Goal: Communication & Community: Answer question/provide support

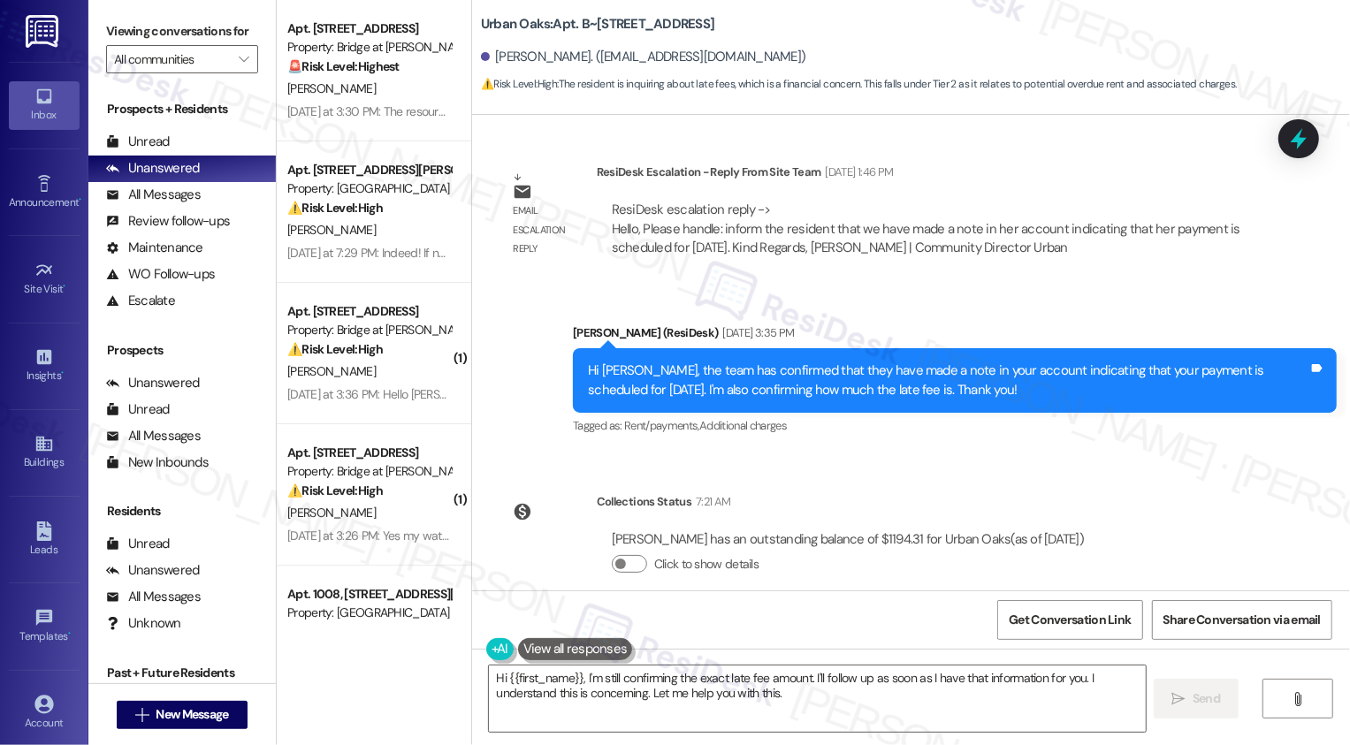
scroll to position [2621, 0]
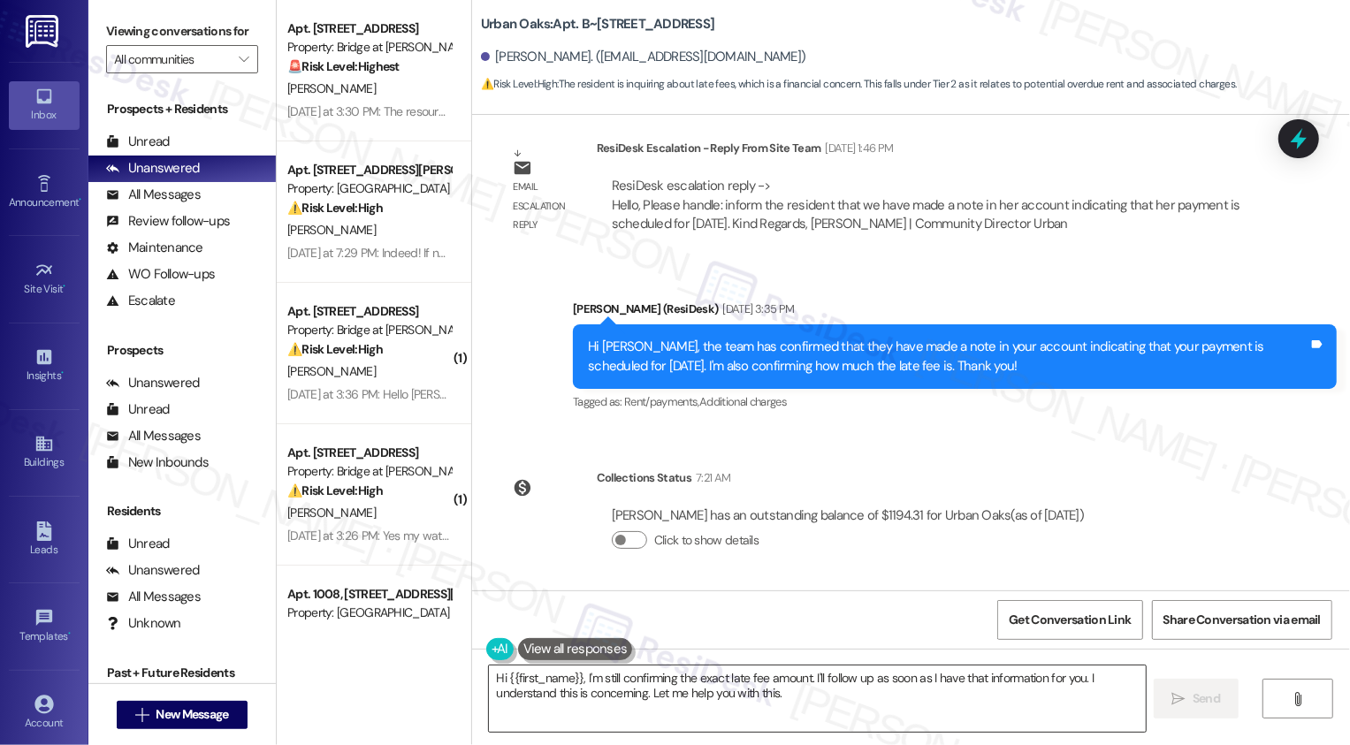
click at [602, 702] on textarea "Hi {{first_name}}, I'm still confirming the exact late fee amount. I'll follow …" at bounding box center [817, 699] width 657 height 66
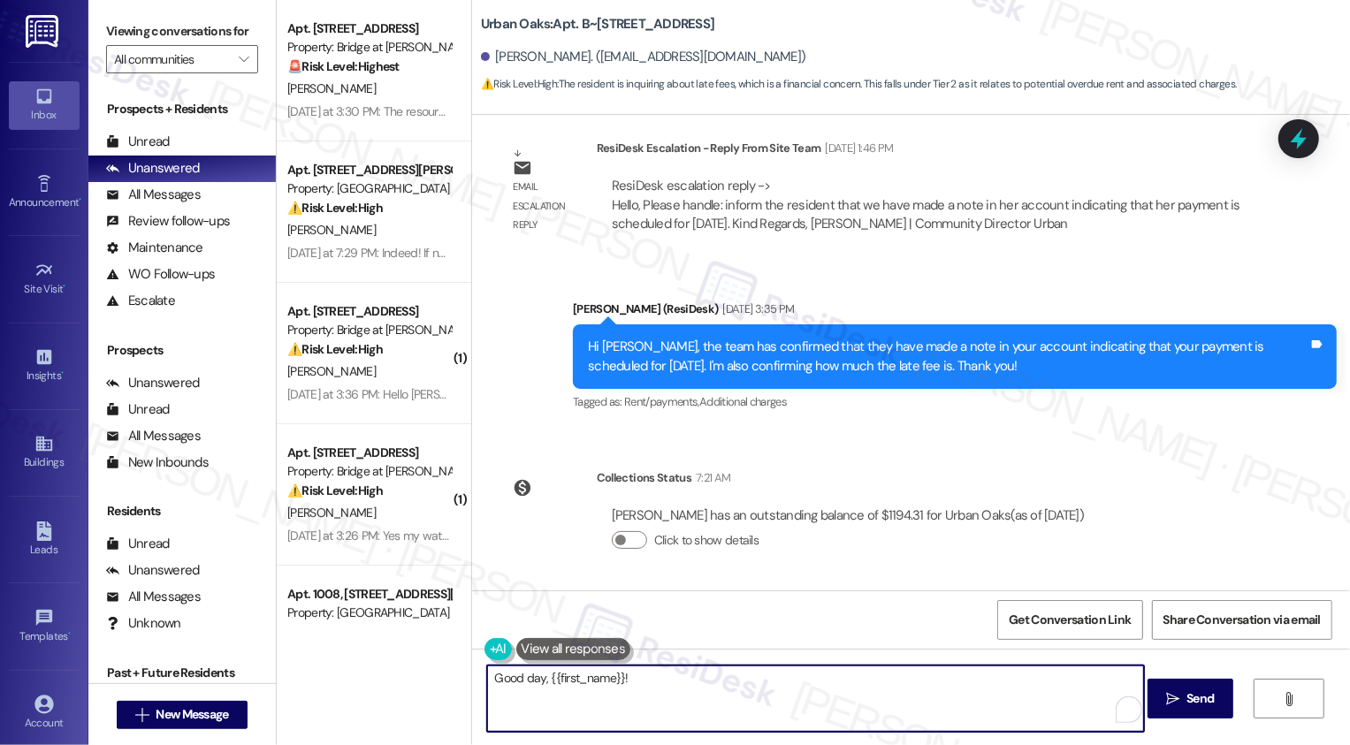
click at [705, 693] on textarea "Good day, {{first_name}}!" at bounding box center [815, 699] width 657 height 66
paste textarea "it's 107.50"
click at [886, 682] on textarea "Good day, {{first_name}}! Just wanted to update you on your late fee inquiry. i…" at bounding box center [815, 699] width 657 height 66
click at [903, 676] on textarea "Good day, {{first_name}}! Just wanted to update you on your late fee inquiry - …" at bounding box center [815, 699] width 657 height 66
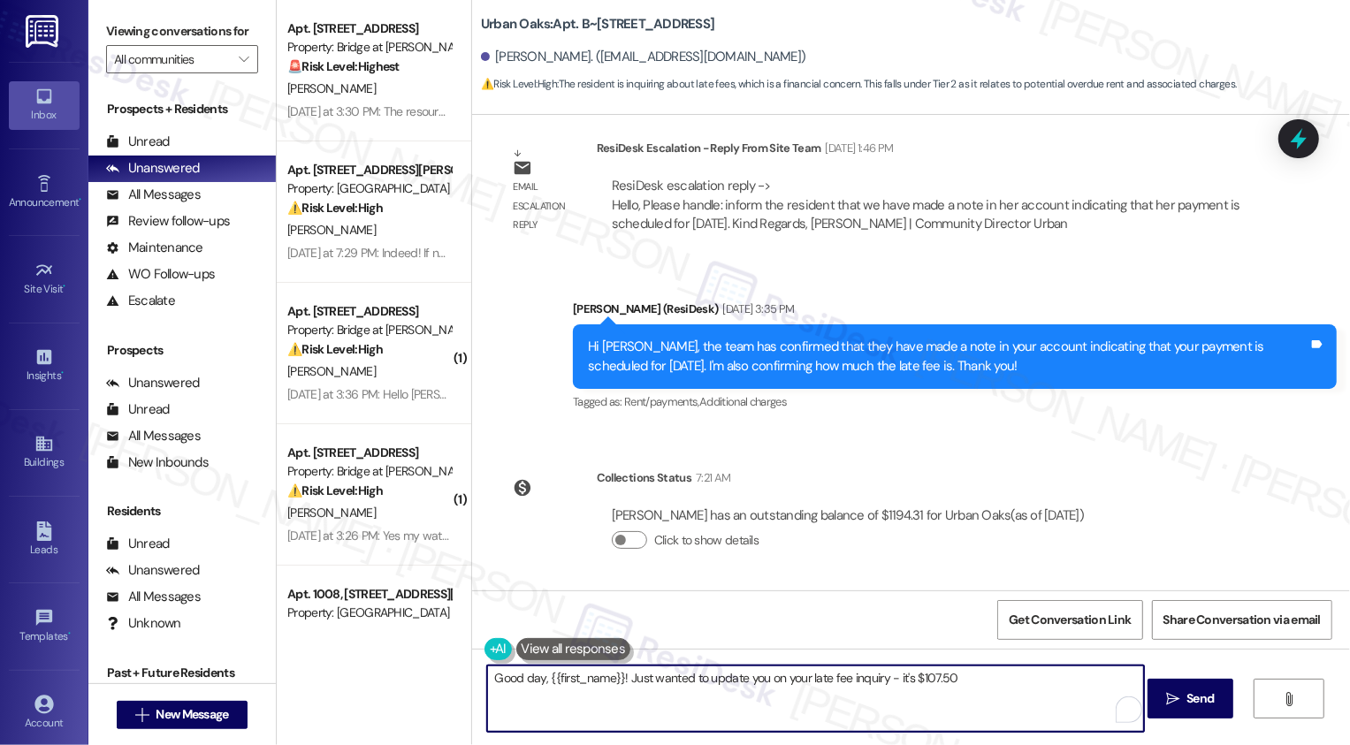
click at [988, 694] on textarea "Good day, {{first_name}}! Just wanted to update you on your late fee inquiry - …" at bounding box center [815, 699] width 657 height 66
click at [946, 677] on textarea "Good day, {{first_name}}! Just wanted to update you on your late fee inquiry - …" at bounding box center [815, 699] width 657 height 66
click at [840, 676] on textarea "Good day, {{first_name}}! I wanted to update you on your late fee inquiry - the…" at bounding box center [815, 699] width 657 height 66
type textarea "Good day, {{first_name}}! I wanted to update you on your late fee inquiry - the…"
click at [1188, 697] on span "Send" at bounding box center [1199, 698] width 27 height 19
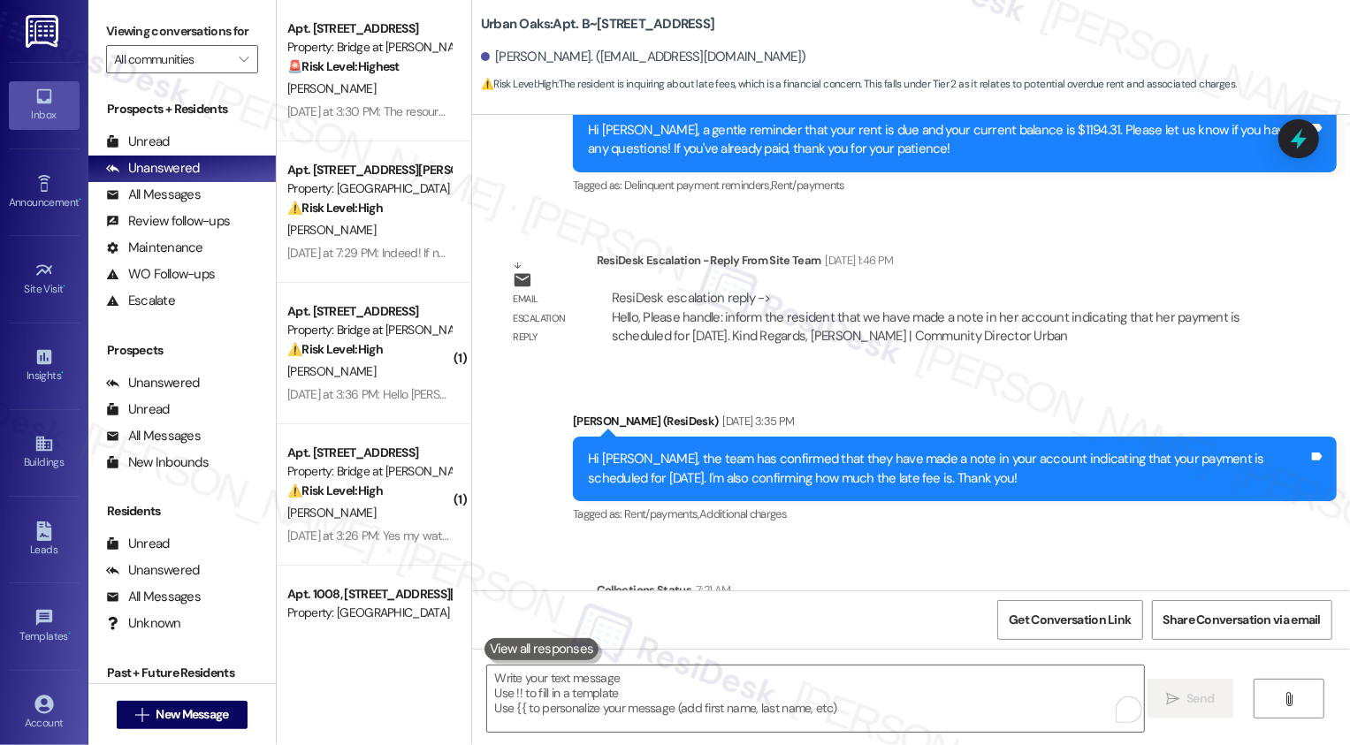
scroll to position [2763, 0]
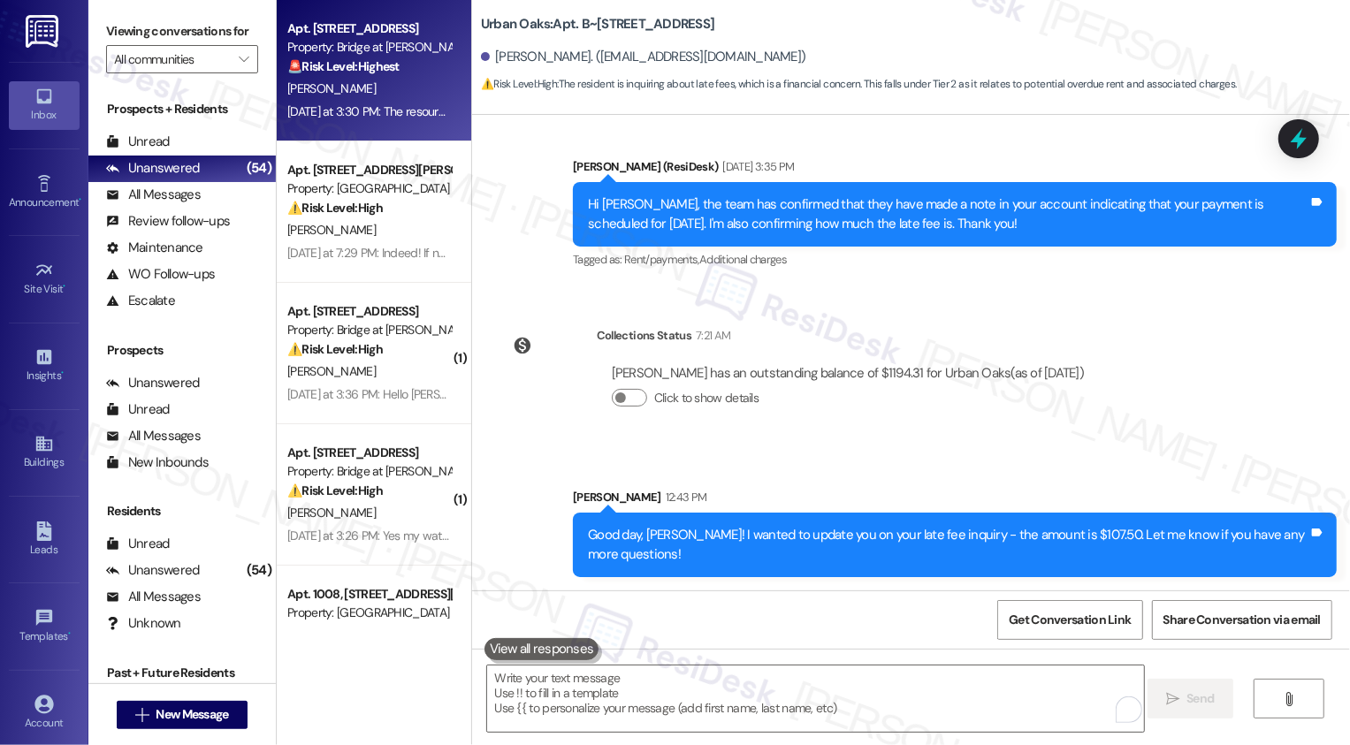
click at [374, 51] on div "Property: Bridge at [PERSON_NAME][GEOGRAPHIC_DATA]" at bounding box center [369, 47] width 164 height 19
type textarea "Fetching suggested responses. Please feel free to read through the conversation…"
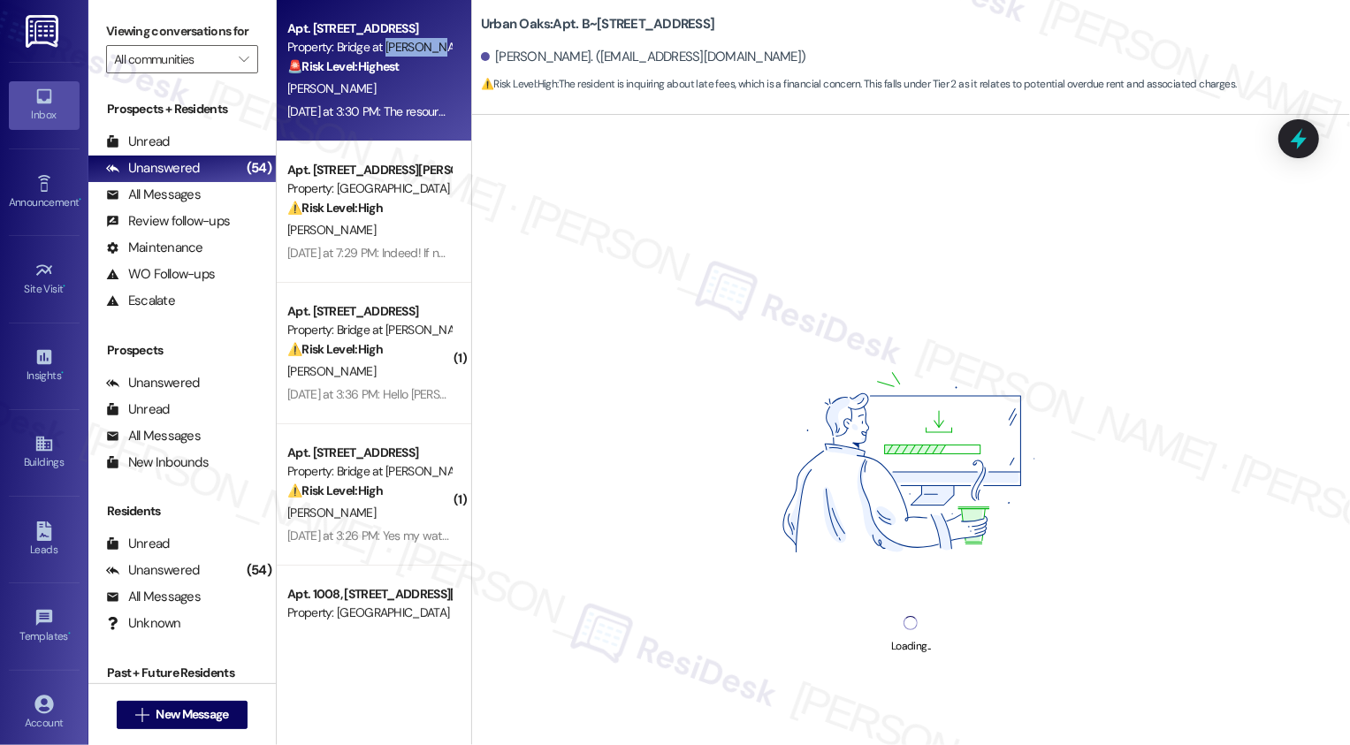
click at [374, 51] on div "Property: Bridge at [PERSON_NAME][GEOGRAPHIC_DATA]" at bounding box center [369, 47] width 164 height 19
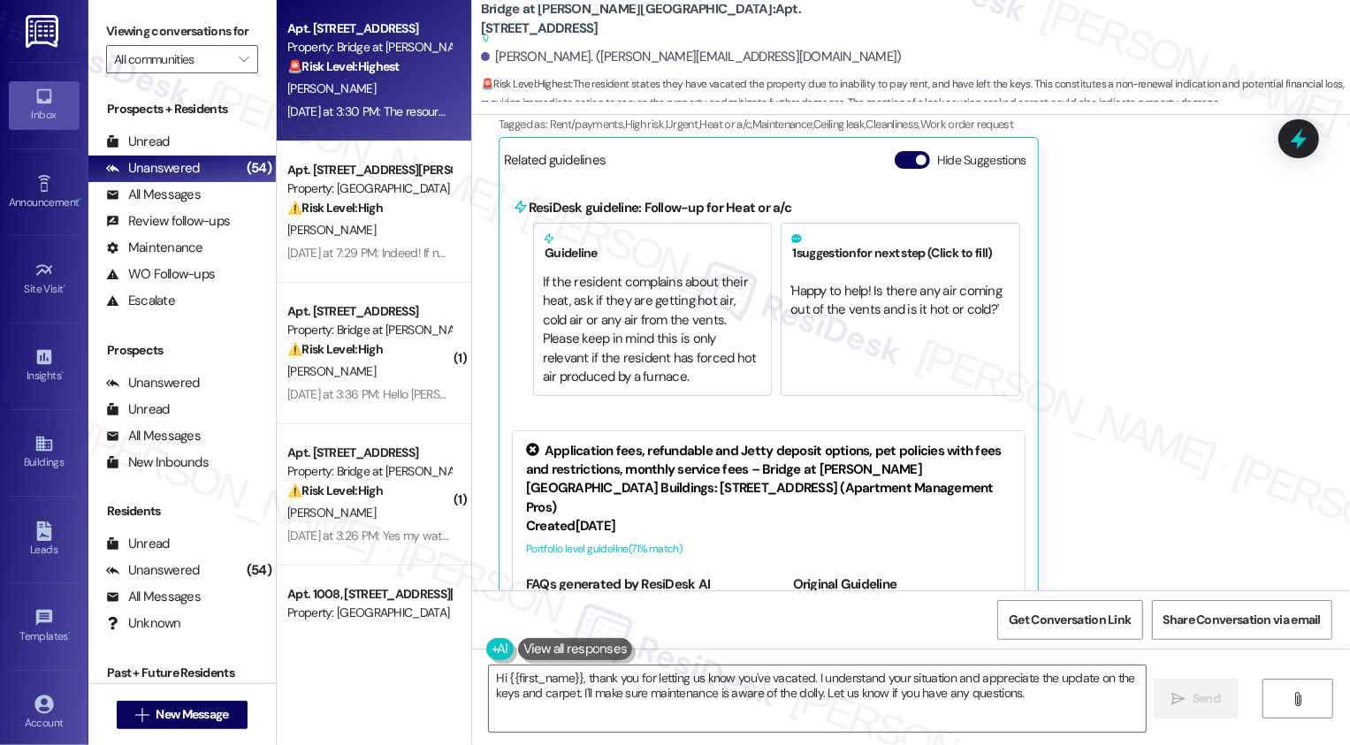
scroll to position [556, 0]
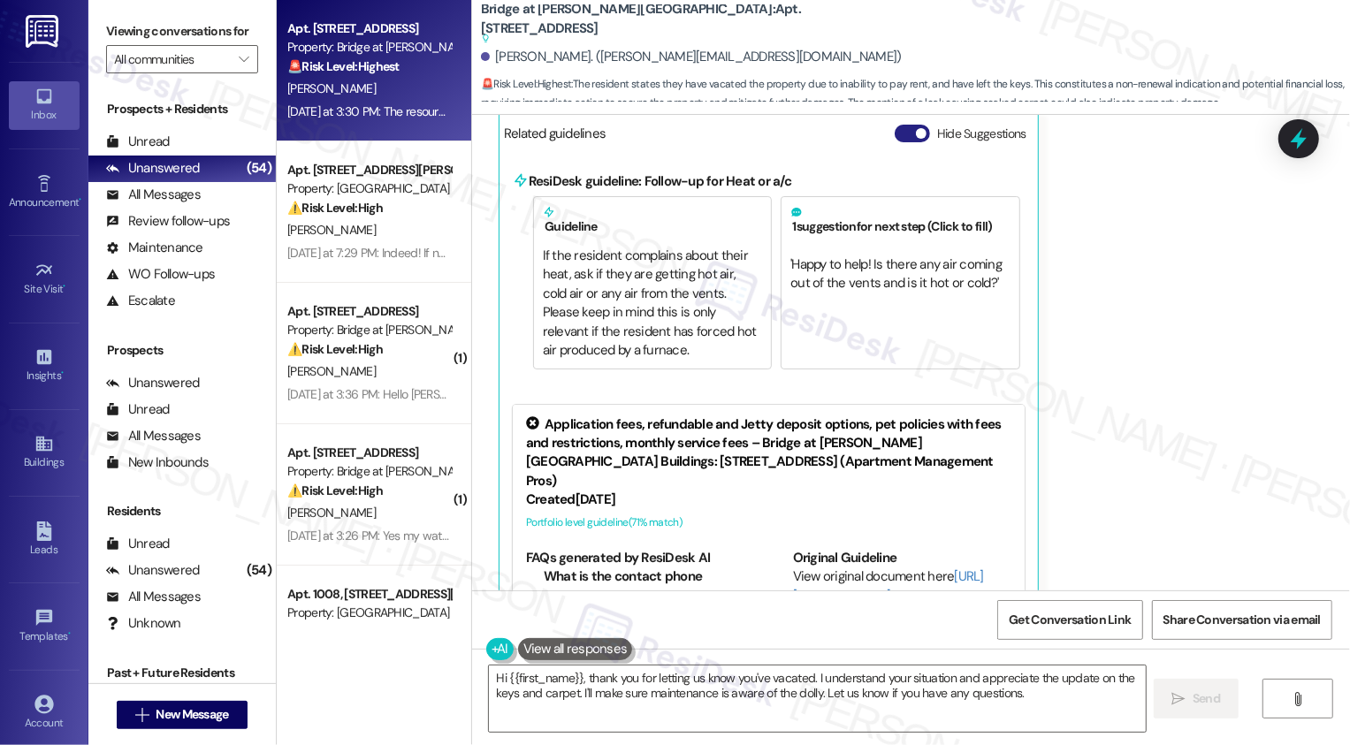
click at [895, 127] on button "Hide Suggestions" at bounding box center [912, 134] width 35 height 18
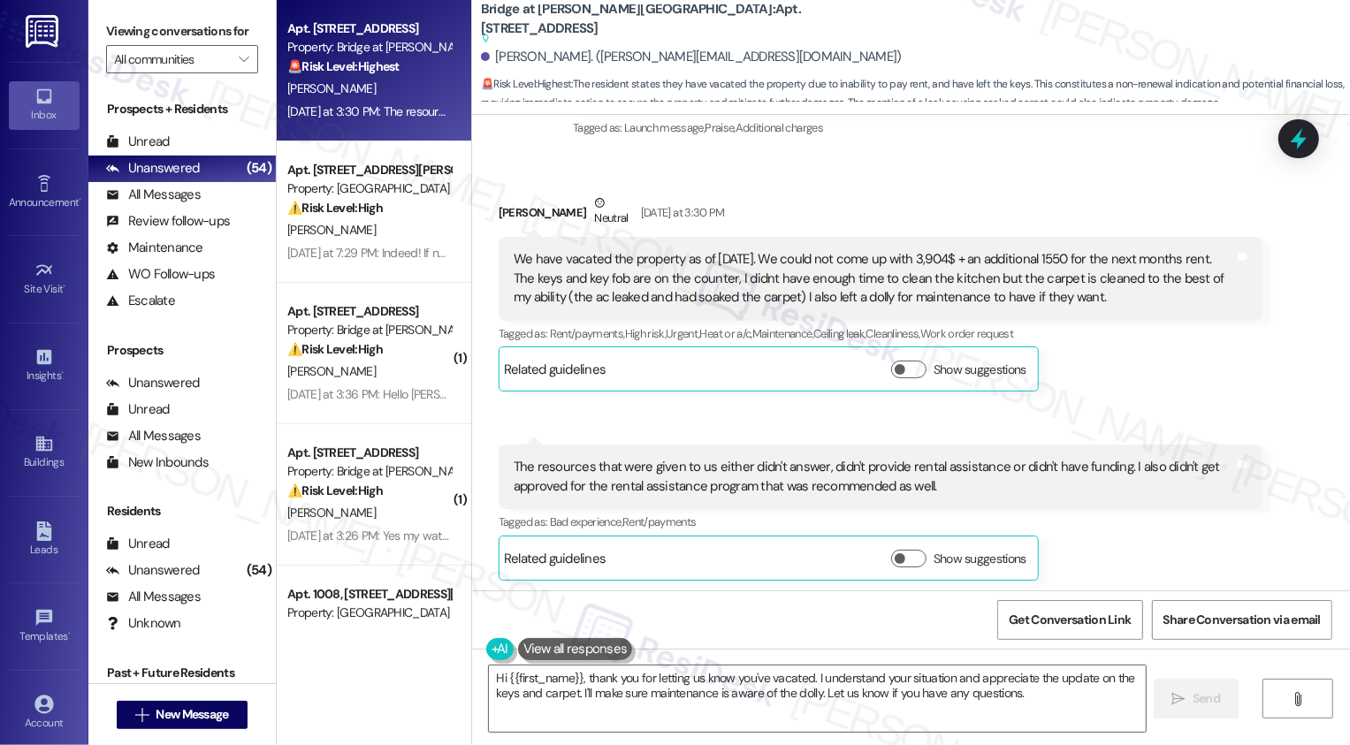
scroll to position [184, 0]
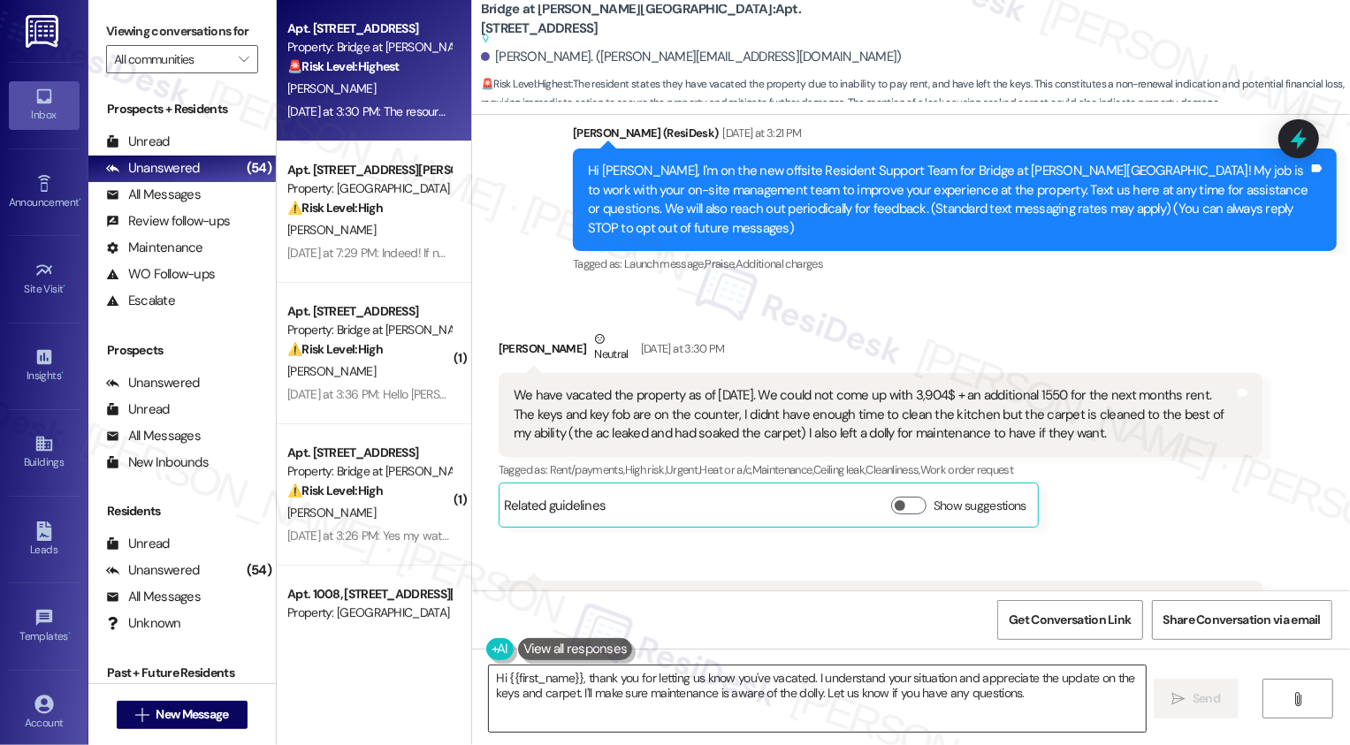
click at [782, 680] on textarea "Hi {{first_name}}, thank you for letting us know you've vacated. I understand y…" at bounding box center [817, 699] width 657 height 66
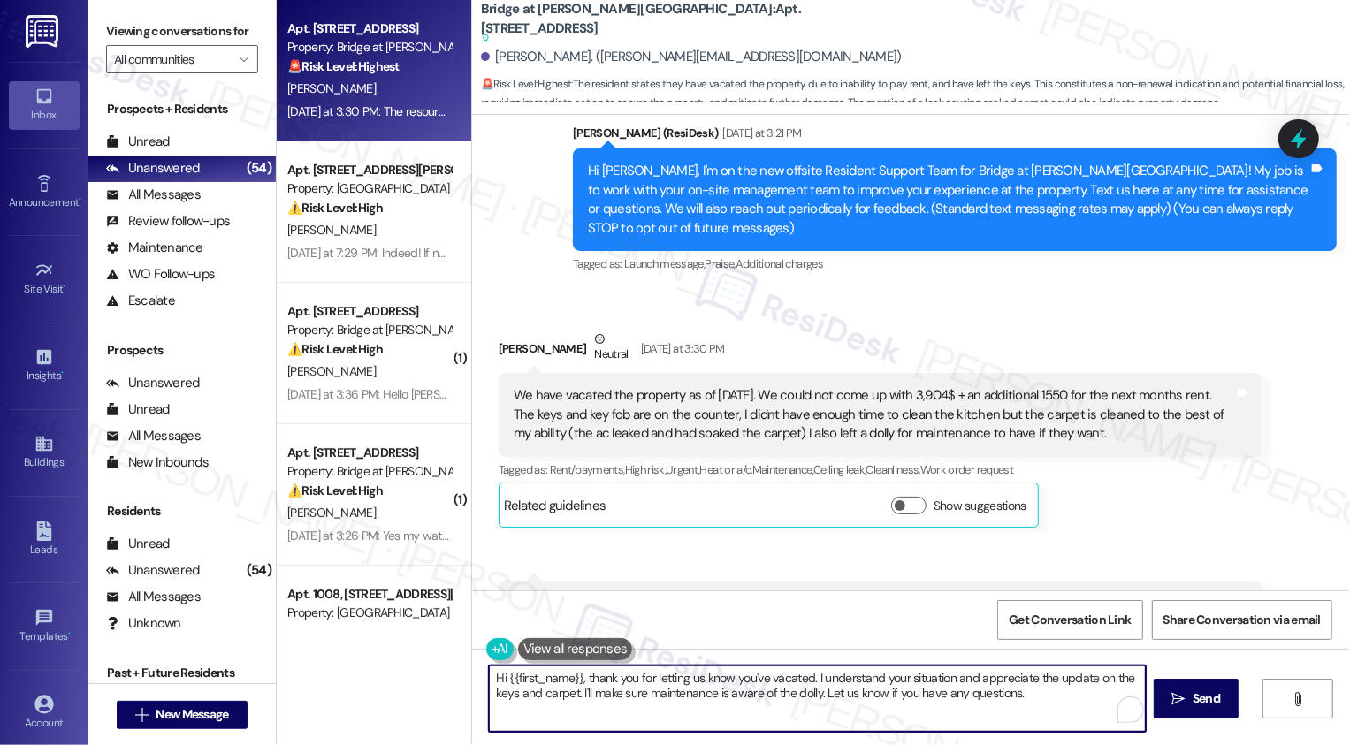
click at [831, 685] on textarea "Hi {{first_name}}, thank you for letting us know you've vacated. I understand y…" at bounding box center [817, 699] width 657 height 66
click at [487, 680] on textarea "Hi {{first_name}}, thank you for letting us know you've vacated. I understand y…" at bounding box center [815, 699] width 657 height 66
click at [487, 682] on textarea "{{first_name}}, thank you for letting us know you've vacated. I understand your…" at bounding box center [815, 699] width 657 height 66
click at [592, 691] on textarea "It's a pleasure to meet you, {{first_name}}. Thank you for letting us know you'…" at bounding box center [815, 699] width 657 height 66
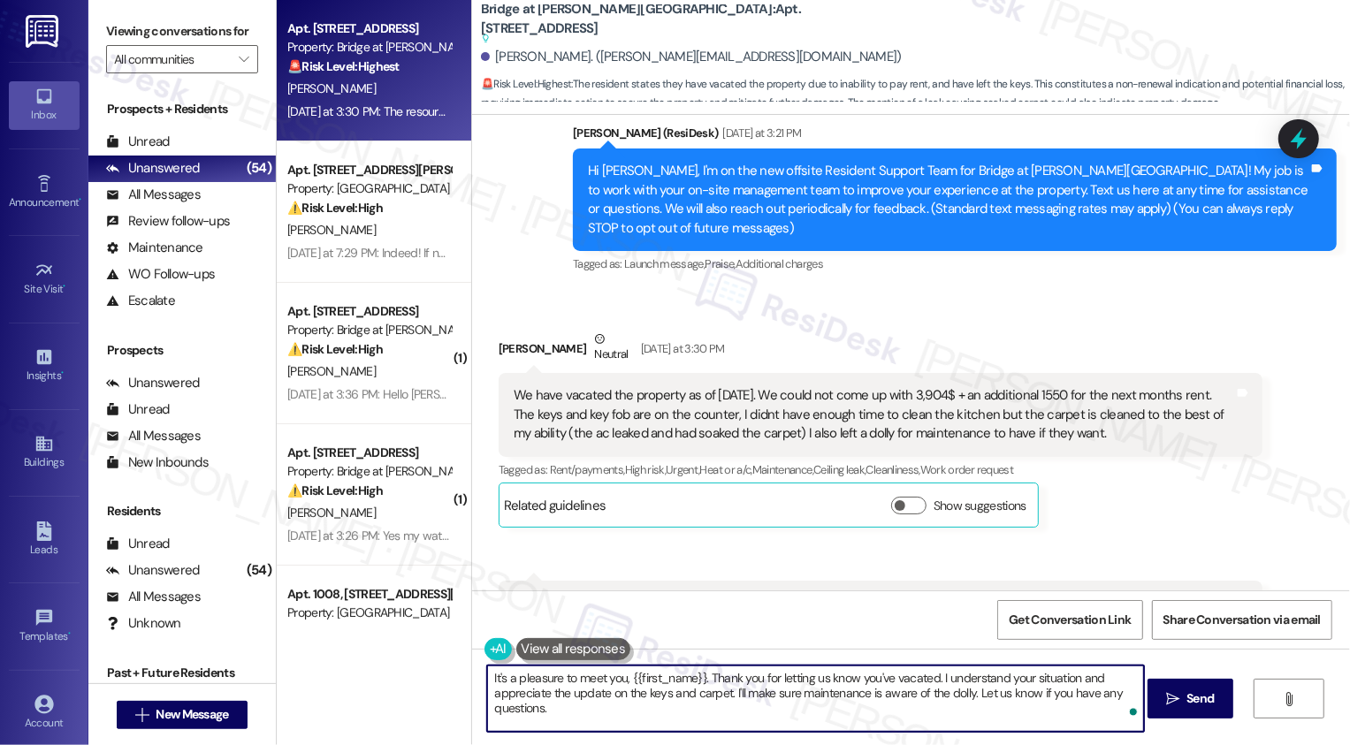
click at [637, 694] on textarea "It's a pleasure to meet you, {{first_name}}. Thank you for letting us know you'…" at bounding box center [815, 699] width 657 height 66
click at [702, 697] on textarea "It's a pleasure to meet you, {{first_name}}. Thank you for letting us know you'…" at bounding box center [815, 699] width 657 height 66
click at [734, 696] on textarea "It's a pleasure to meet you, {{first_name}}. Thank you for letting us know you'…" at bounding box center [815, 699] width 657 height 66
click at [794, 693] on textarea "It's a pleasure to meet you, {{first_name}}. Thank you for letting us know you'…" at bounding box center [815, 699] width 657 height 66
drag, startPoint x: 735, startPoint y: 694, endPoint x: 960, endPoint y: 697, distance: 225.4
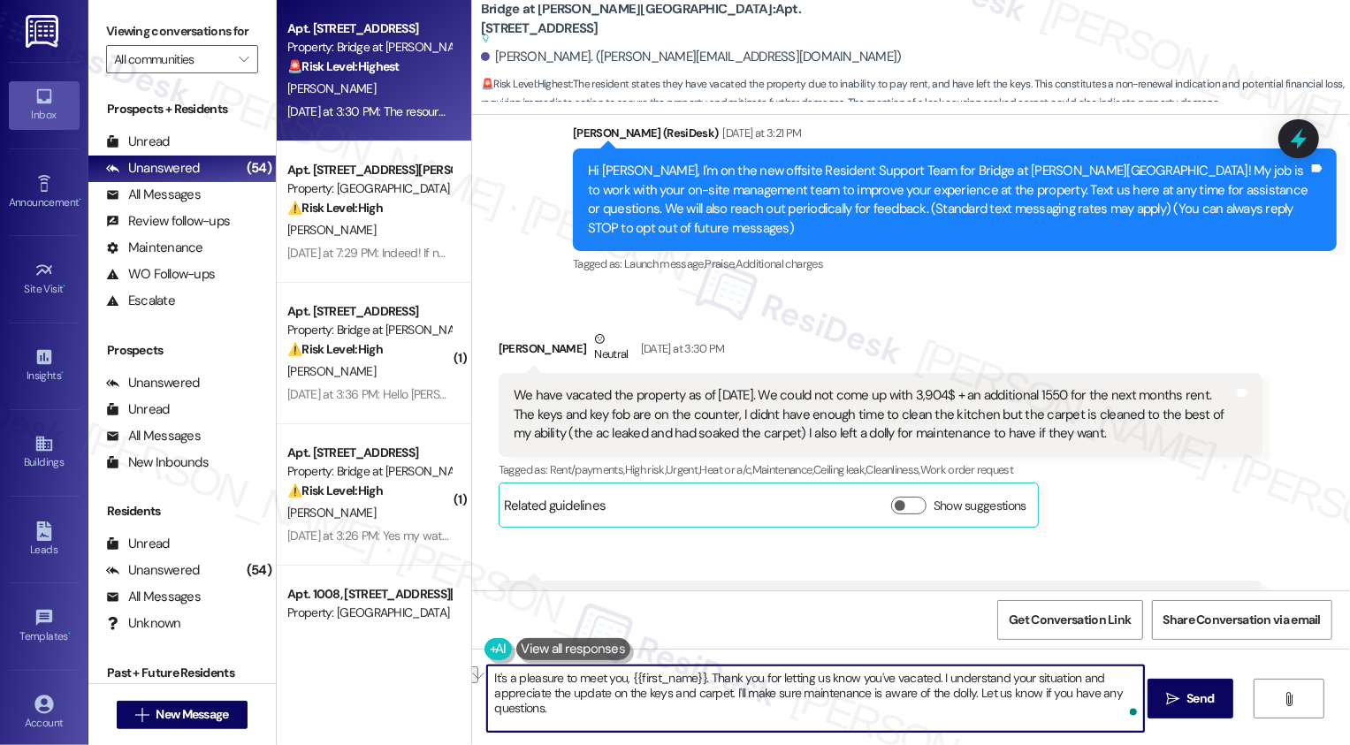
click at [960, 697] on textarea "It's a pleasure to meet you, {{first_name}}. Thank you for letting us know you'…" at bounding box center [815, 699] width 657 height 66
click at [792, 708] on textarea "It's a pleasure to meet you, {{first_name}}. Thank you for letting us know you'…" at bounding box center [815, 699] width 657 height 66
click at [967, 696] on textarea "It's a pleasure to meet you, {{first_name}}. Thank you for letting us know you'…" at bounding box center [815, 699] width 657 height 66
drag, startPoint x: 895, startPoint y: 694, endPoint x: 1114, endPoint y: 691, distance: 218.4
click at [1113, 695] on textarea "It's a pleasure to meet you, {{first_name}}. Thank you for letting us know you'…" at bounding box center [815, 699] width 657 height 66
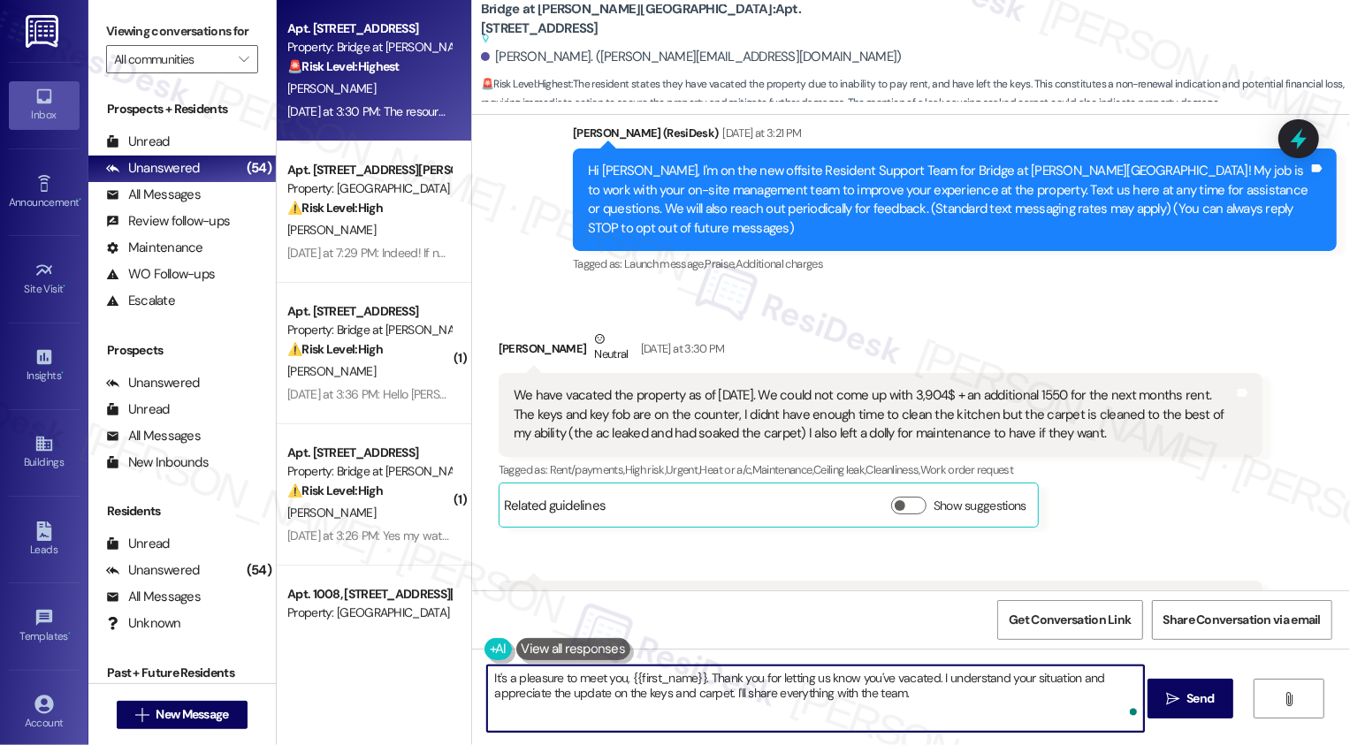
type textarea "It's a pleasure to meet you, {{first_name}}. Thank you for letting us know you'…"
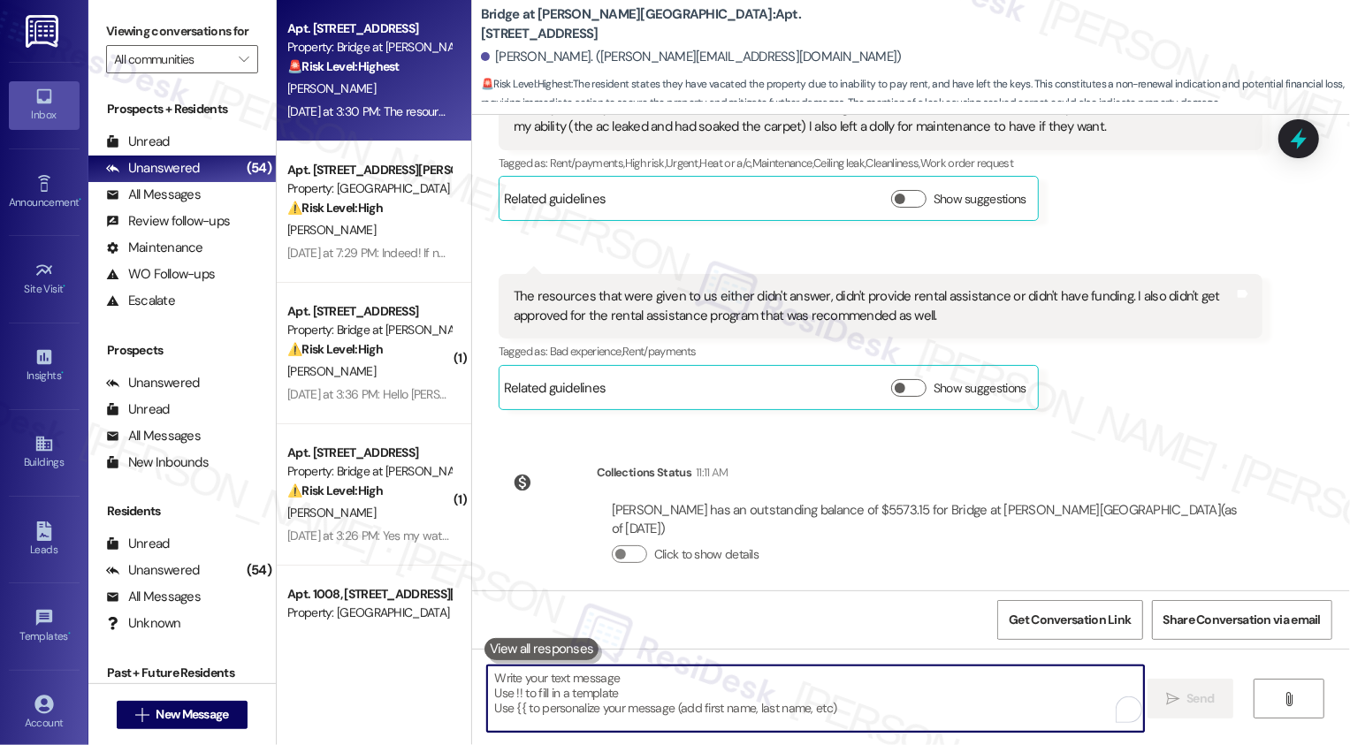
scroll to position [628, 0]
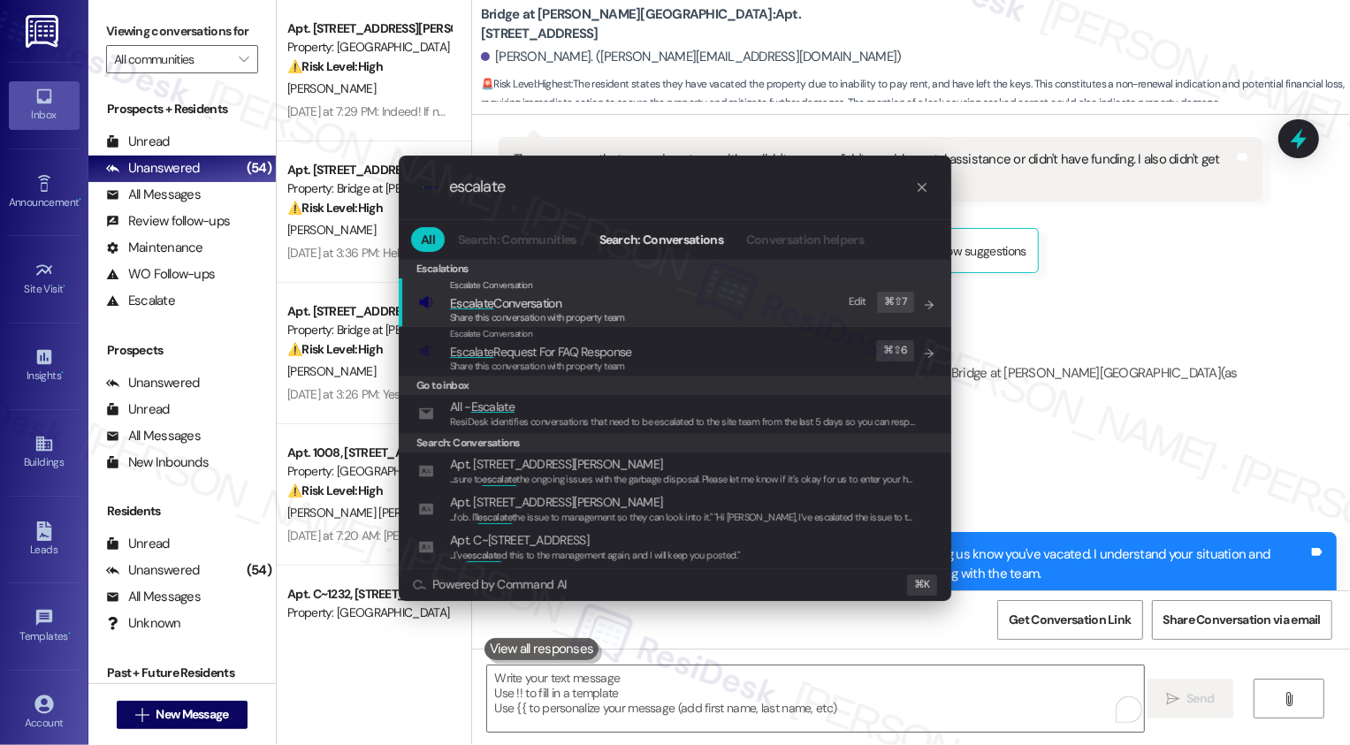
type input "escalate"
click at [563, 321] on span "Share this conversation with property team" at bounding box center [537, 317] width 175 height 12
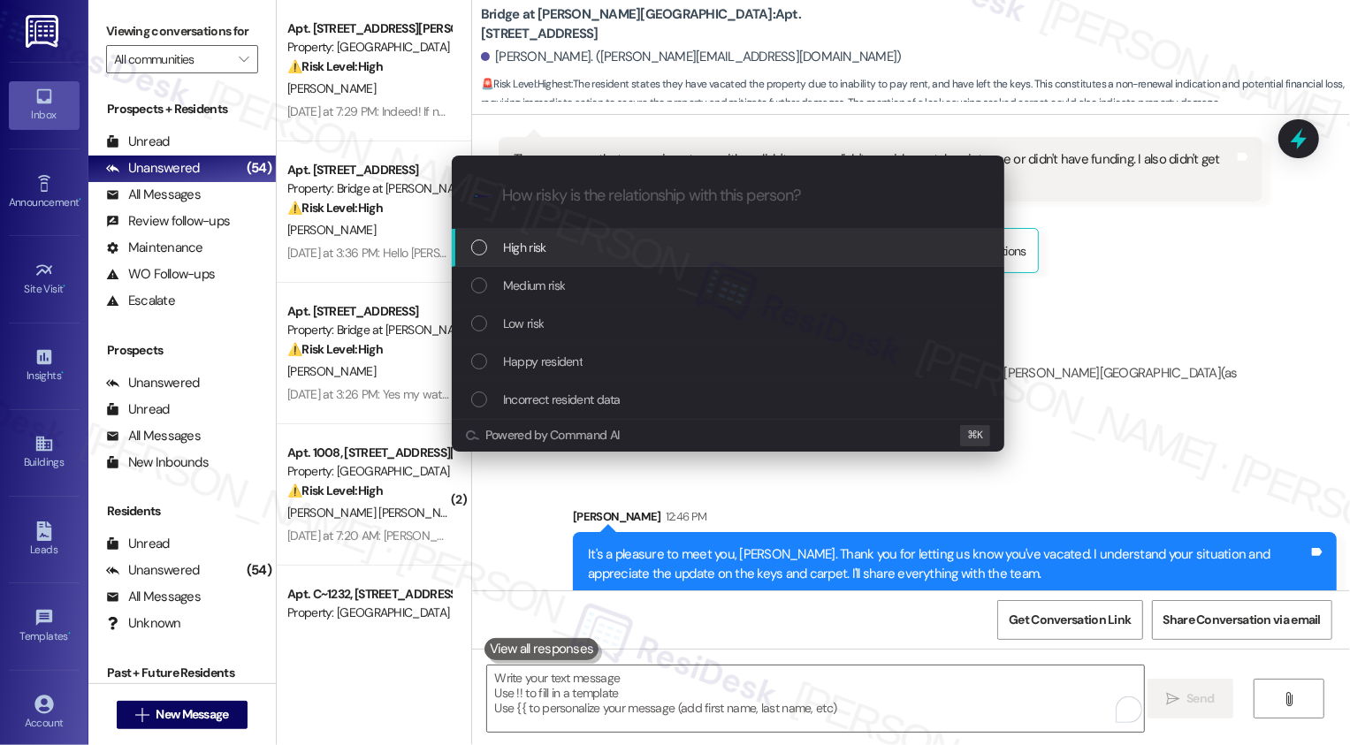
click at [537, 252] on span "High risk" at bounding box center [524, 247] width 43 height 19
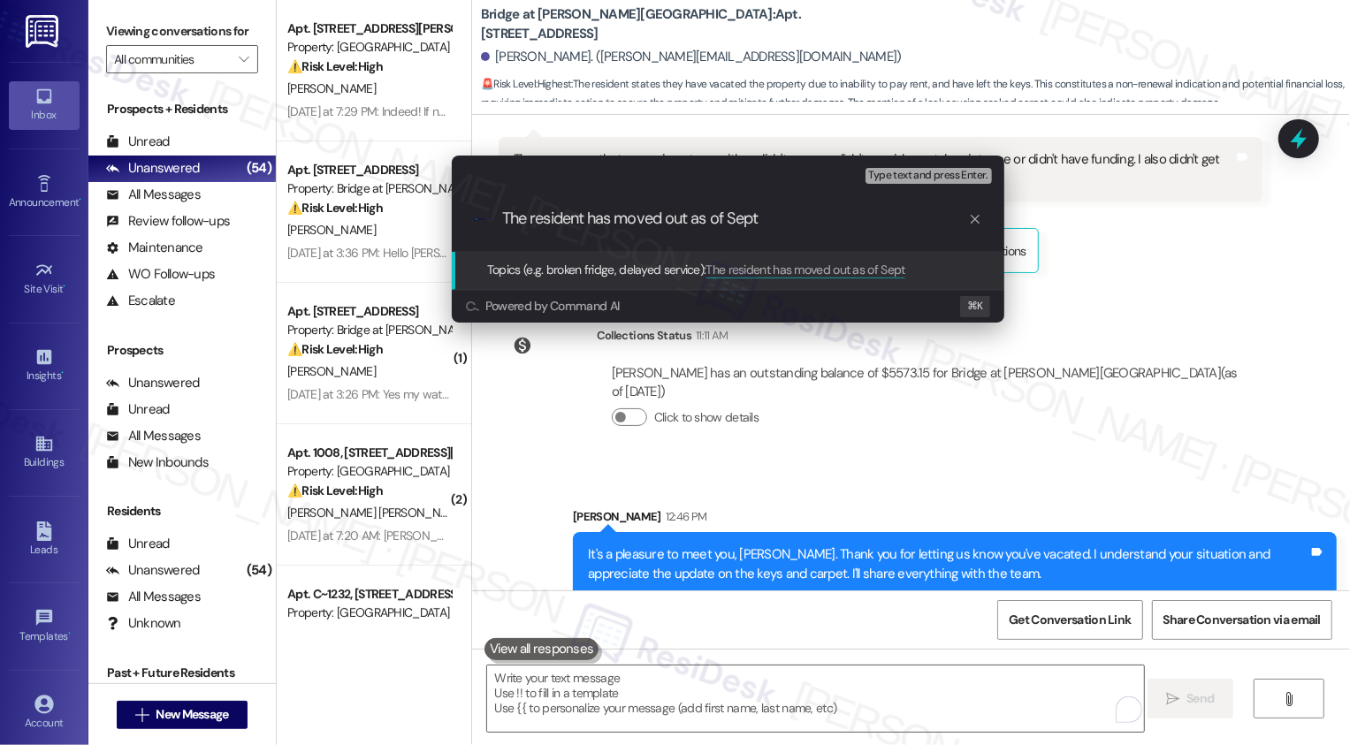
type input "The resident has moved out as of Sept 4"
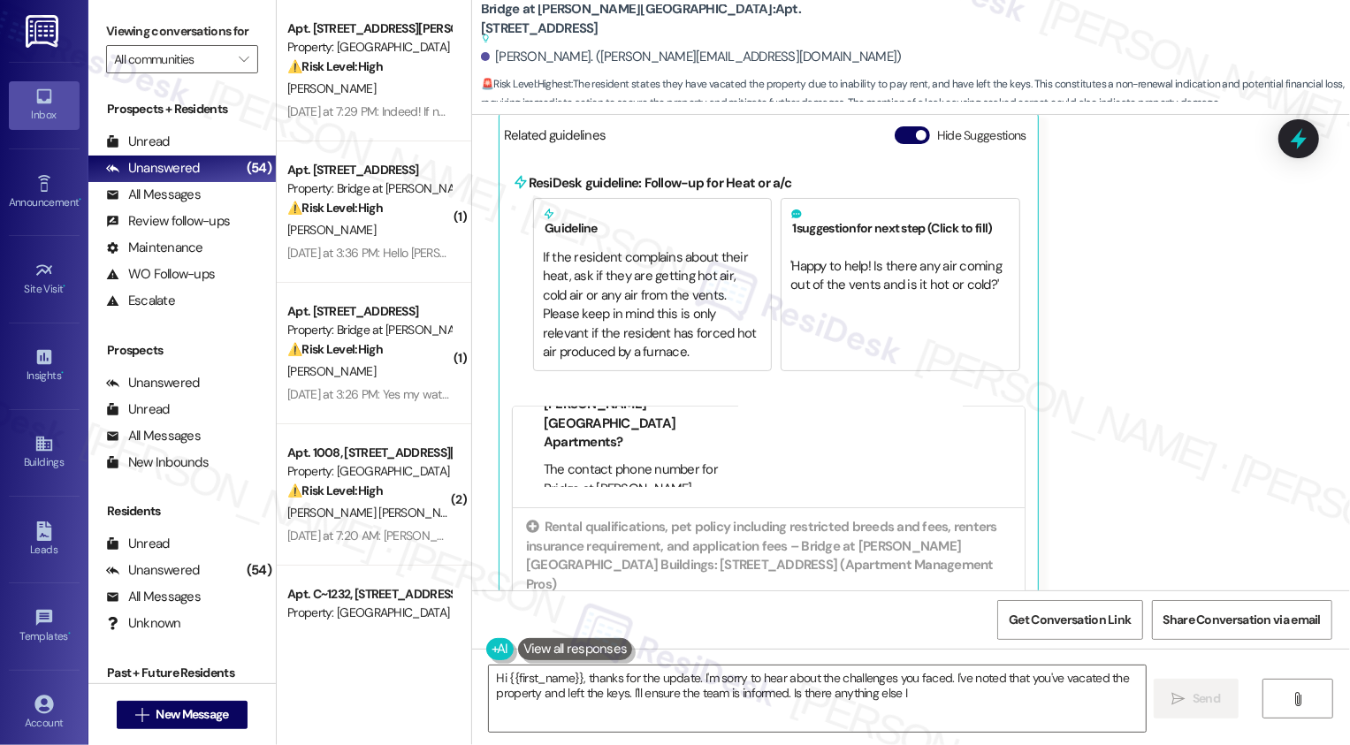
scroll to position [0, 0]
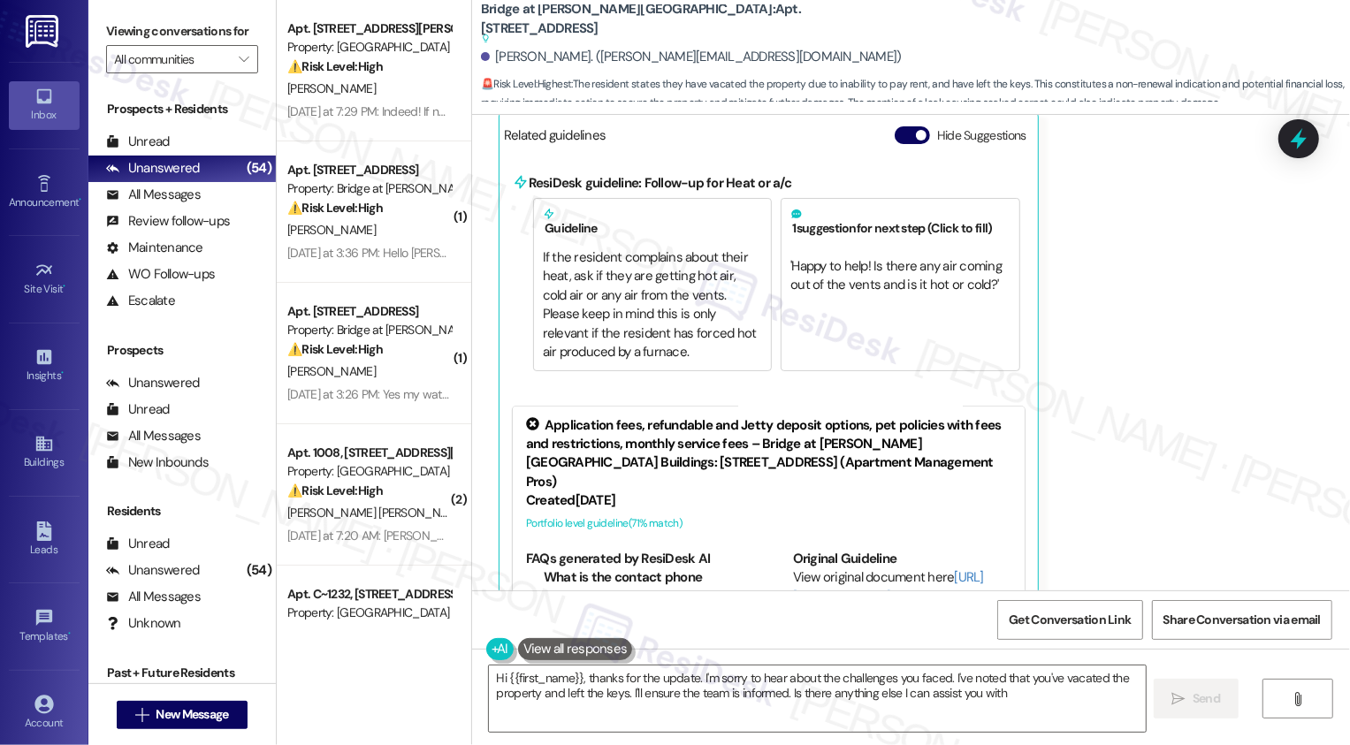
type textarea "Hi {{first_name}}, thanks for the update. I'm sorry to hear about the challenge…"
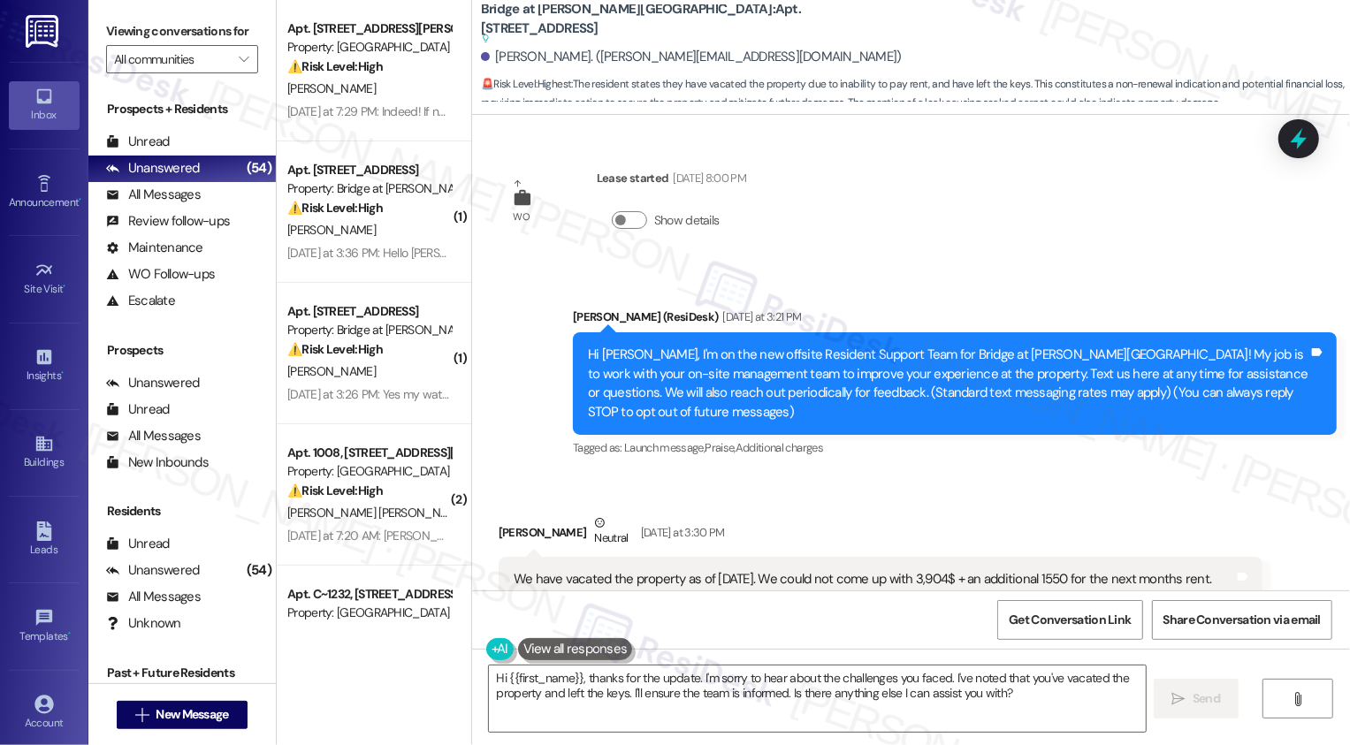
drag, startPoint x: 469, startPoint y: 16, endPoint x: 829, endPoint y: 19, distance: 359.8
click at [829, 19] on div "Bridge at Davenport Place: Apt. 7101, 13301 Dessau Road Suggested actions and n…" at bounding box center [915, 52] width 869 height 97
copy b "Bridge at Davenport Place: Apt. 7101, 13301 Dessau Road"
drag, startPoint x: 485, startPoint y: 56, endPoint x: 558, endPoint y: 63, distance: 72.8
click at [558, 63] on div "Jessica Young. (jessi.young73@gmail.com)" at bounding box center [691, 57] width 421 height 19
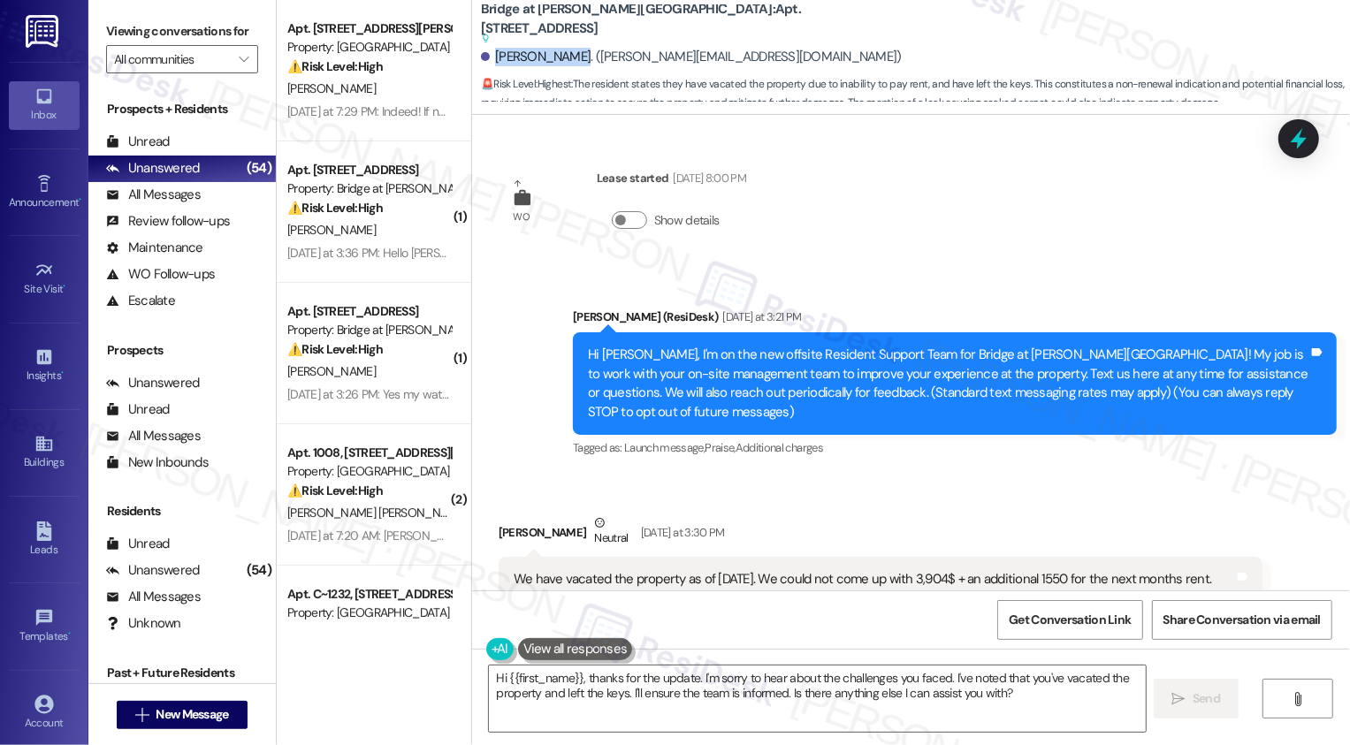
copy div "Jessica Young"
click at [532, 141] on div "WO Lease started Mar 26, 2025 at 8:00 PM Show details Announcement, sent via SM…" at bounding box center [911, 353] width 878 height 476
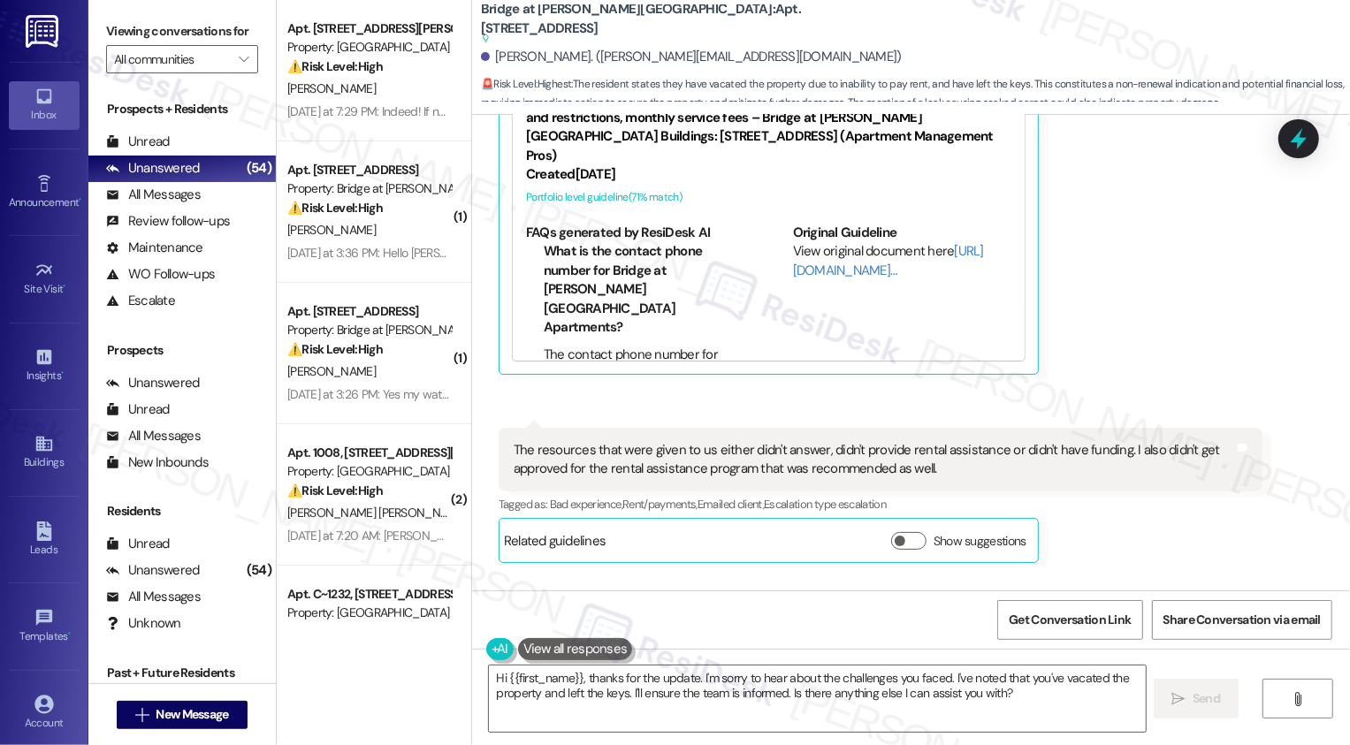
scroll to position [1198, 0]
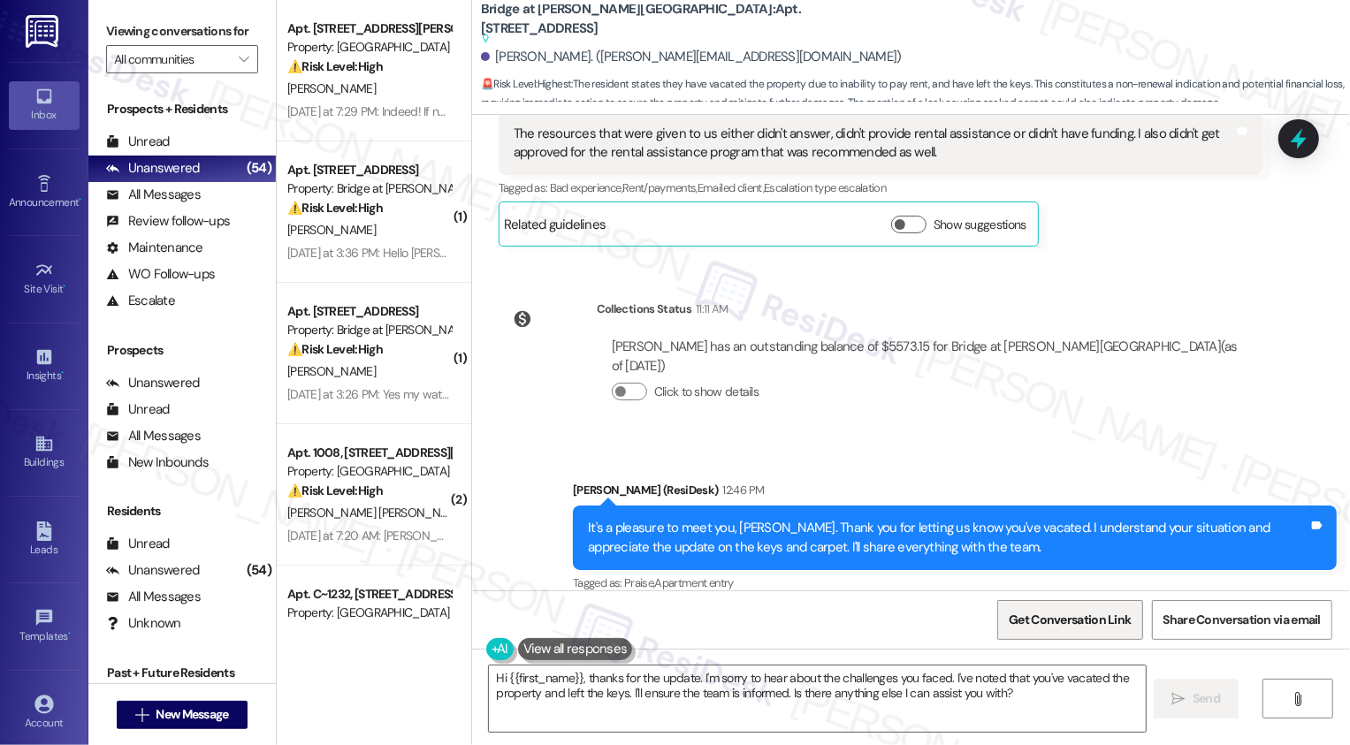
click at [1061, 626] on span "Get Conversation Link" at bounding box center [1070, 620] width 122 height 19
click at [874, 601] on div "Get Conversation Link Share Conversation via email" at bounding box center [911, 619] width 878 height 58
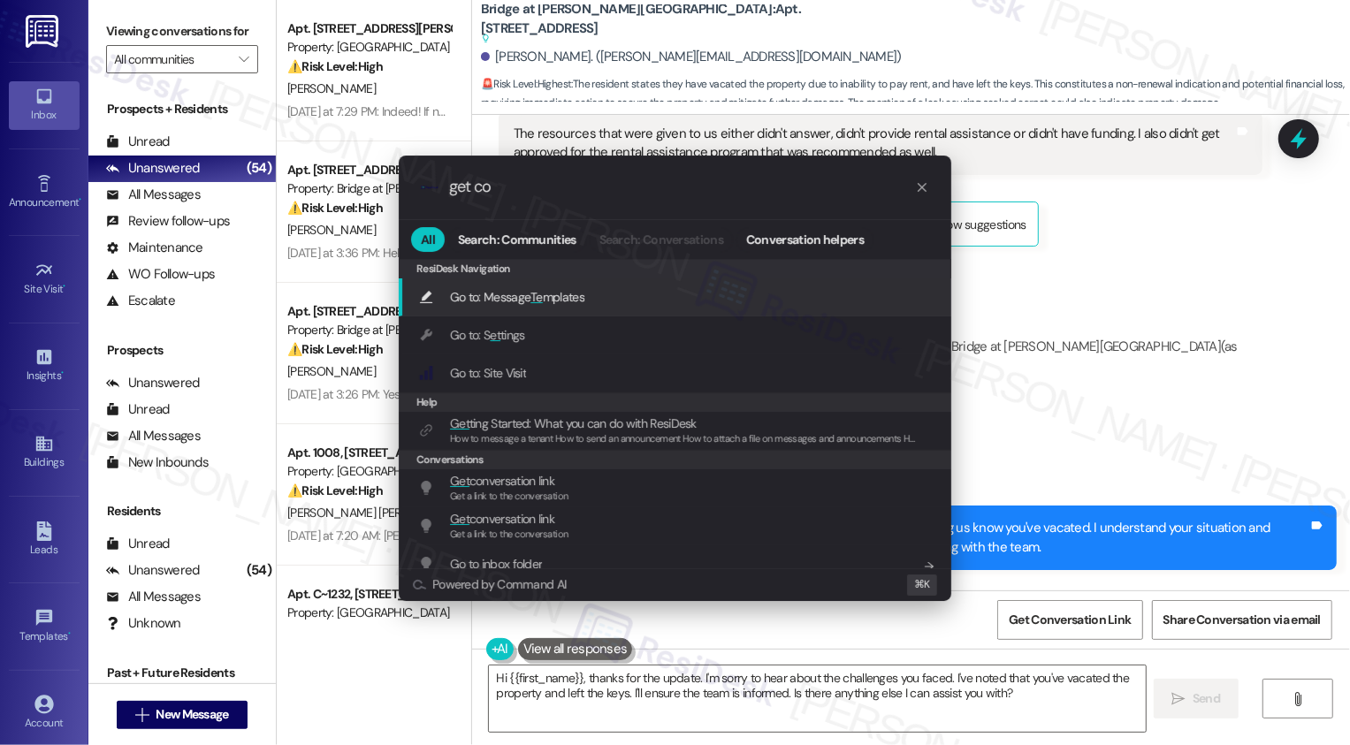
type input "get con"
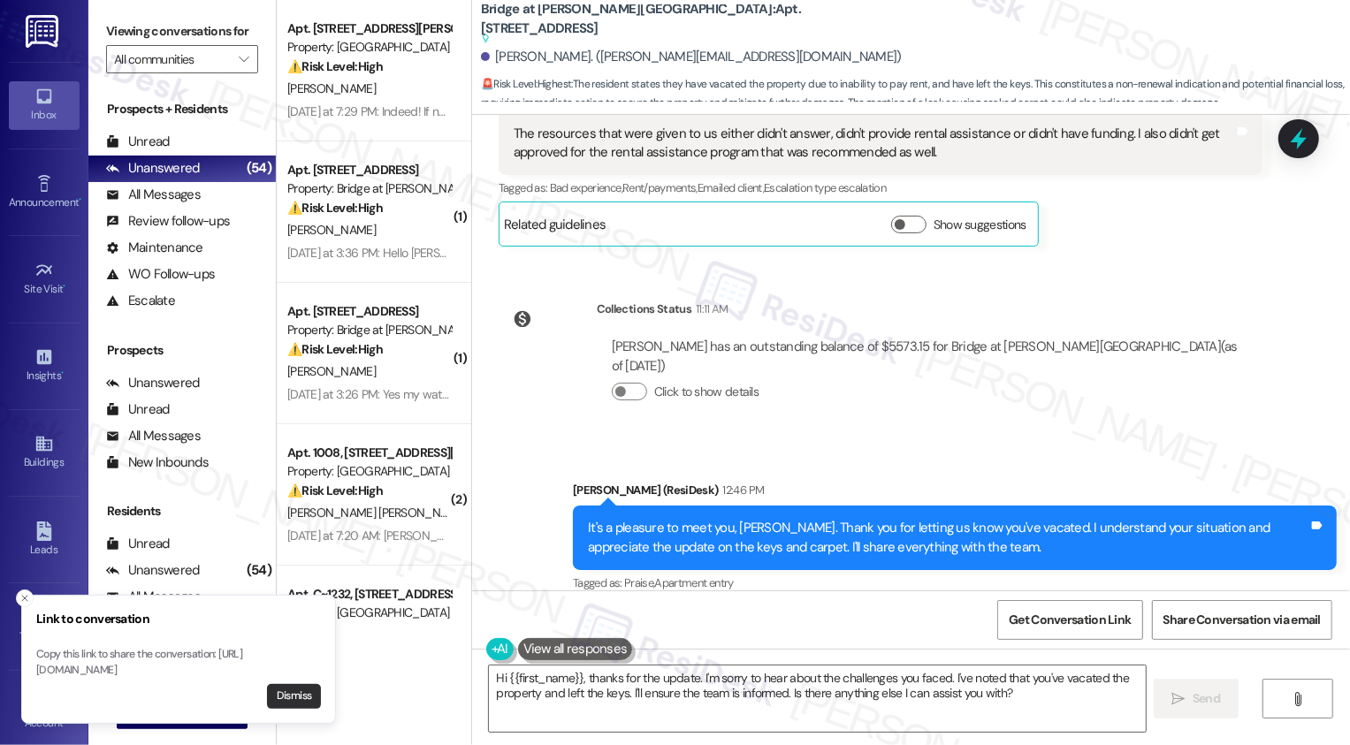
click at [285, 698] on button "Dismiss" at bounding box center [294, 696] width 54 height 25
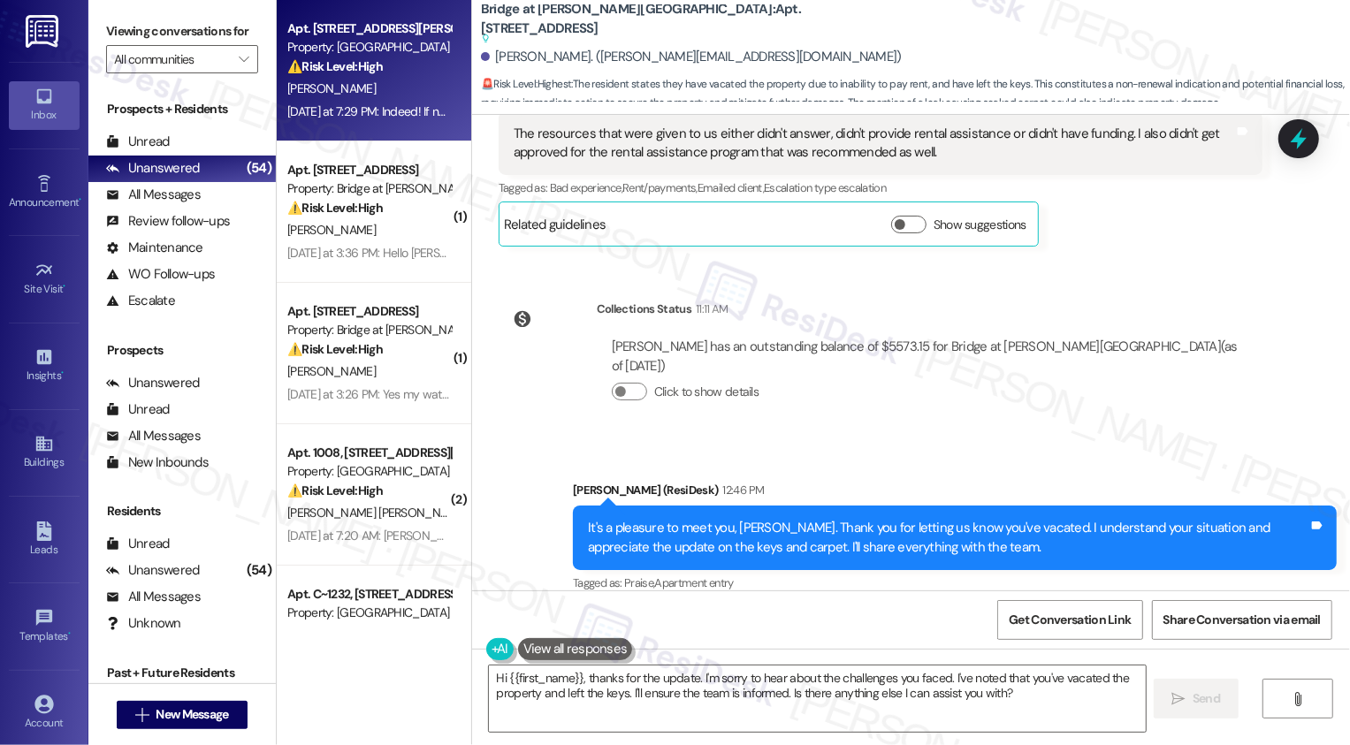
click at [386, 114] on div "Yesterday at 7:29 PM: Indeed! If not by Friday, next Thursday at the latest! Ye…" at bounding box center [445, 111] width 317 height 16
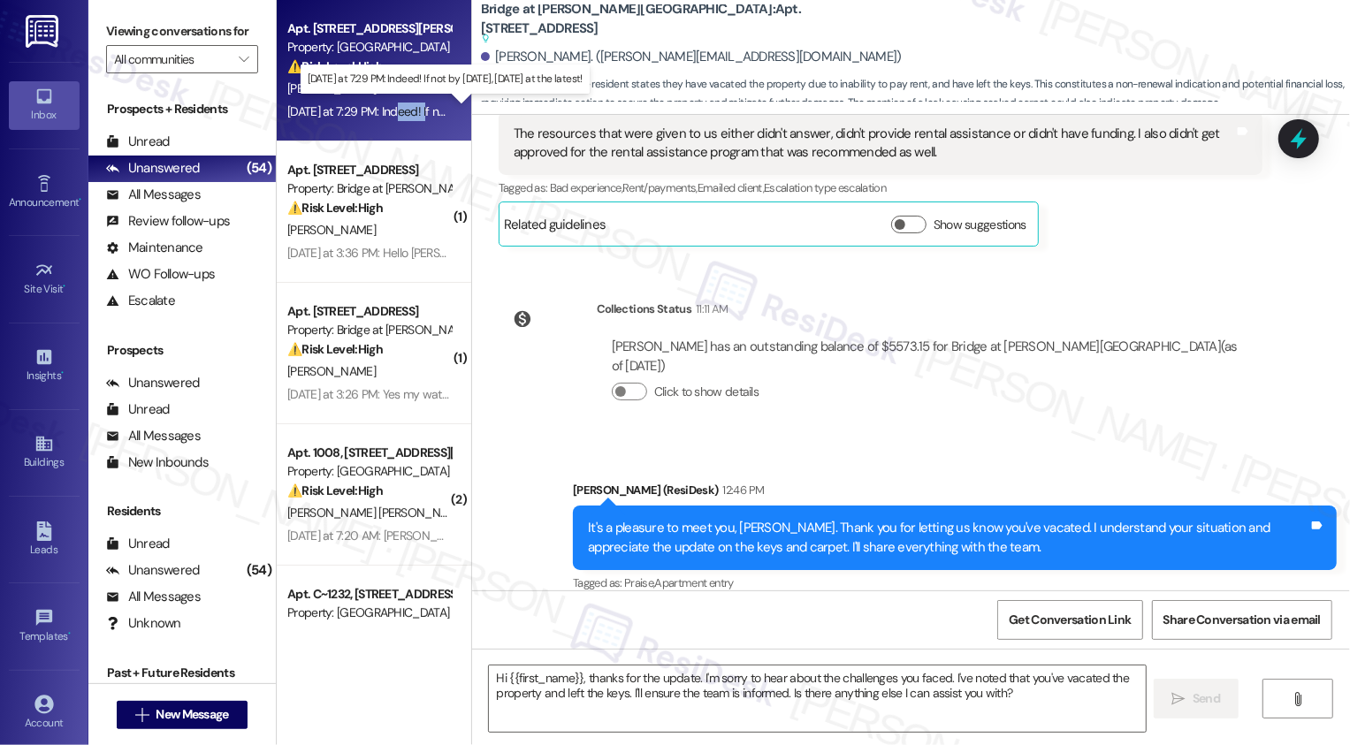
click at [386, 114] on div "Yesterday at 7:29 PM: Indeed! If not by Friday, next Thursday at the latest! Ye…" at bounding box center [445, 111] width 317 height 16
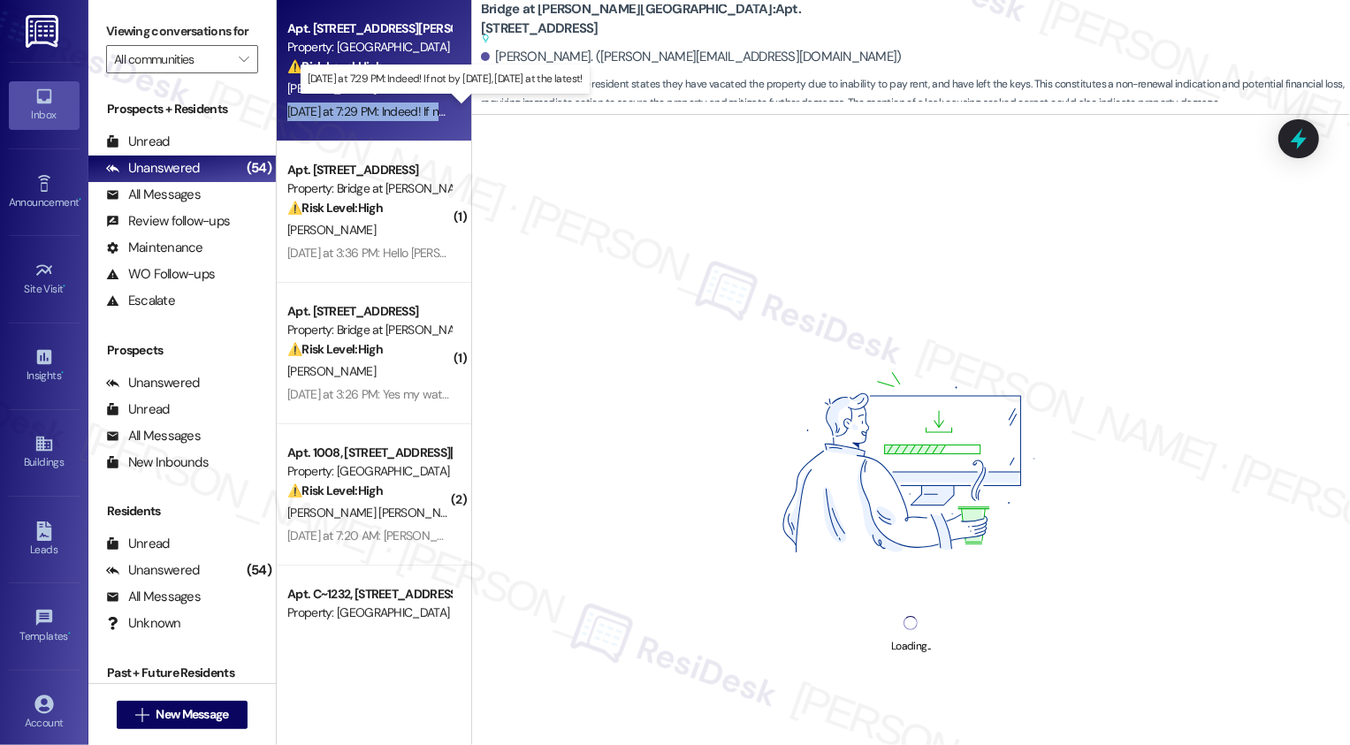
click at [386, 114] on div "Yesterday at 7:29 PM: Indeed! If not by Friday, next Thursday at the latest! Ye…" at bounding box center [445, 111] width 317 height 16
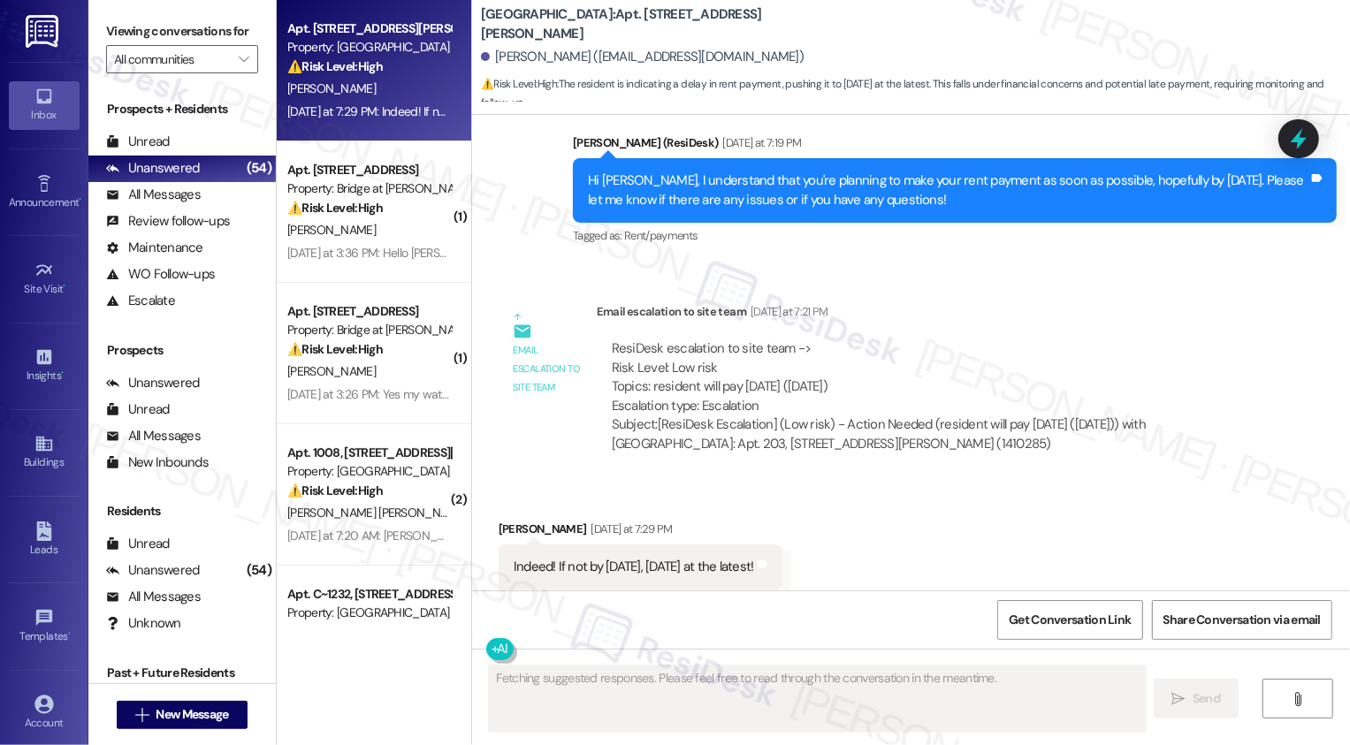
scroll to position [3008, 0]
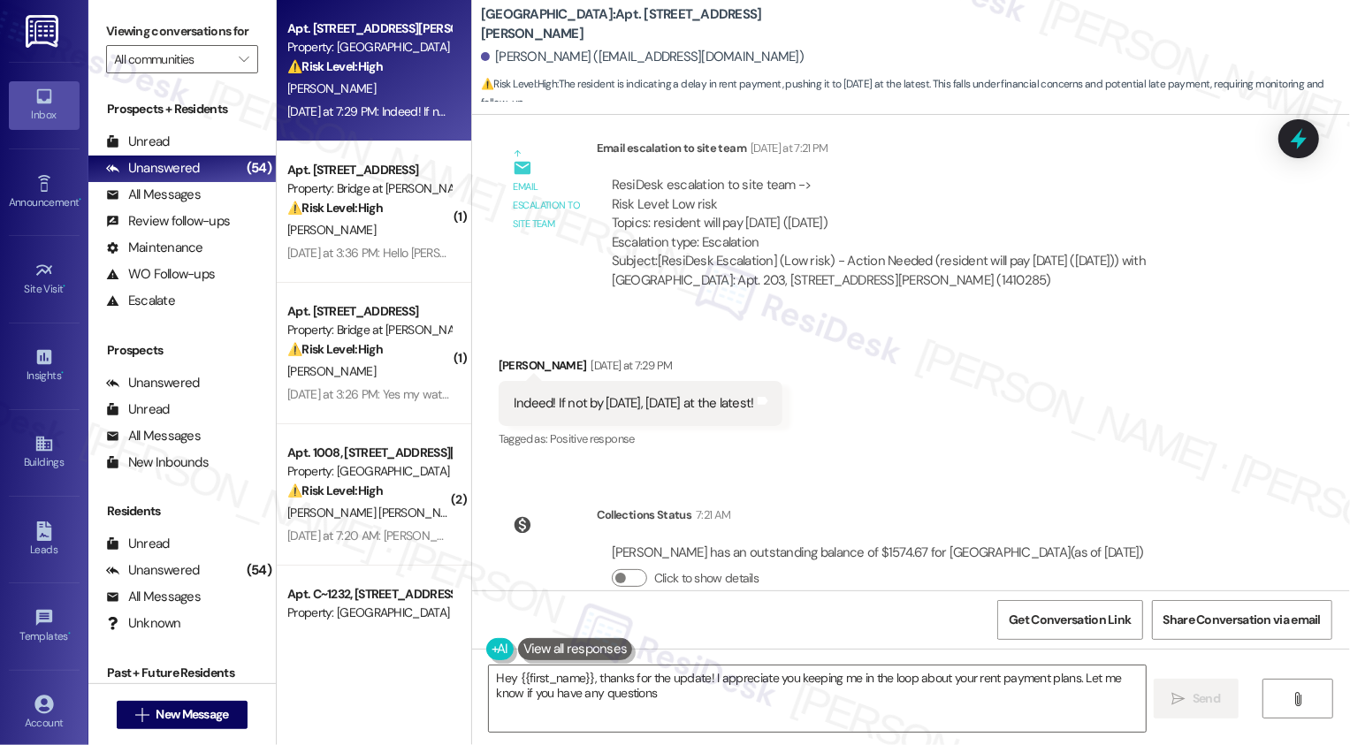
type textarea "Hey {{first_name}}, thanks for the update! I appreciate you keeping me in the l…"
click at [618, 718] on textarea "Hey {{first_name}}, thanks for the update! I appreciate you keeping me in the l…" at bounding box center [817, 699] width 657 height 66
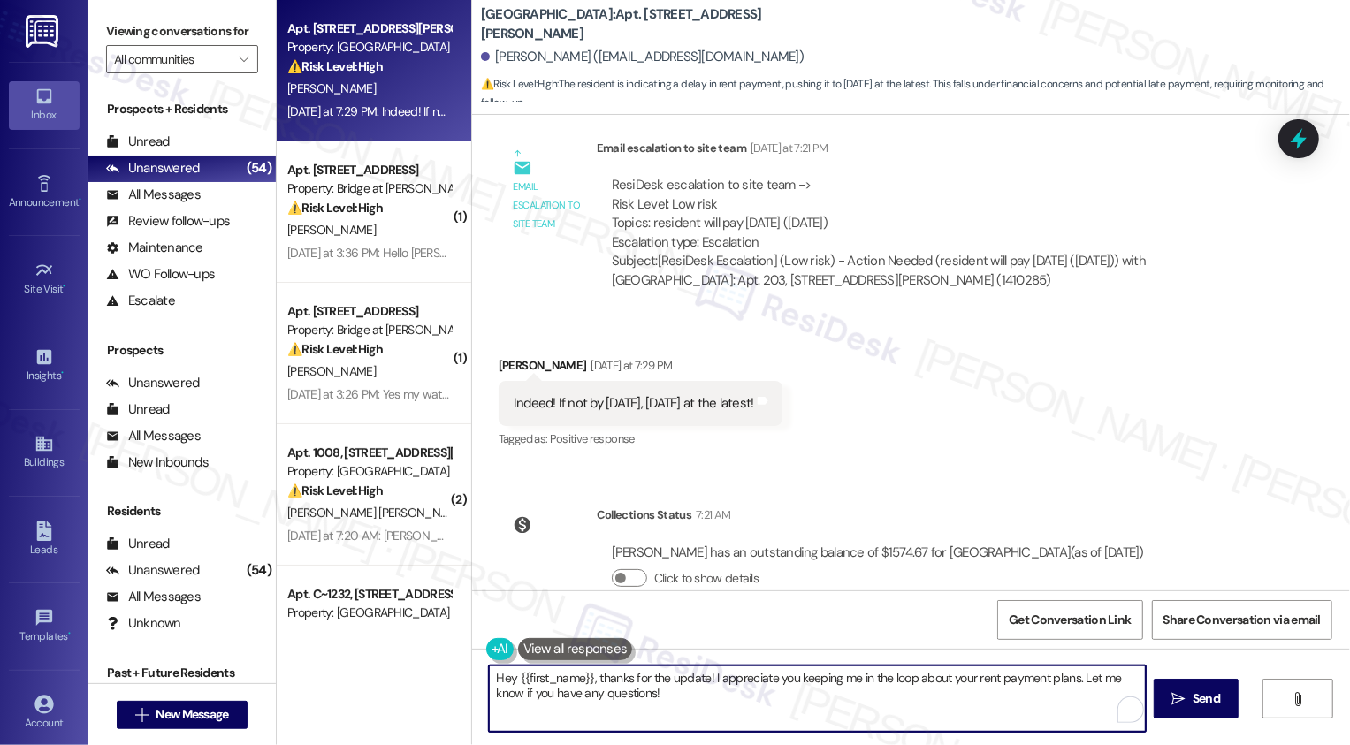
click at [571, 689] on textarea "Hey {{first_name}}, thanks for the update! I appreciate you keeping me in the l…" at bounding box center [817, 699] width 657 height 66
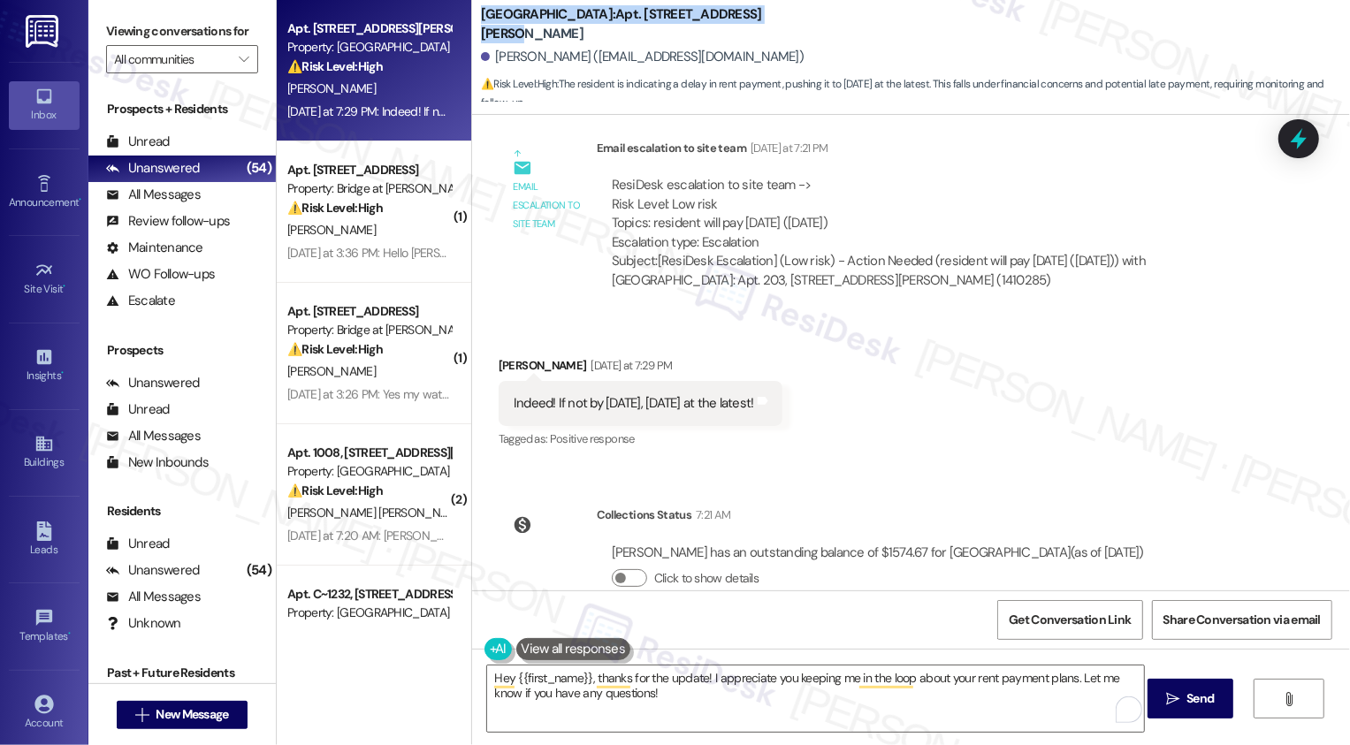
drag, startPoint x: 471, startPoint y: 26, endPoint x: 781, endPoint y: 26, distance: 309.4
click at [781, 26] on div "Lexington Hills: Apt. 203, 2430 Cromwell Cir" at bounding box center [658, 24] width 354 height 22
copy b "Lexington Hills: Apt. 203, 2430 Cromwell Cir"
drag, startPoint x: 485, startPoint y: 57, endPoint x: 572, endPoint y: 59, distance: 86.7
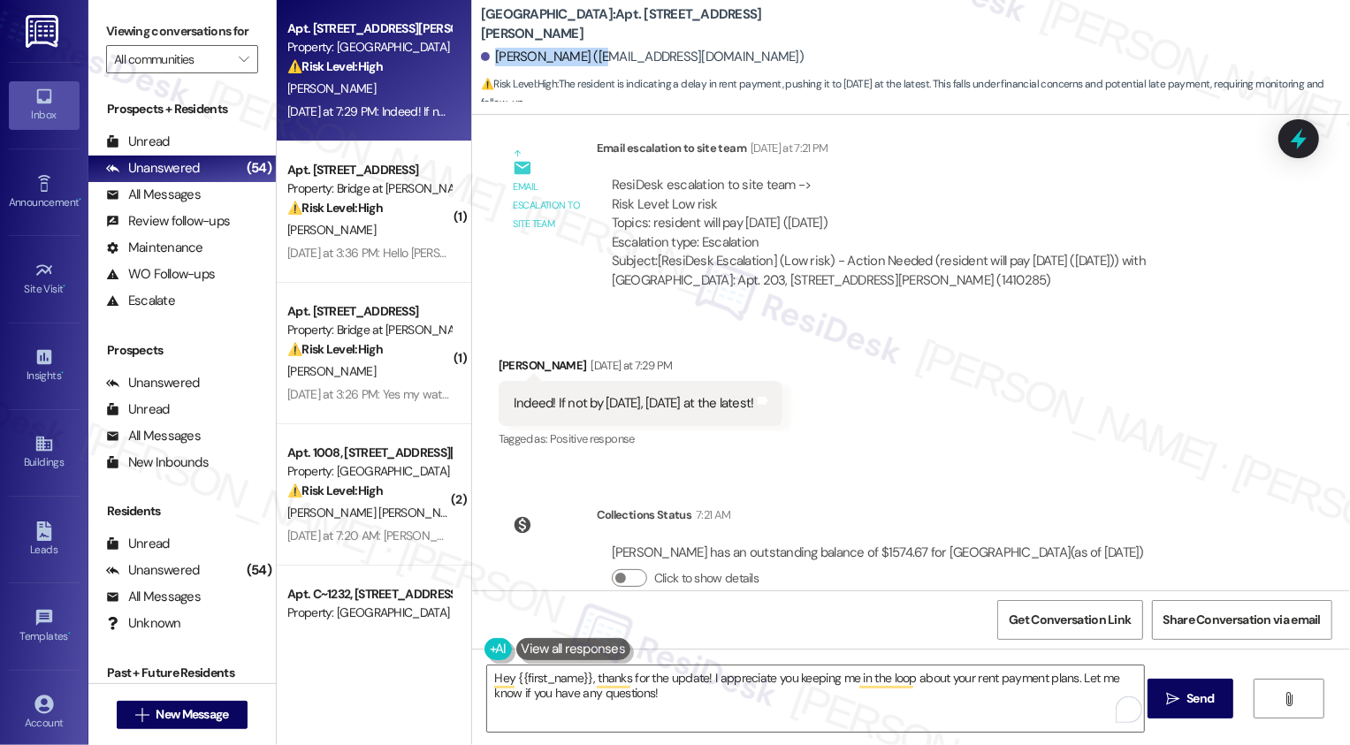
click at [572, 59] on div "[PERSON_NAME] ([EMAIL_ADDRESS][DOMAIN_NAME])" at bounding box center [642, 57] width 323 height 19
copy div "Joe Brundidge Ii."
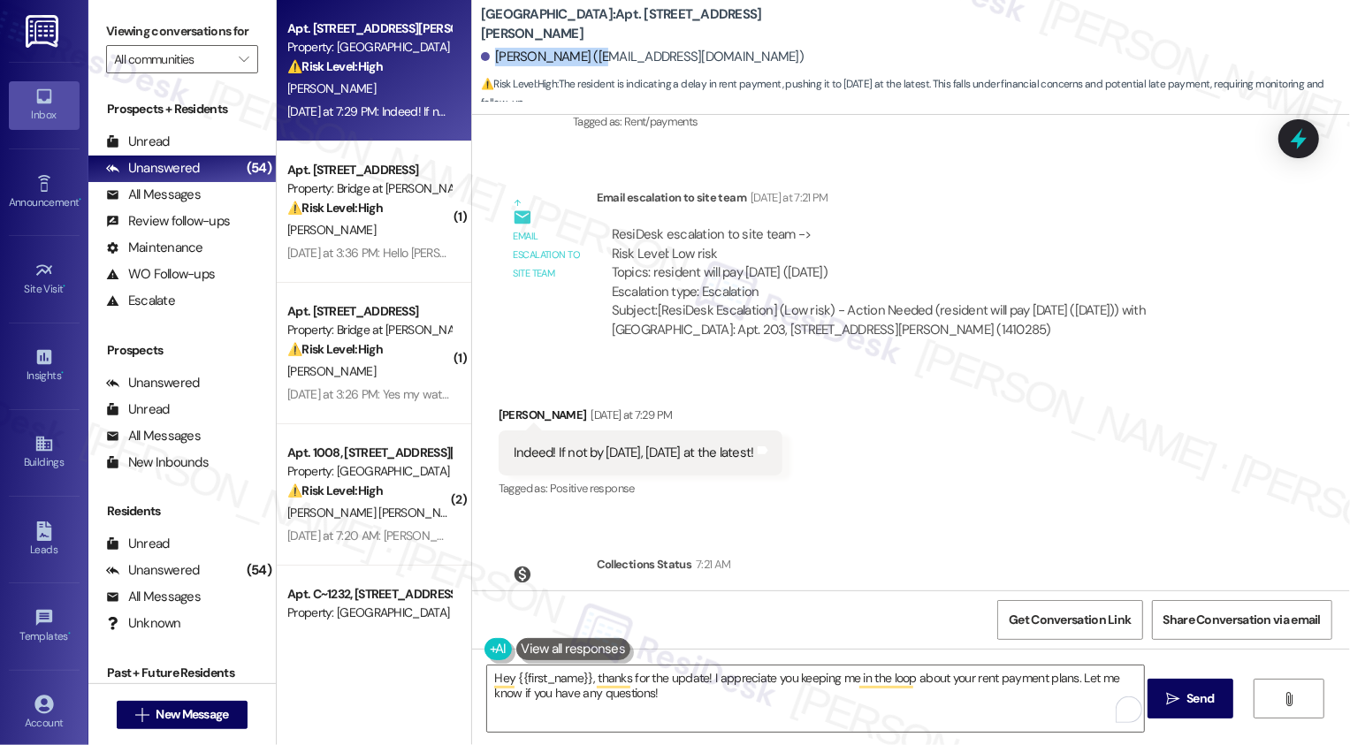
scroll to position [2921, 0]
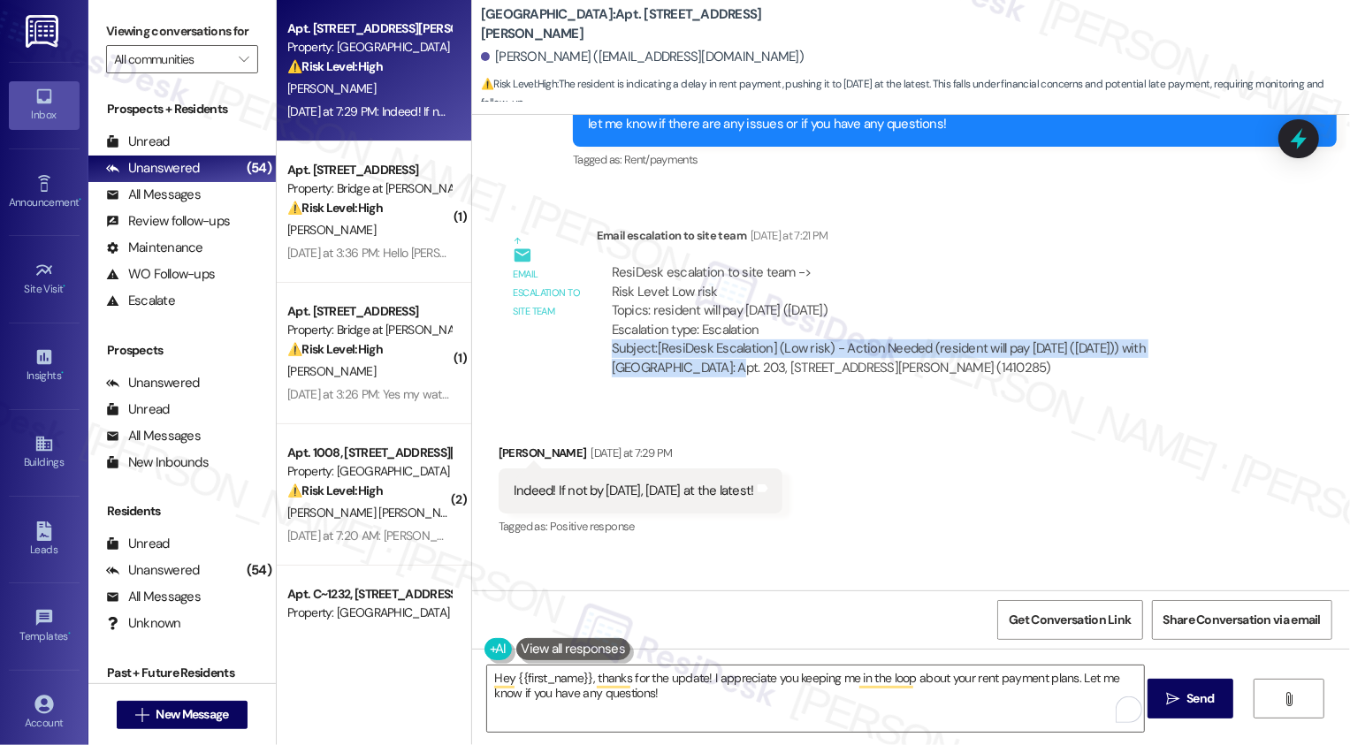
drag, startPoint x: 598, startPoint y: 312, endPoint x: 1236, endPoint y: 316, distance: 637.4
click at [1236, 316] on div "ResiDesk escalation to site team -> Risk Level: Low risk Topics: resident will …" at bounding box center [929, 320] width 639 height 114
copy div "Subject: [ResiDesk Escalation] (Low risk) - Action Needed (resident will pay on…"
click at [786, 346] on div "ResiDesk escalation to site team -> Risk Level: Low risk Topics: resident will …" at bounding box center [930, 320] width 666 height 141
drag, startPoint x: 816, startPoint y: 334, endPoint x: 595, endPoint y: 313, distance: 222.0
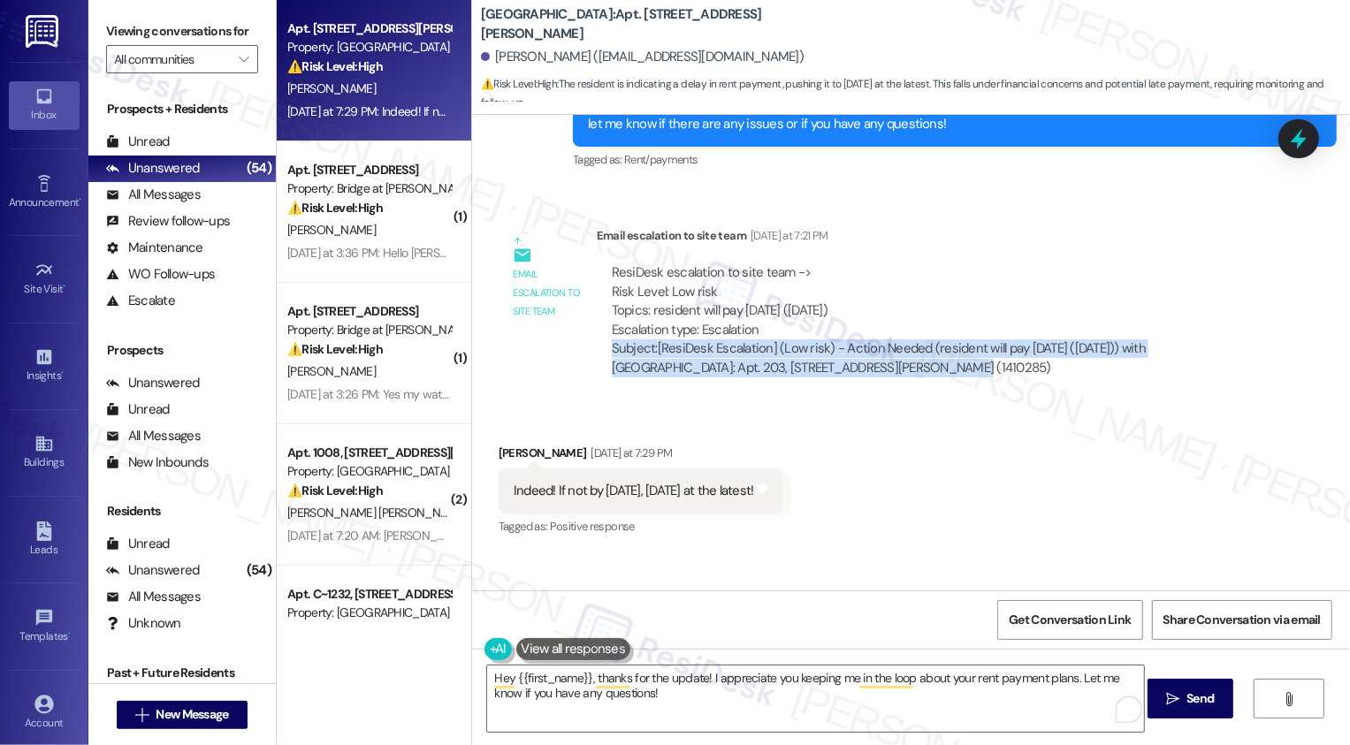
click at [597, 313] on div "ResiDesk escalation to site team -> Risk Level: Low risk Topics: resident will …" at bounding box center [930, 320] width 666 height 141
copy div "Subject: [ResiDesk Escalation] (Low risk) - Action Needed (resident will pay on…"
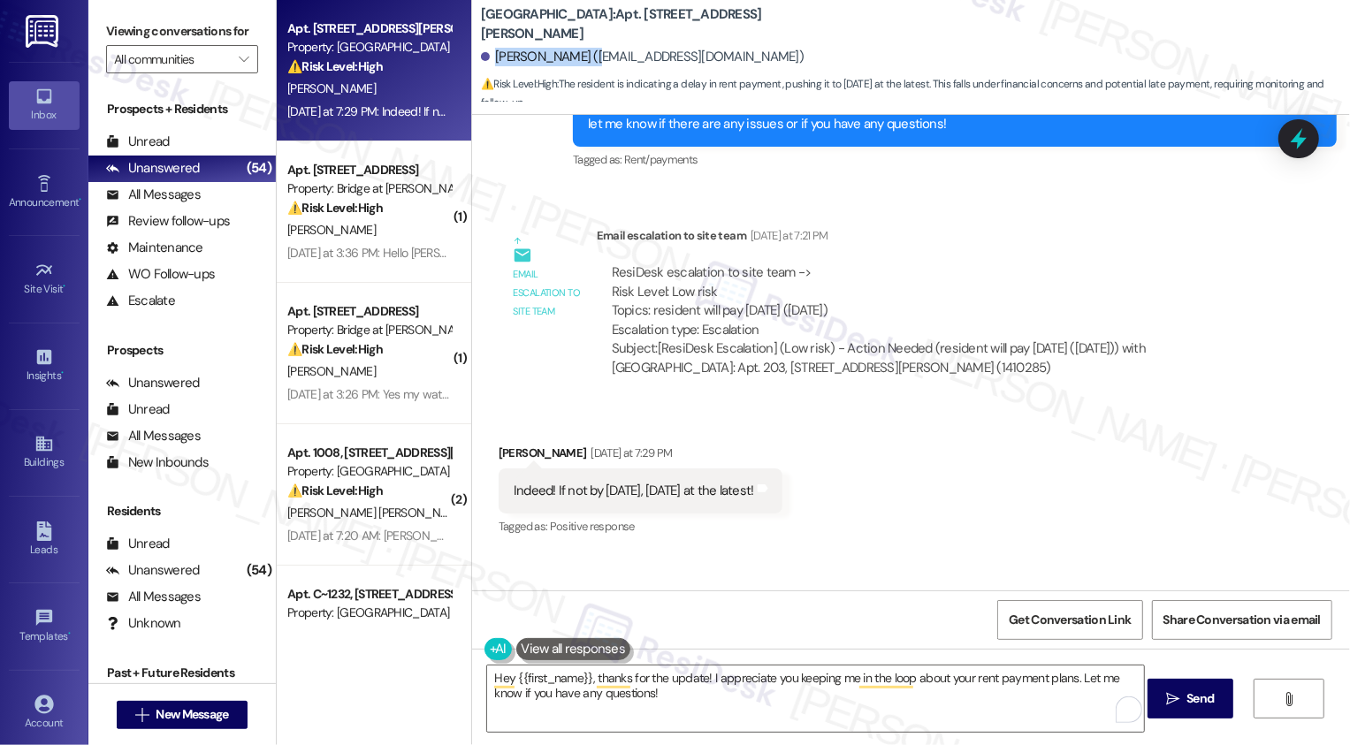
drag, startPoint x: 484, startPoint y: 55, endPoint x: 571, endPoint y: 58, distance: 87.6
click at [571, 59] on div "[PERSON_NAME] ([EMAIL_ADDRESS][DOMAIN_NAME])" at bounding box center [642, 57] width 323 height 19
copy div "[PERSON_NAME]"
drag, startPoint x: 469, startPoint y: 22, endPoint x: 771, endPoint y: 31, distance: 301.6
click at [771, 31] on div "Lexington Hills: Apt. 203, 2430 Cromwell Cir" at bounding box center [658, 24] width 354 height 22
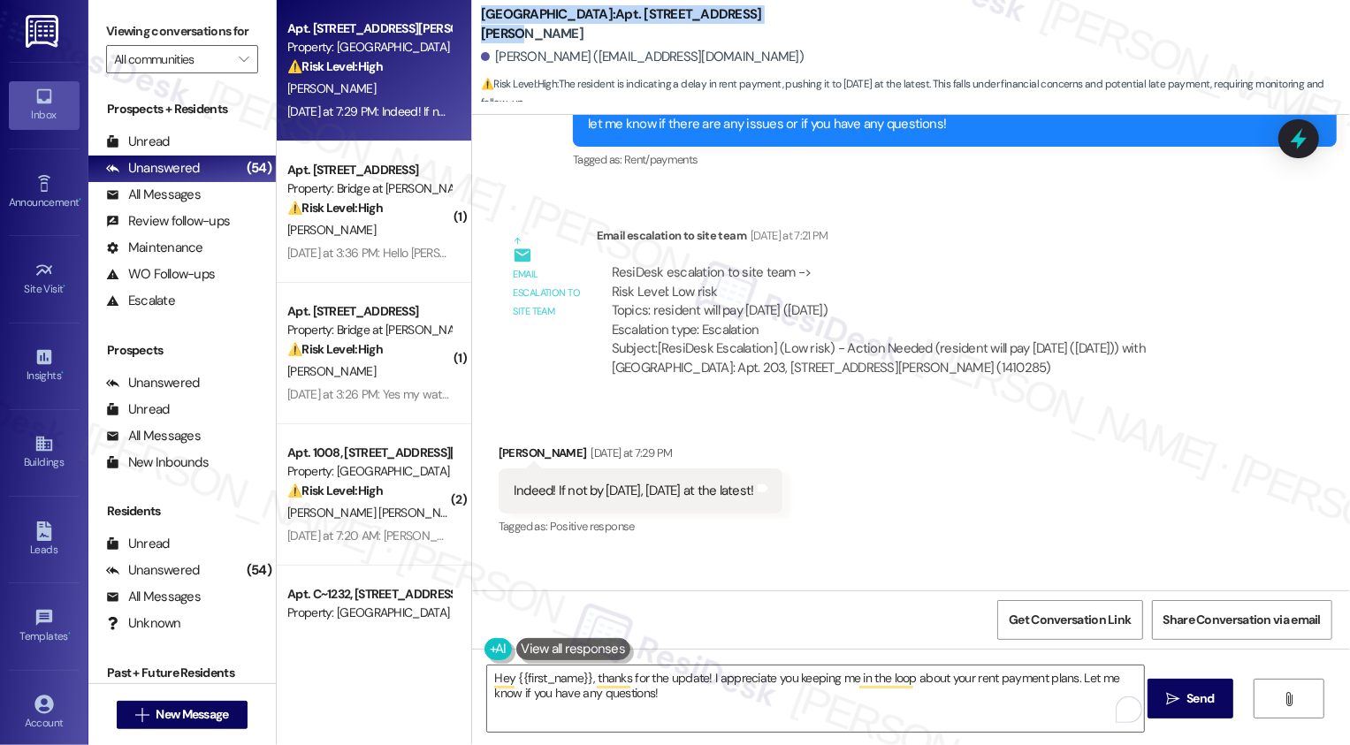
copy b "Lexington Hills: Apt. 203, 2430 Cromwell Cir"
drag, startPoint x: 545, startPoint y: 448, endPoint x: 778, endPoint y: 464, distance: 233.0
click at [779, 469] on div "Indeed! If not by Friday, next Thursday at the latest! Tags and notes" at bounding box center [641, 491] width 284 height 45
copy div "If not by Friday, next Thursday at the latest!"
click at [976, 490] on div "Received via SMS Joe Brundidge Ii Yesterday at 7:29 PM Indeed! If not by Friday…" at bounding box center [911, 478] width 878 height 149
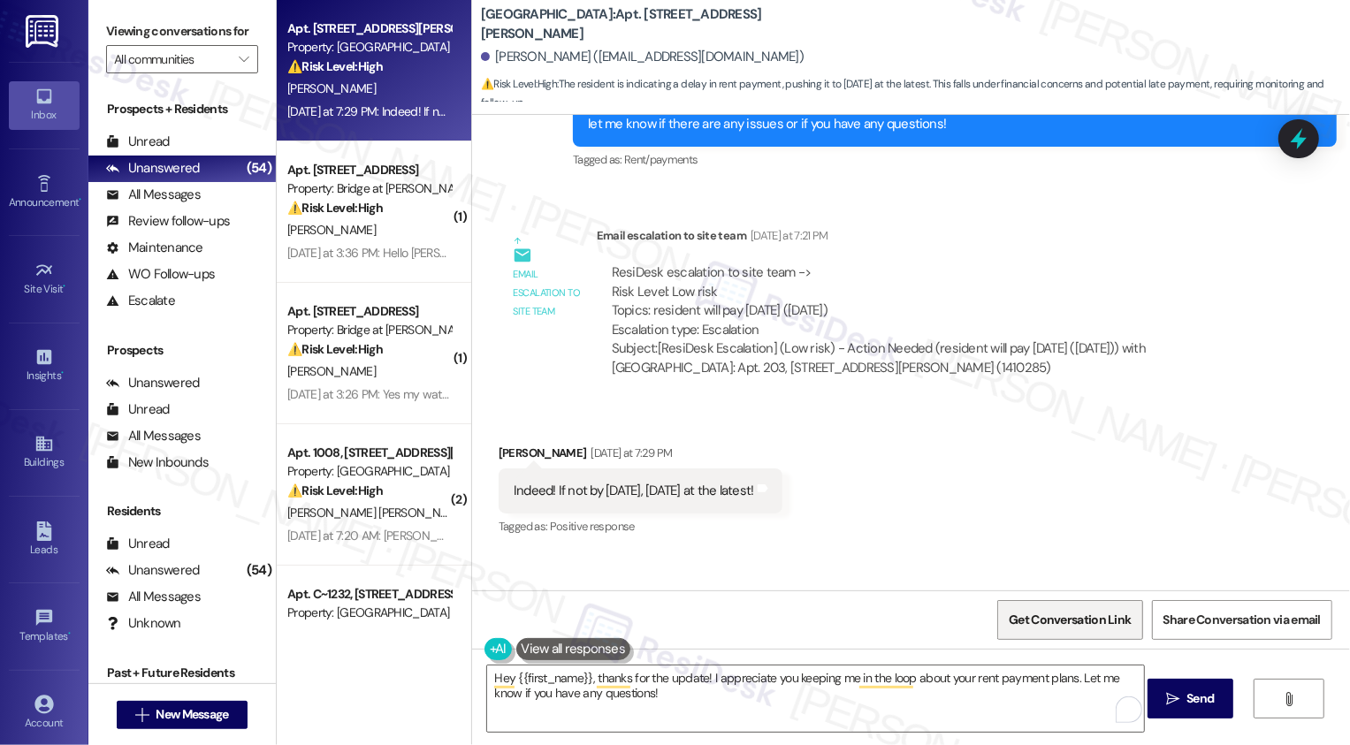
click at [1048, 615] on span "Get Conversation Link" at bounding box center [1070, 620] width 122 height 19
click at [1040, 516] on div "Lease started Feb 02, 2025 at 7:00 PM Survey, sent via SMS Residesk Automated S…" at bounding box center [911, 353] width 878 height 476
click at [1070, 620] on span "Get Conversation Link" at bounding box center [1070, 620] width 122 height 19
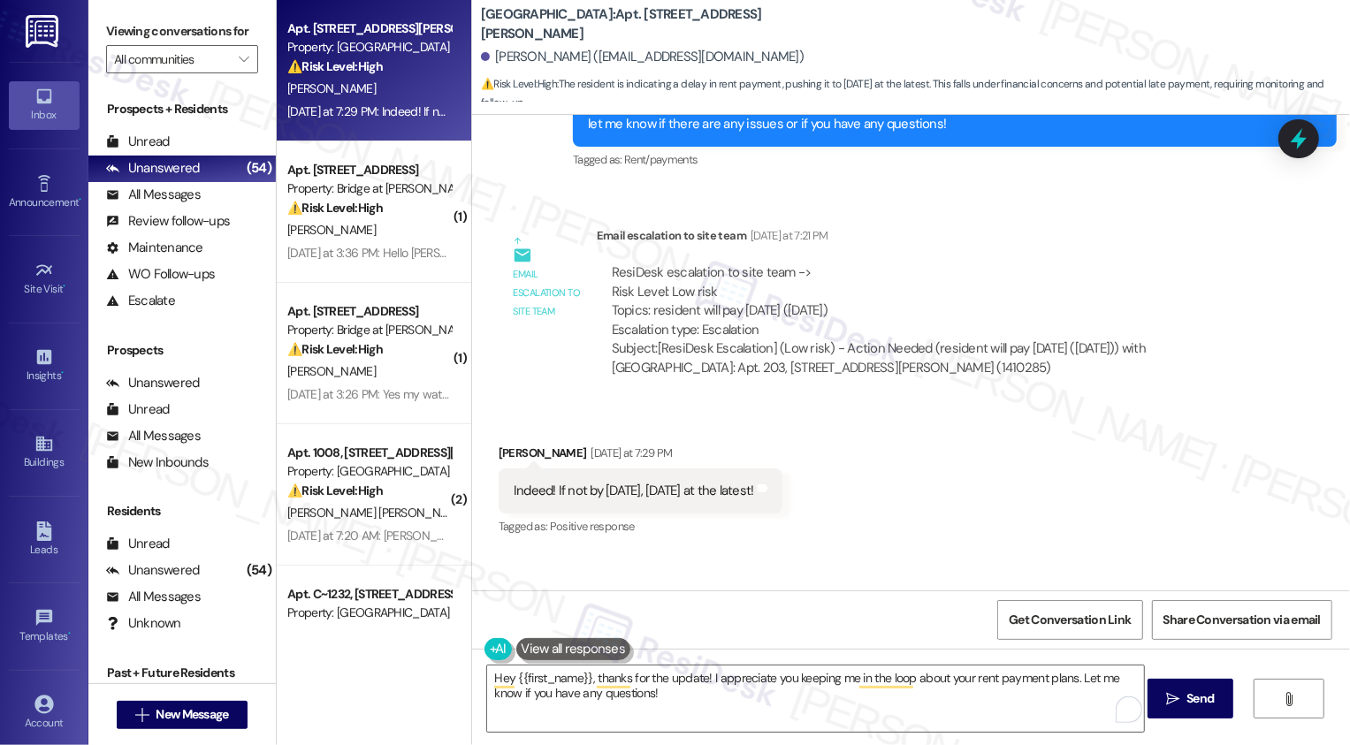
click at [1054, 593] on div "Collections Status 7:21 AM" at bounding box center [878, 605] width 562 height 25
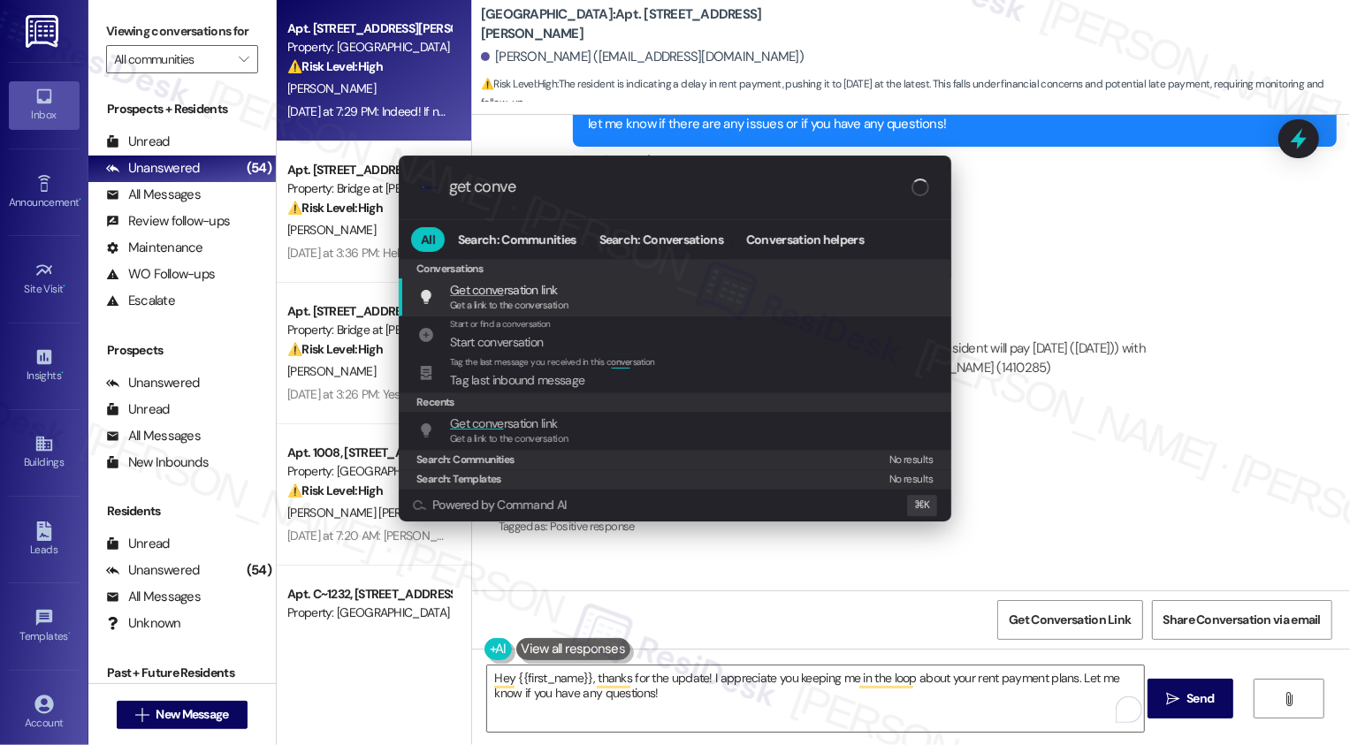
type input "get conver"
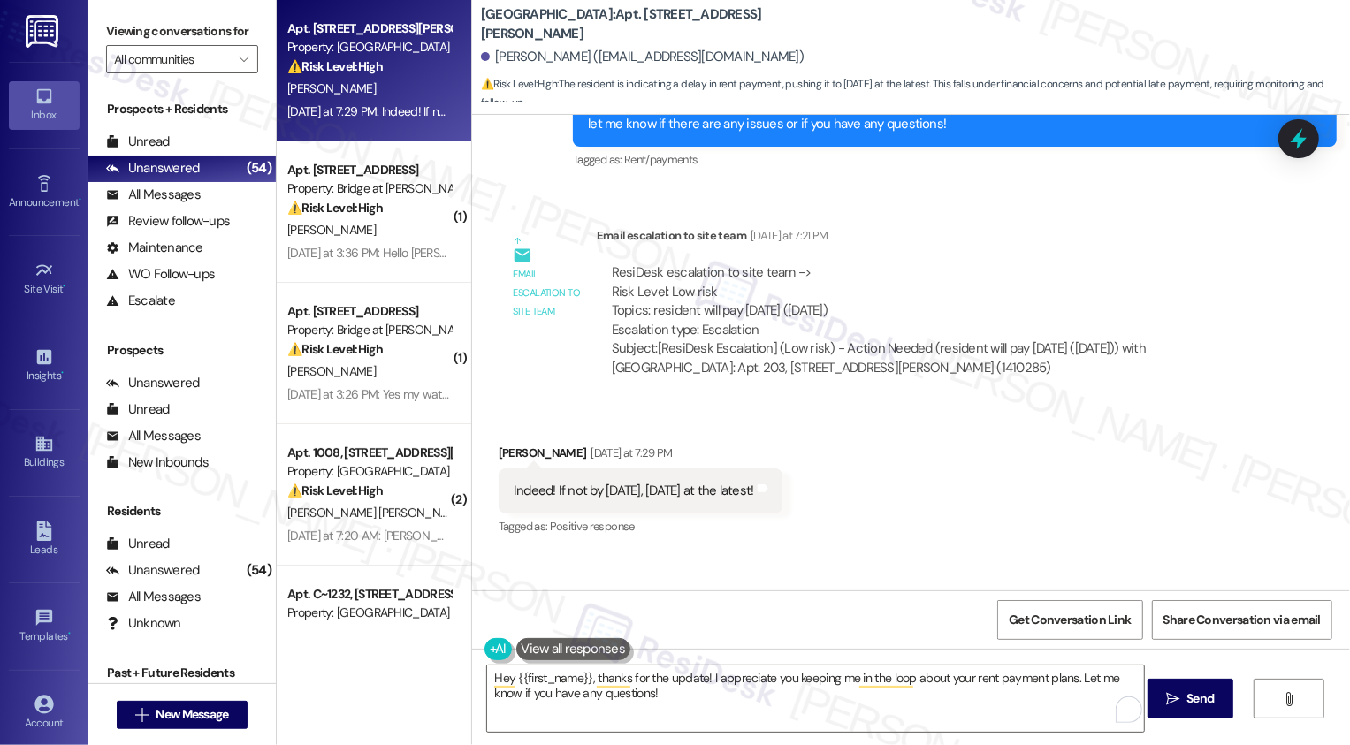
click at [882, 498] on div "Received via SMS Joe Brundidge Ii Yesterday at 7:29 PM Indeed! If not by Friday…" at bounding box center [911, 478] width 878 height 149
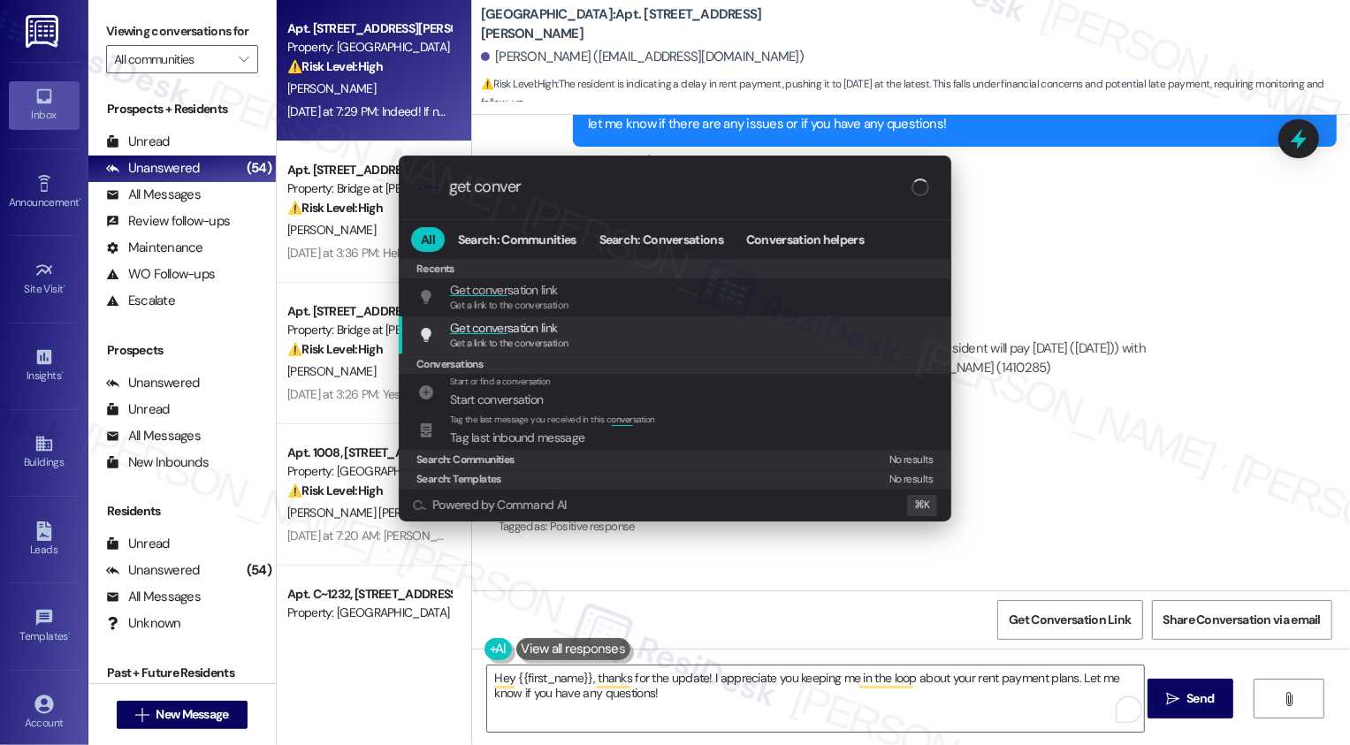
click at [554, 328] on span "Get conver sation link" at bounding box center [503, 328] width 107 height 16
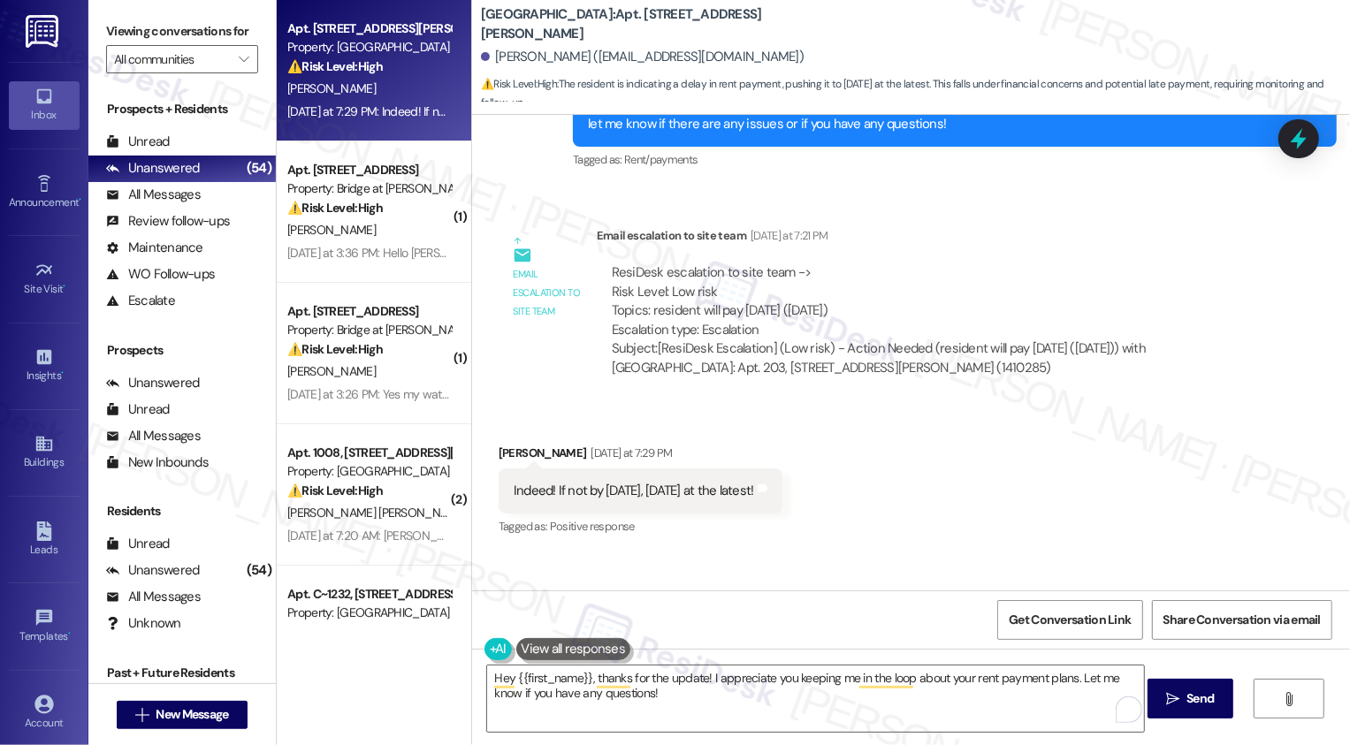
click at [948, 529] on div "Lease started Feb 02, 2025 at 7:00 PM Survey, sent via SMS Residesk Automated S…" at bounding box center [911, 353] width 878 height 476
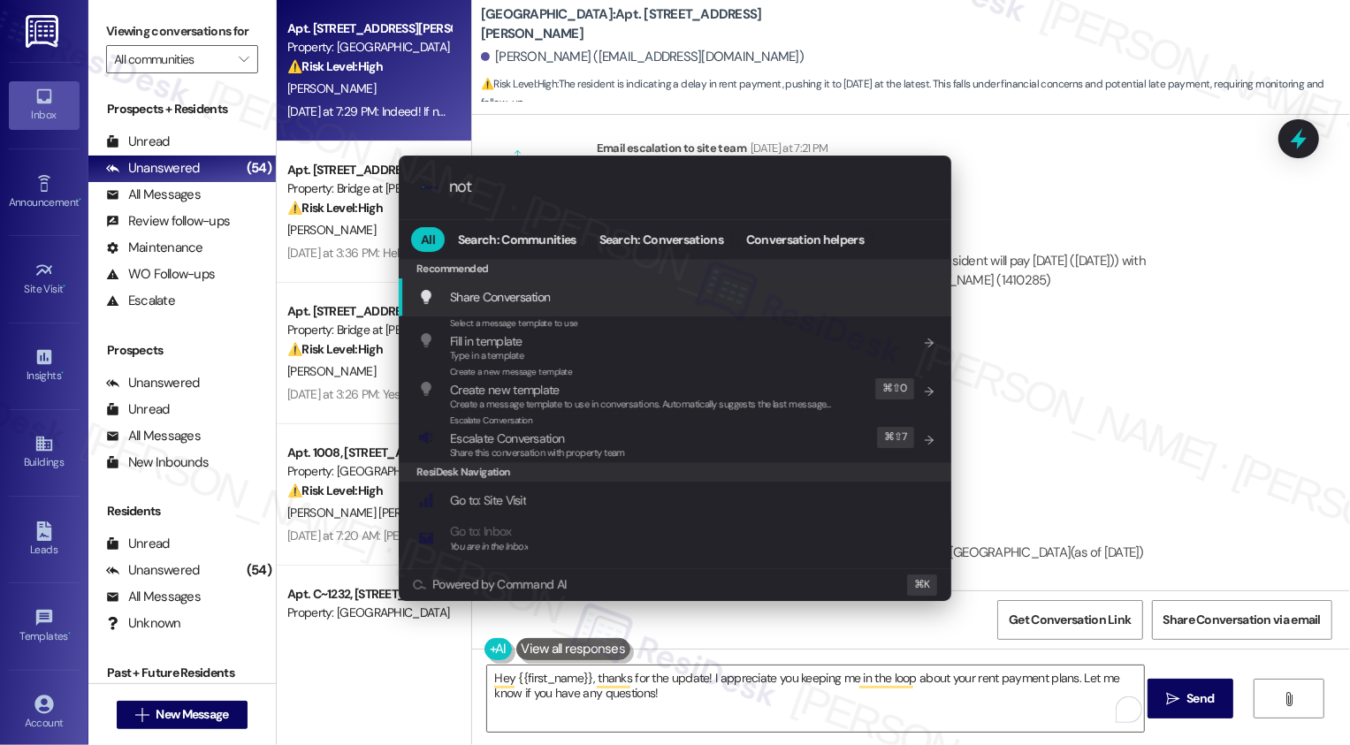
type input "note"
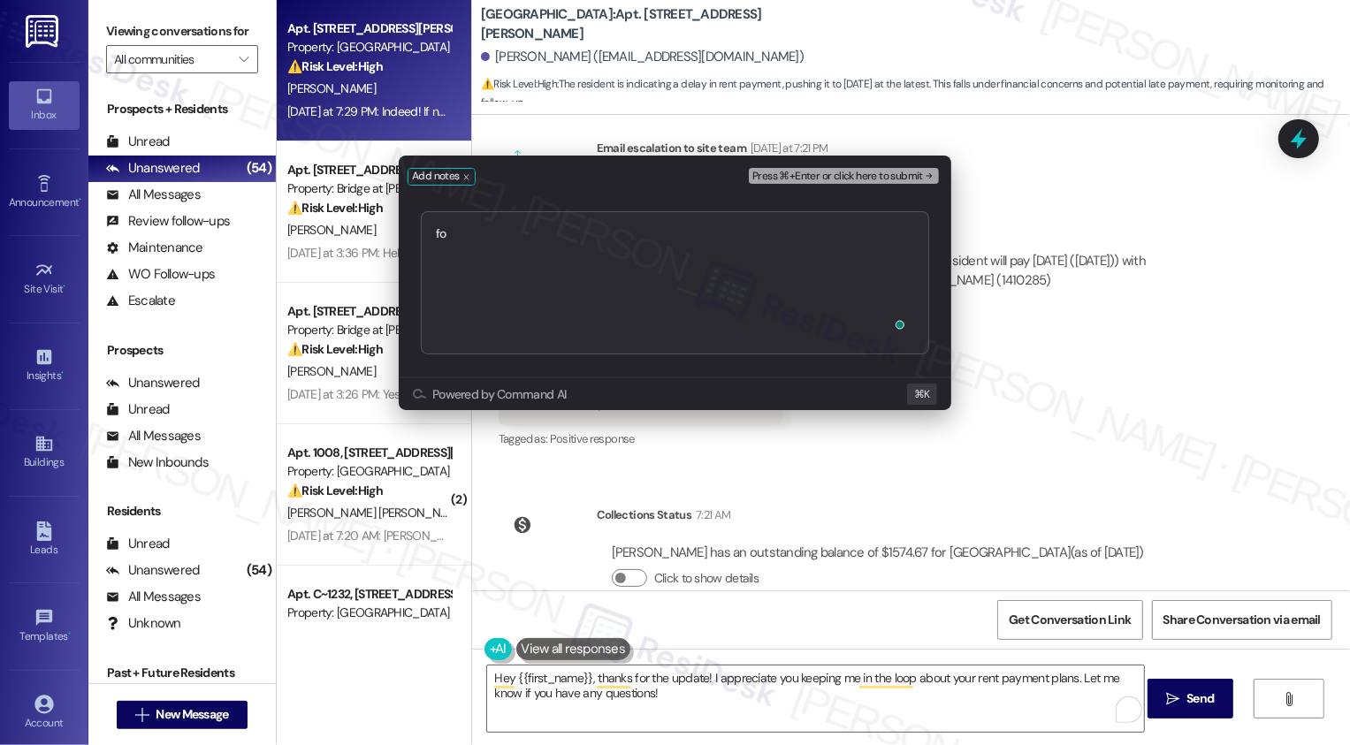
type textarea "f"
type textarea "s"
type textarea "escalated https://residesk.slack.com/archives/C08U0SKKYCF/p1757696192552649"
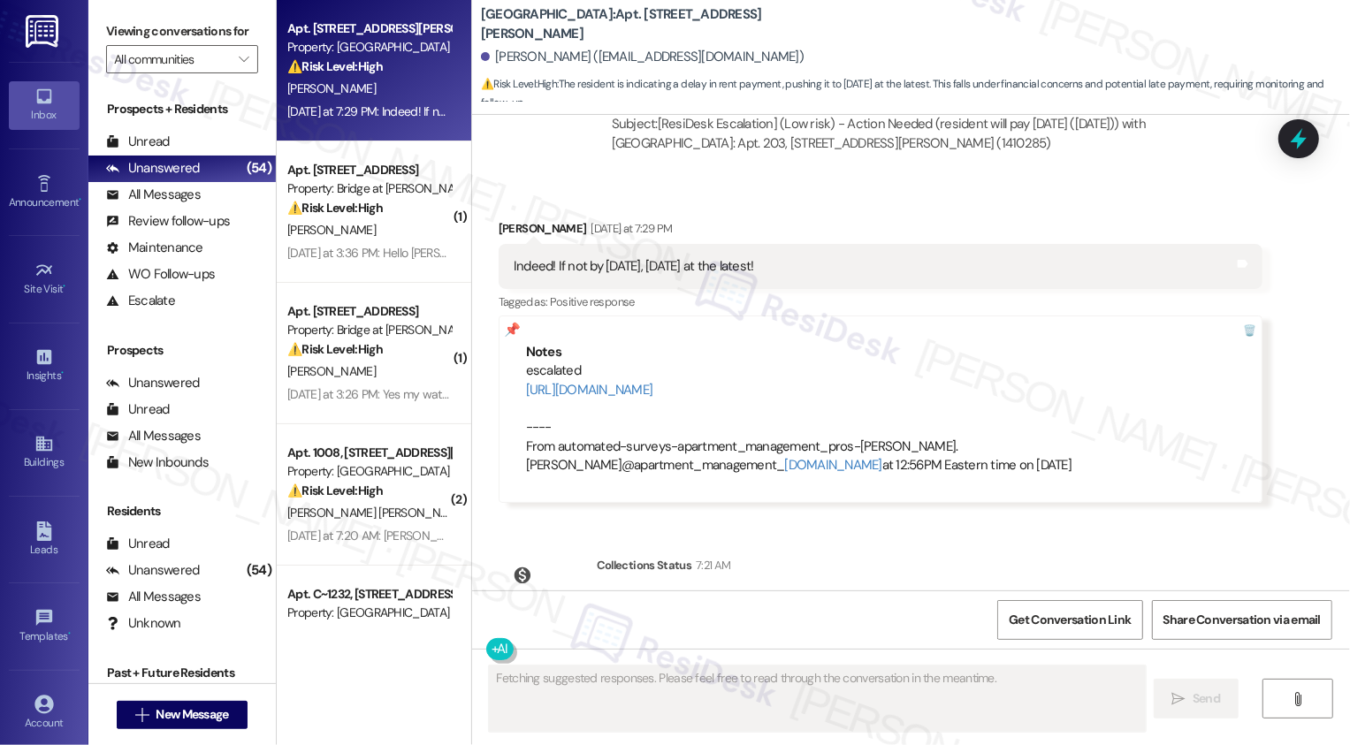
scroll to position [3114, 0]
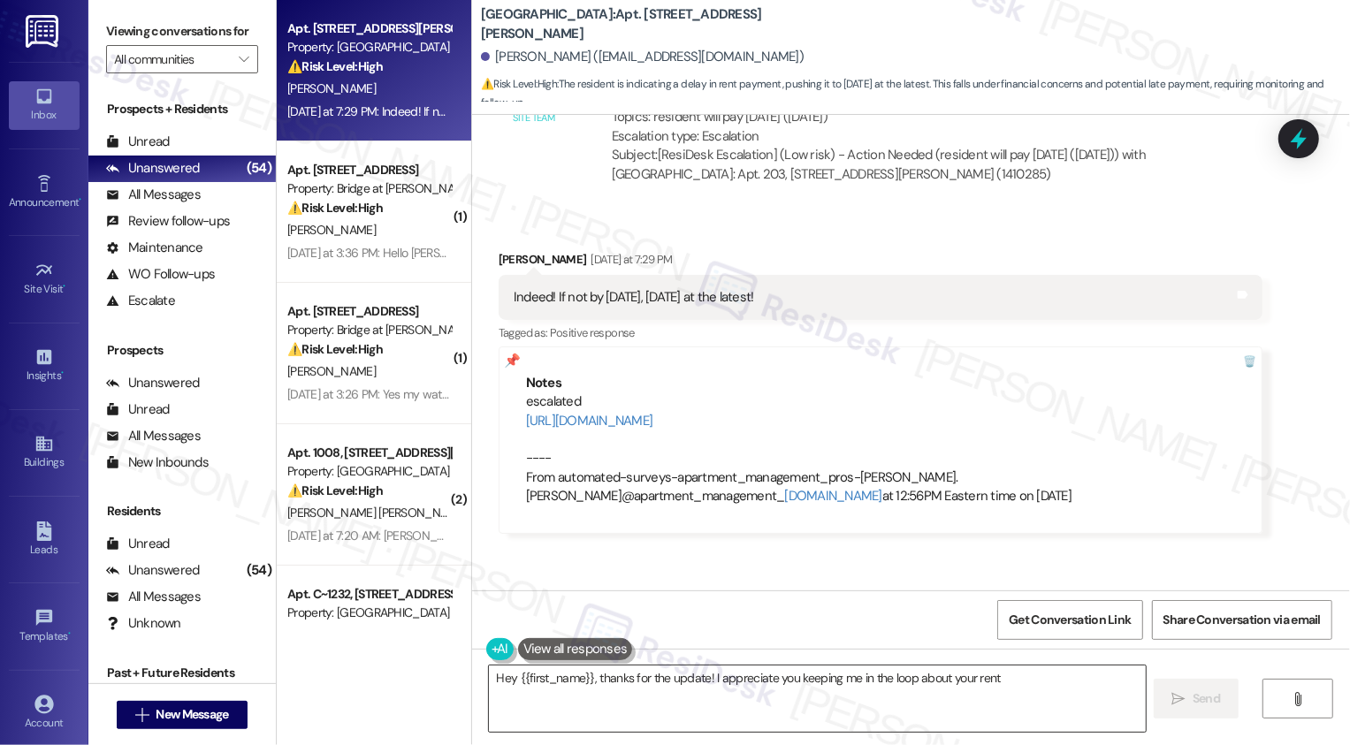
click at [556, 700] on textarea "Hey {{first_name}}, thanks for the update! I appreciate you keeping me in the l…" at bounding box center [817, 699] width 657 height 66
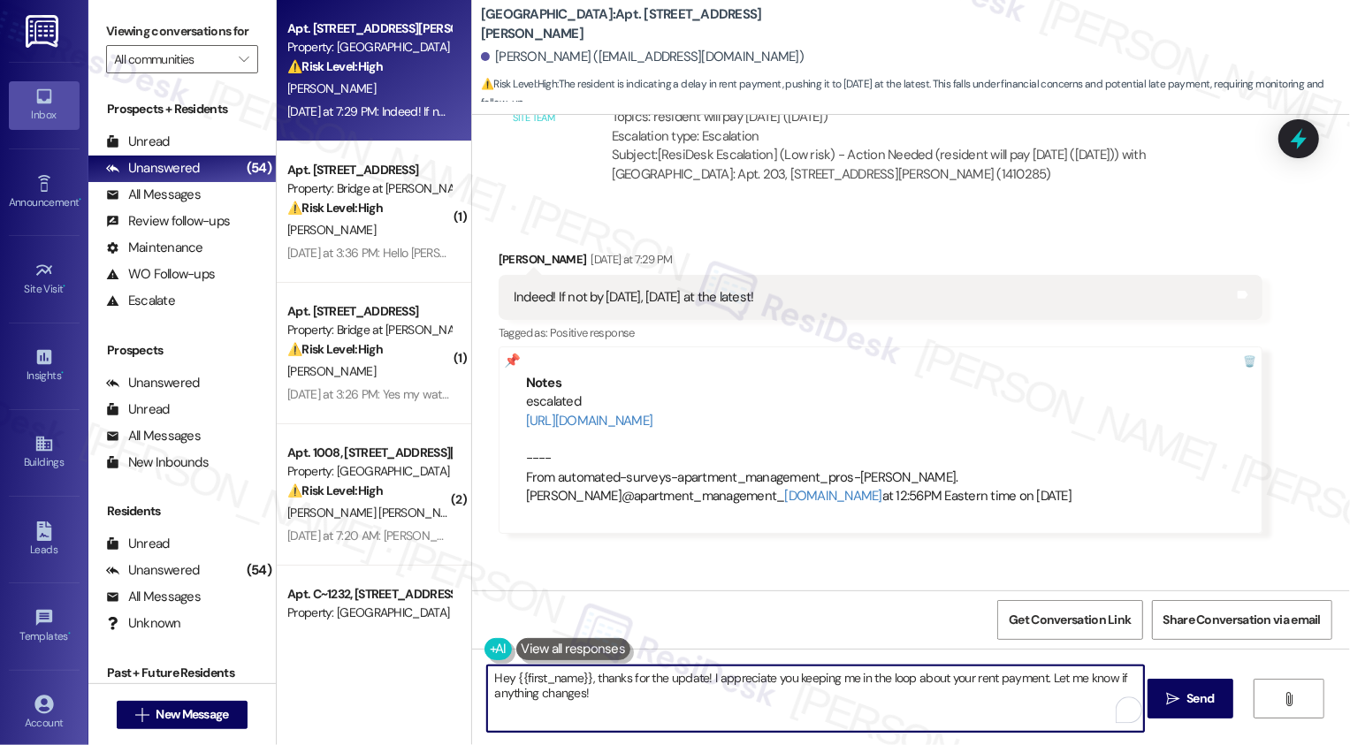
click at [556, 700] on textarea "Hey {{first_name}}, thanks for the update! I appreciate you keeping me in the l…" at bounding box center [815, 699] width 657 height 66
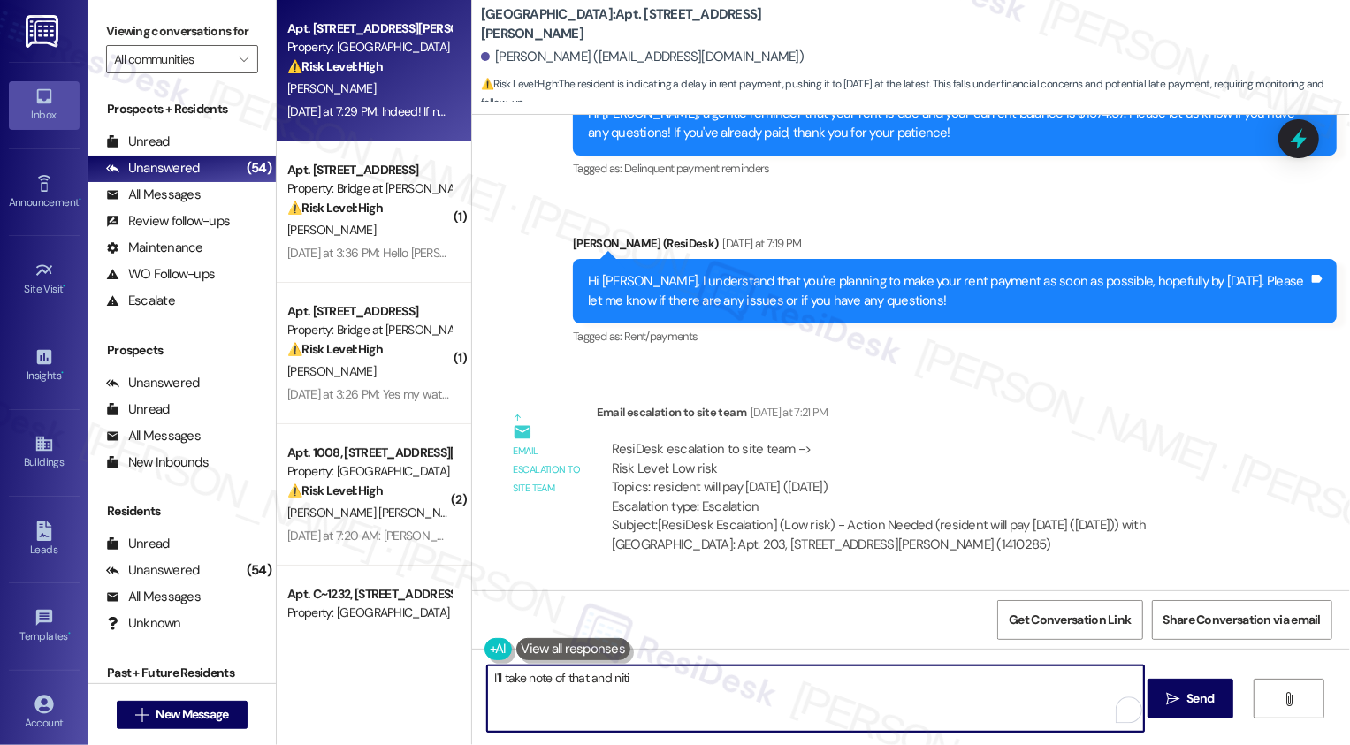
scroll to position [3196, 0]
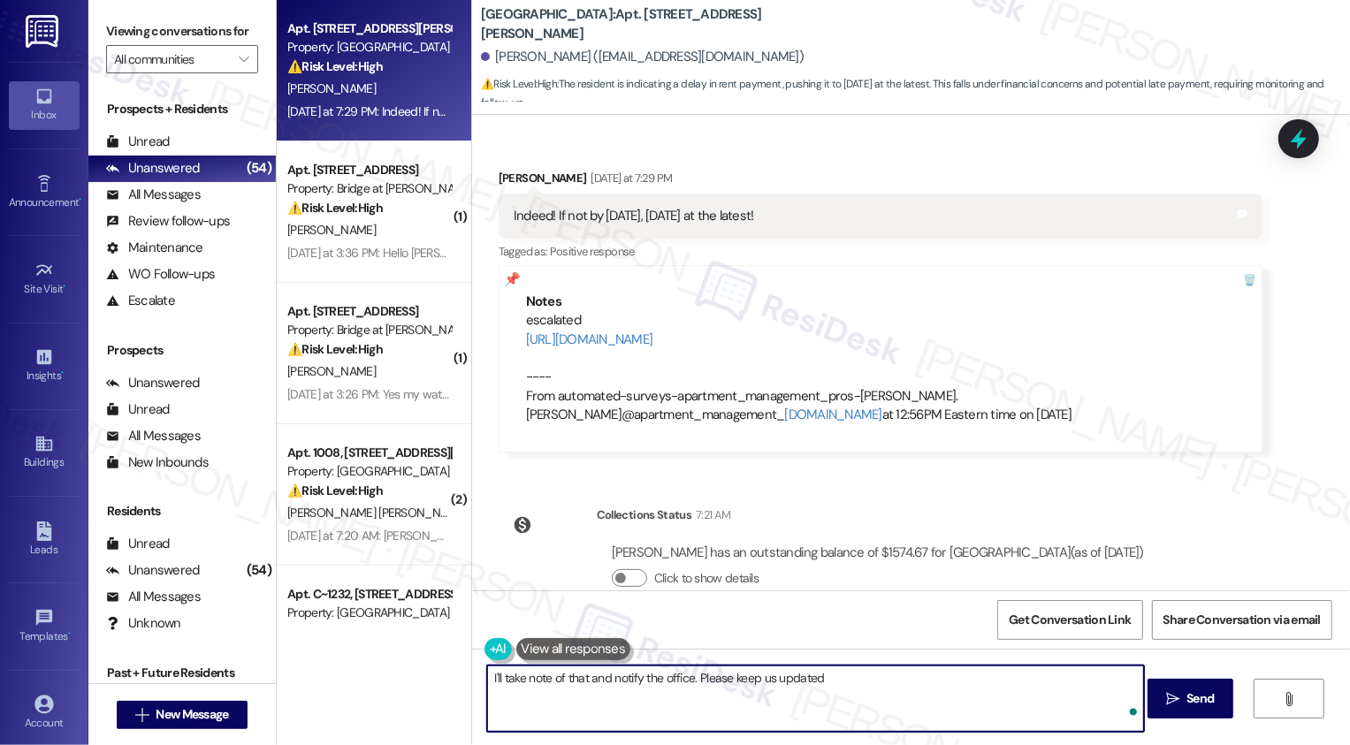
type textarea "I'll take note of that and notify the office. Please keep us updated!"
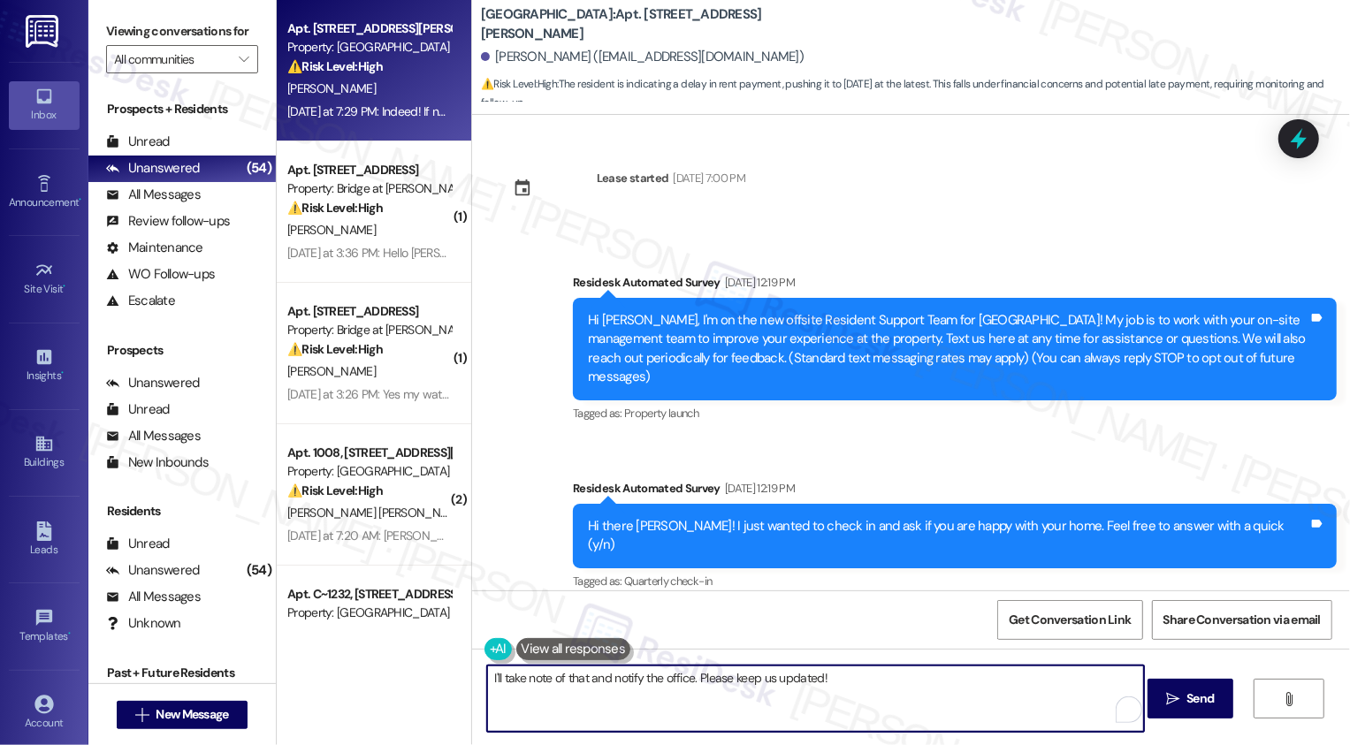
scroll to position [3196, 0]
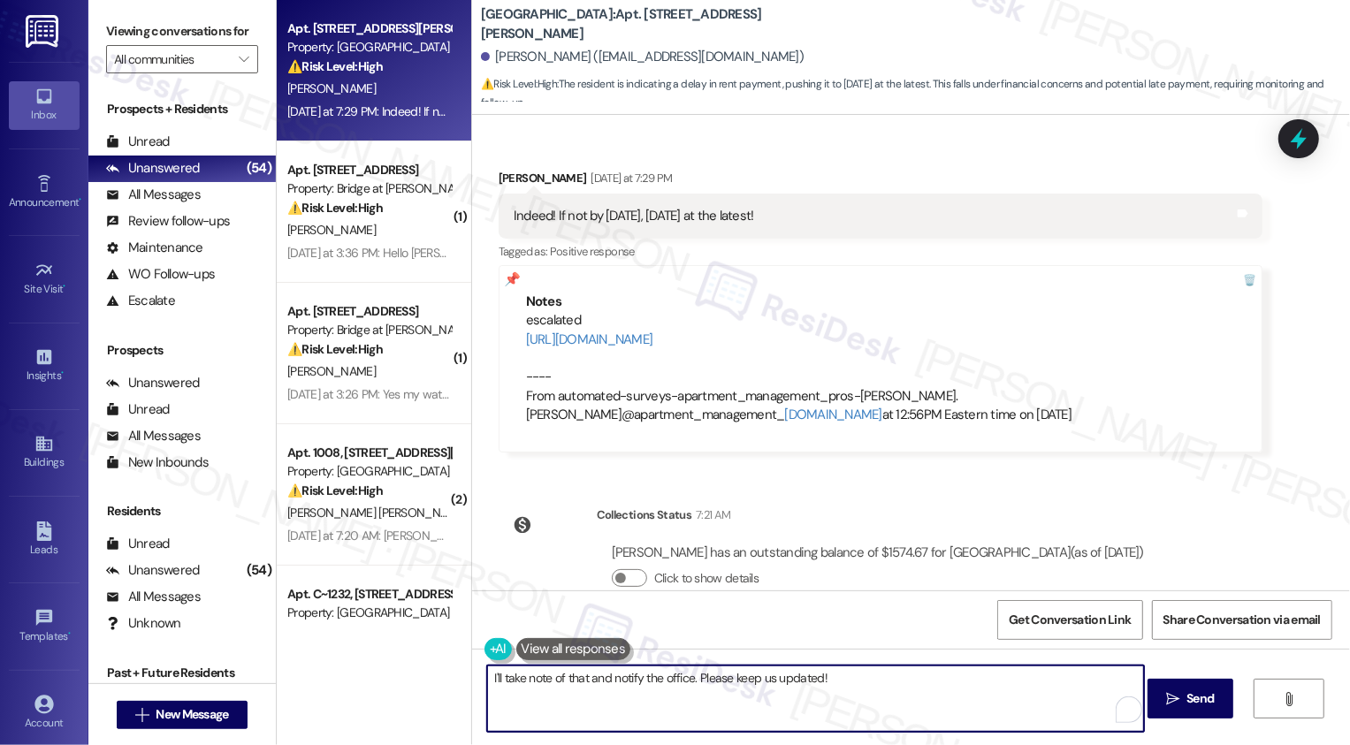
click at [487, 680] on textarea "I'll take note of that and notify the office. Please keep us updated!" at bounding box center [815, 699] width 657 height 66
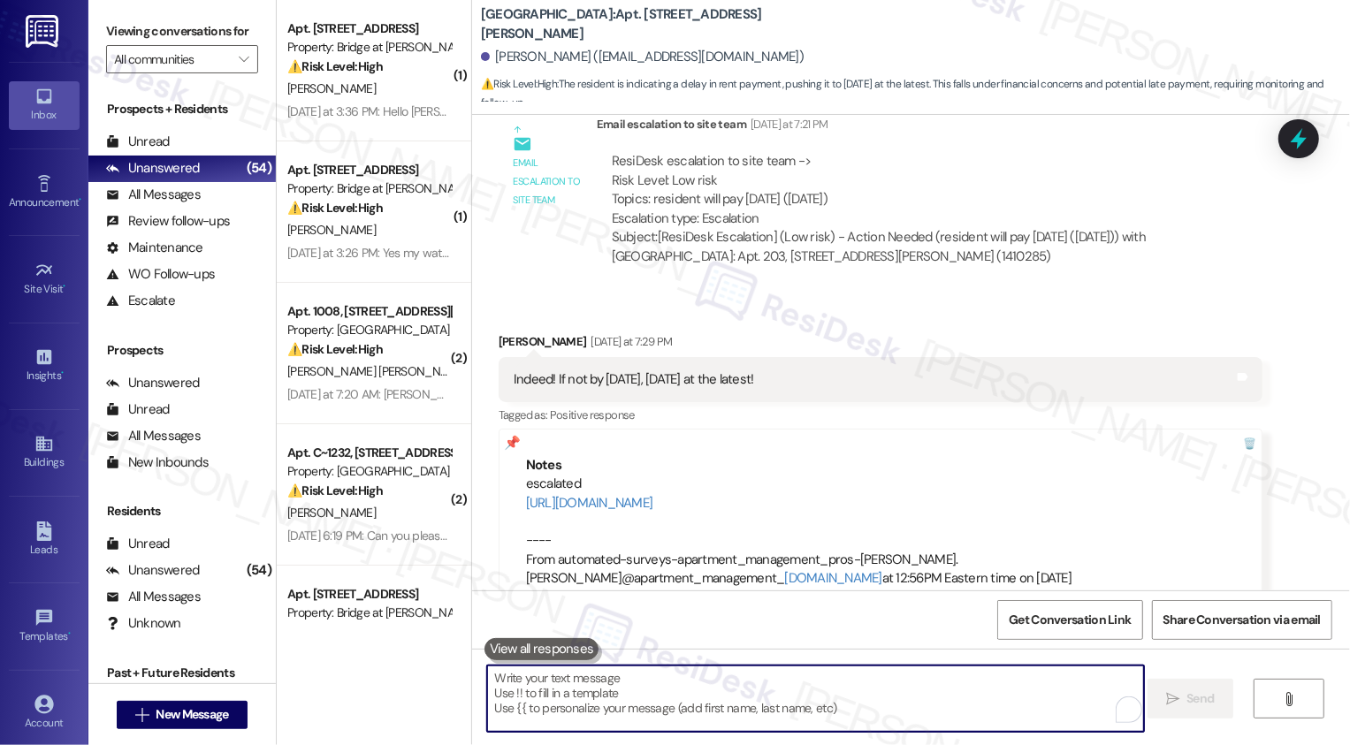
scroll to position [3318, 0]
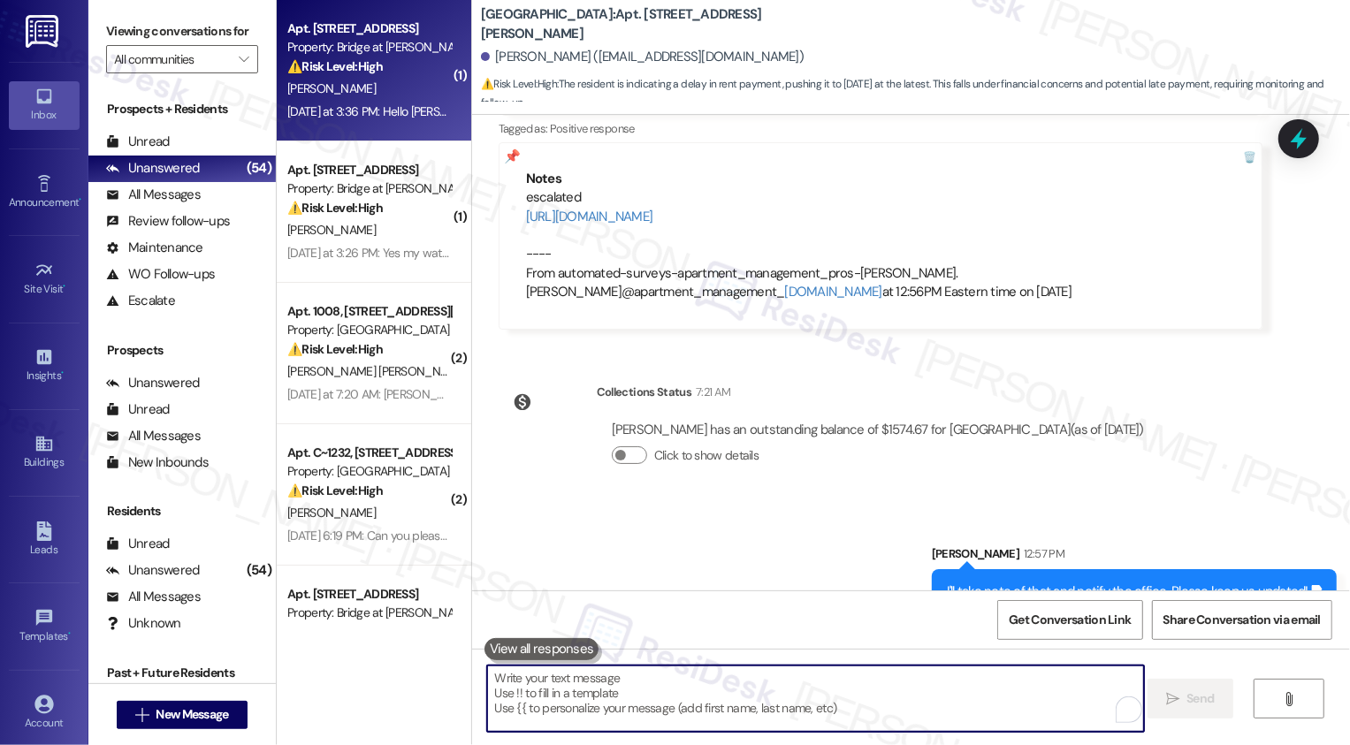
click at [332, 112] on div "[DATE] at 3:36 PM: Hello [PERSON_NAME]'ve been trying to reach out through emai…" at bounding box center [799, 111] width 1025 height 16
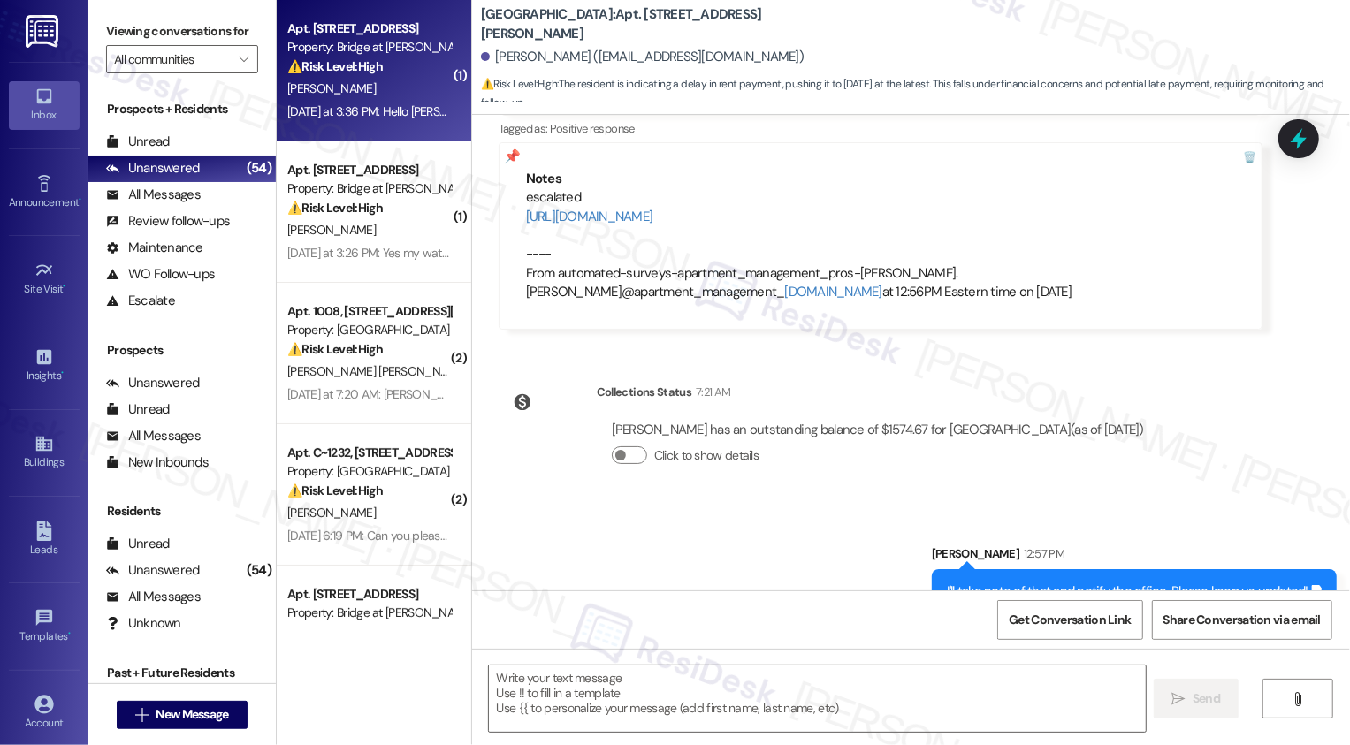
click at [332, 112] on div "[DATE] at 3:36 PM: Hello [PERSON_NAME]'ve been trying to reach out through emai…" at bounding box center [799, 111] width 1025 height 16
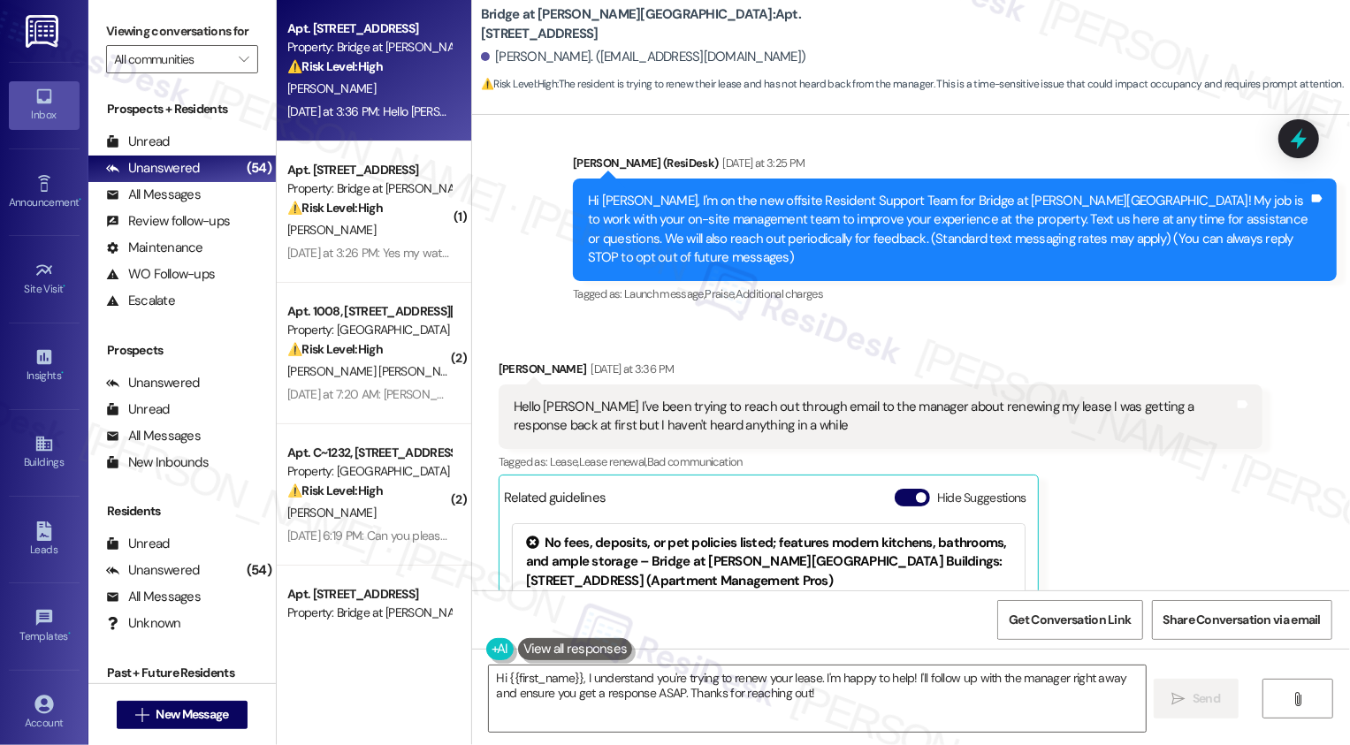
scroll to position [151, 0]
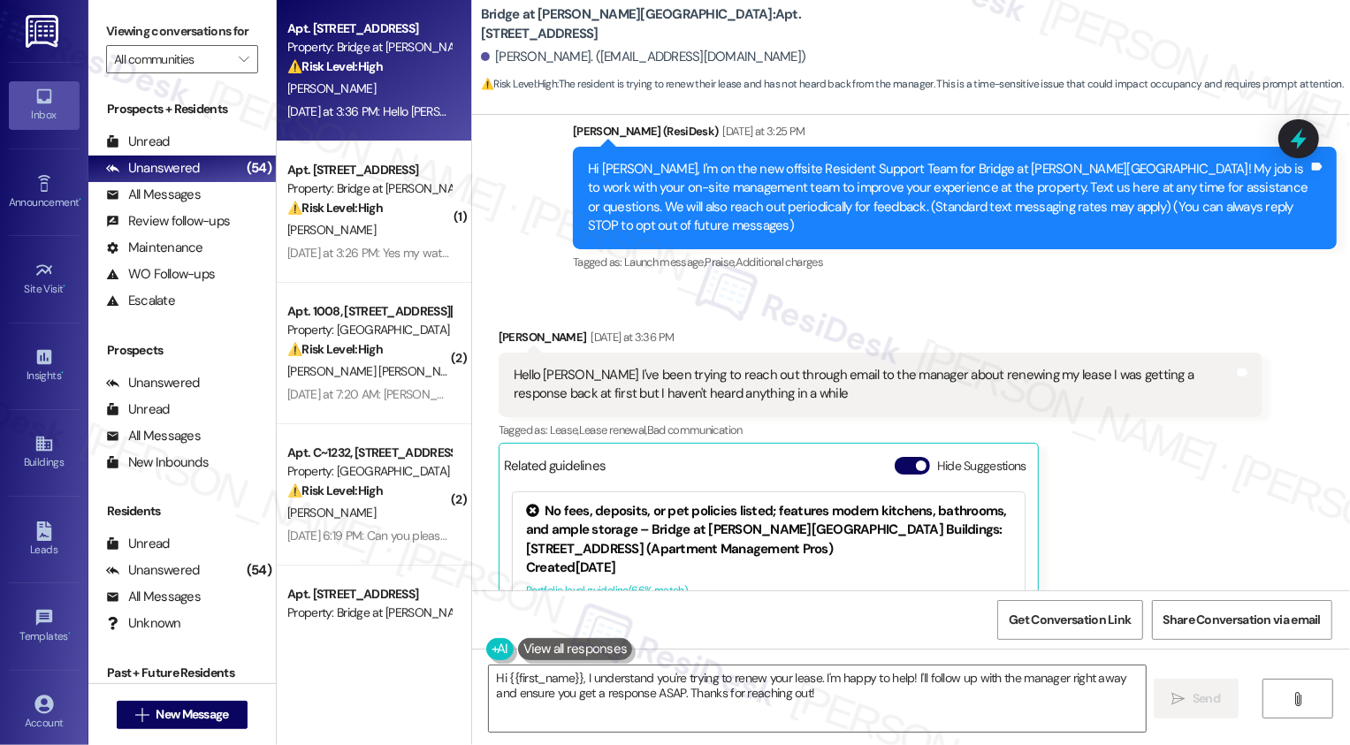
click at [776, 377] on div "Hello [PERSON_NAME] I've been trying to reach out through email to the manager …" at bounding box center [874, 385] width 720 height 38
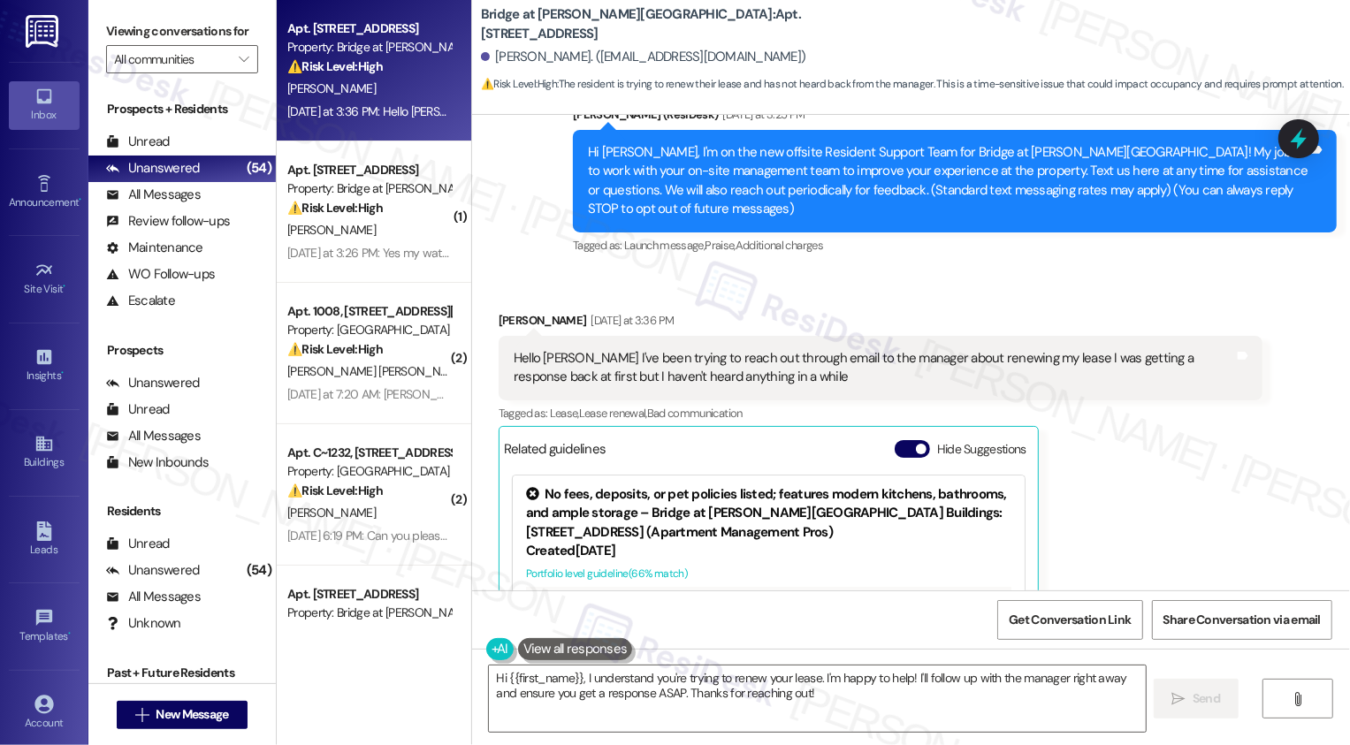
click at [595, 349] on div "Hello [PERSON_NAME] I've been trying to reach out through email to the manager …" at bounding box center [874, 368] width 720 height 38
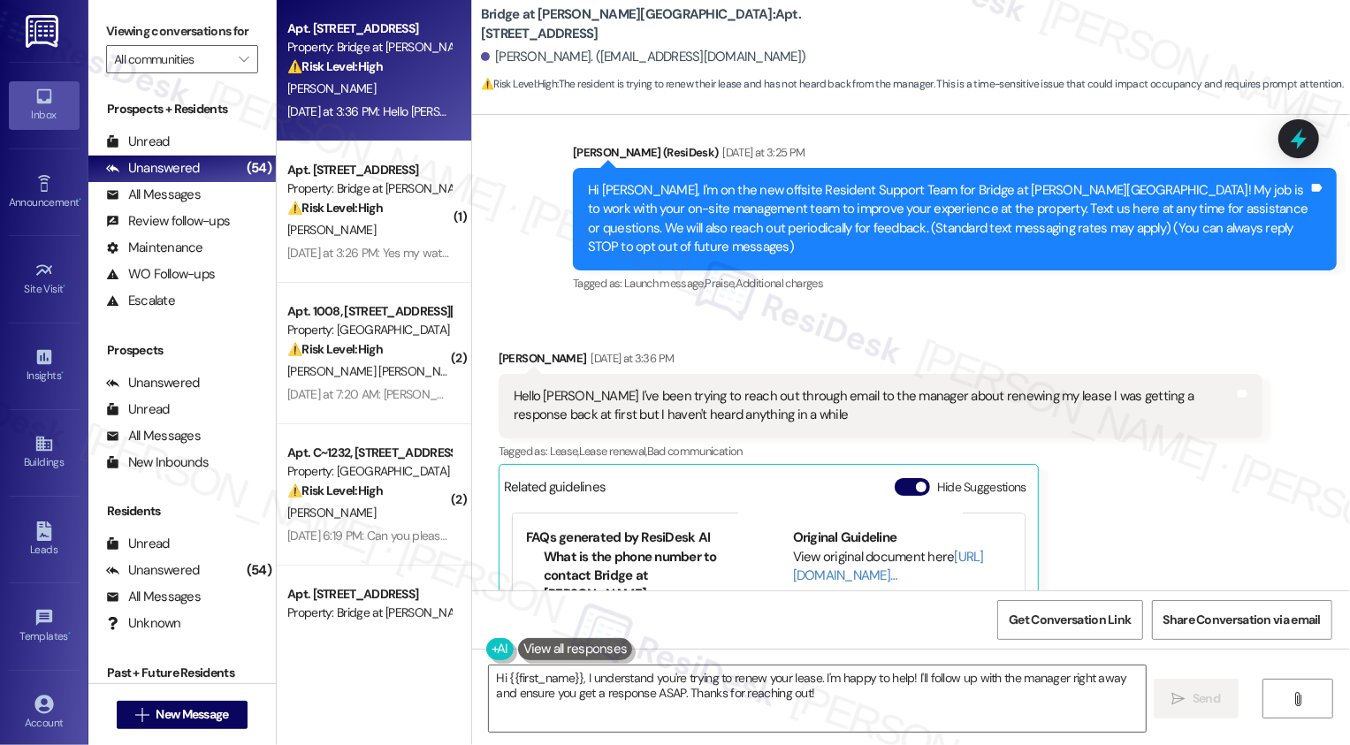
scroll to position [167, 0]
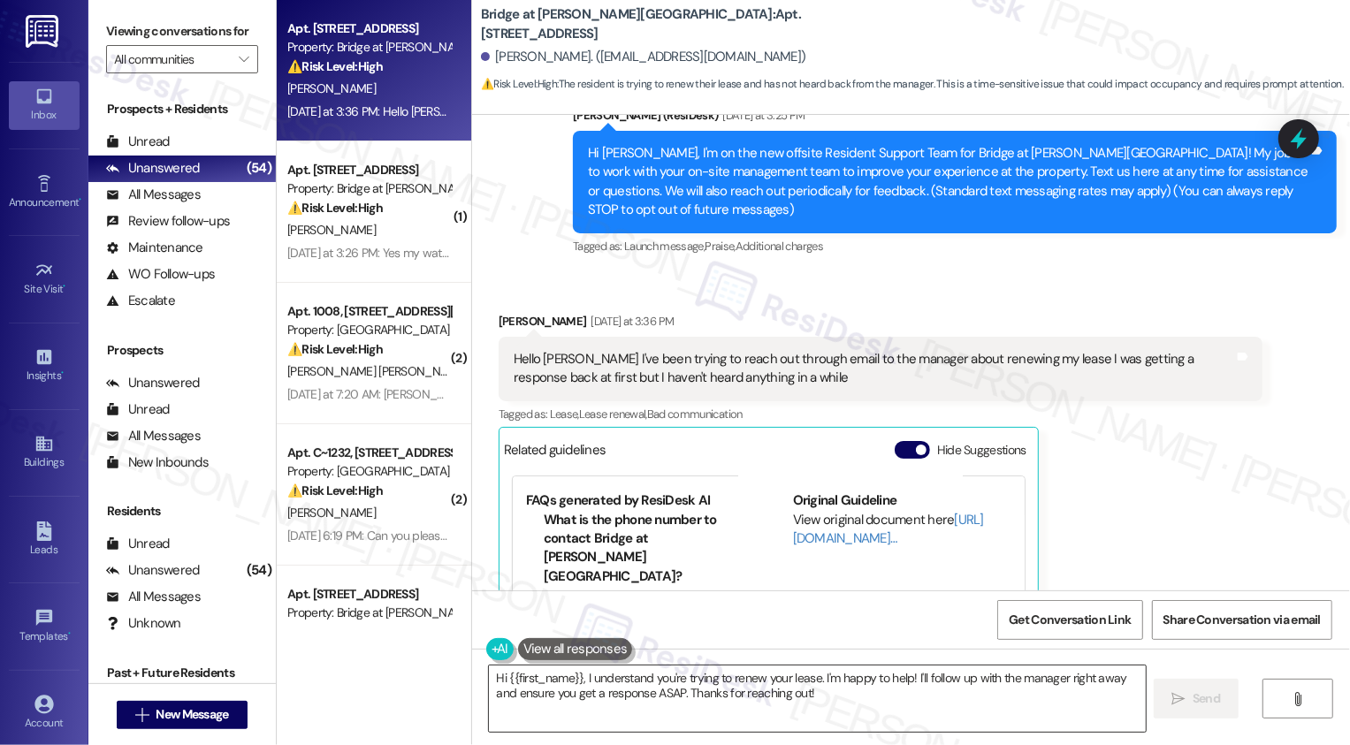
click at [577, 674] on textarea "Hi {{first_name}}, I understand you're trying to renew your lease. I'm happy to…" at bounding box center [817, 699] width 657 height 66
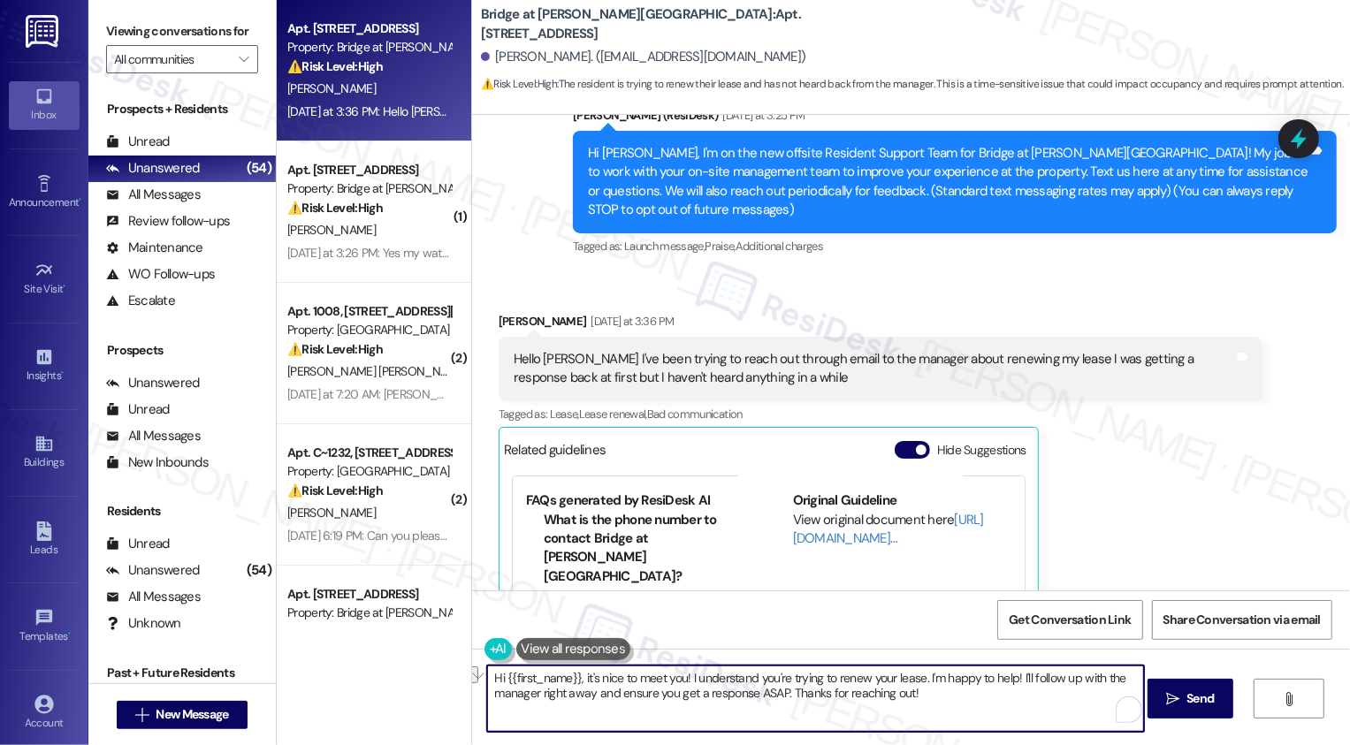
drag, startPoint x: 477, startPoint y: 691, endPoint x: 1035, endPoint y: 707, distance: 558.0
click at [1035, 707] on textarea "Hi {{first_name}}, it's nice to meet you! I understand you're trying to renew y…" at bounding box center [815, 699] width 657 height 66
type textarea "Hi {{first_name}}, it's nice to meet you! I understand you're trying to renew y…"
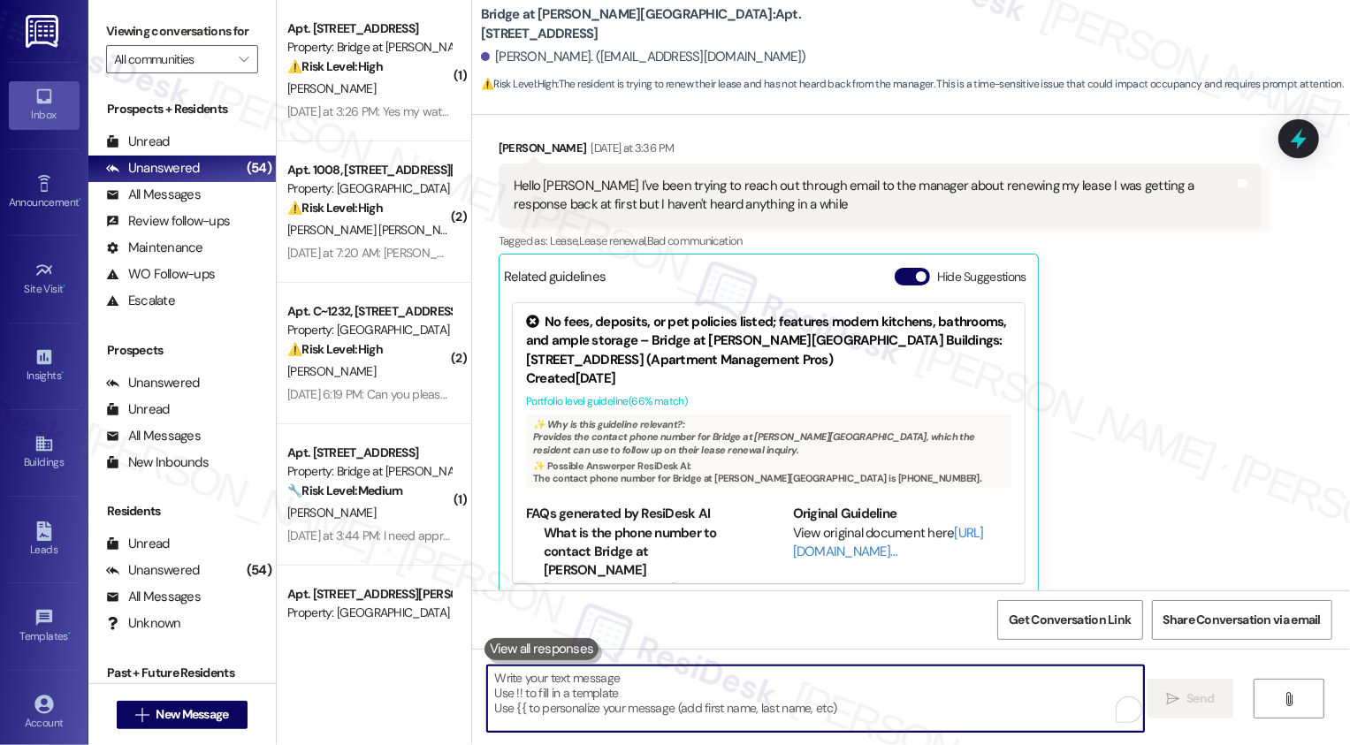
scroll to position [484, 0]
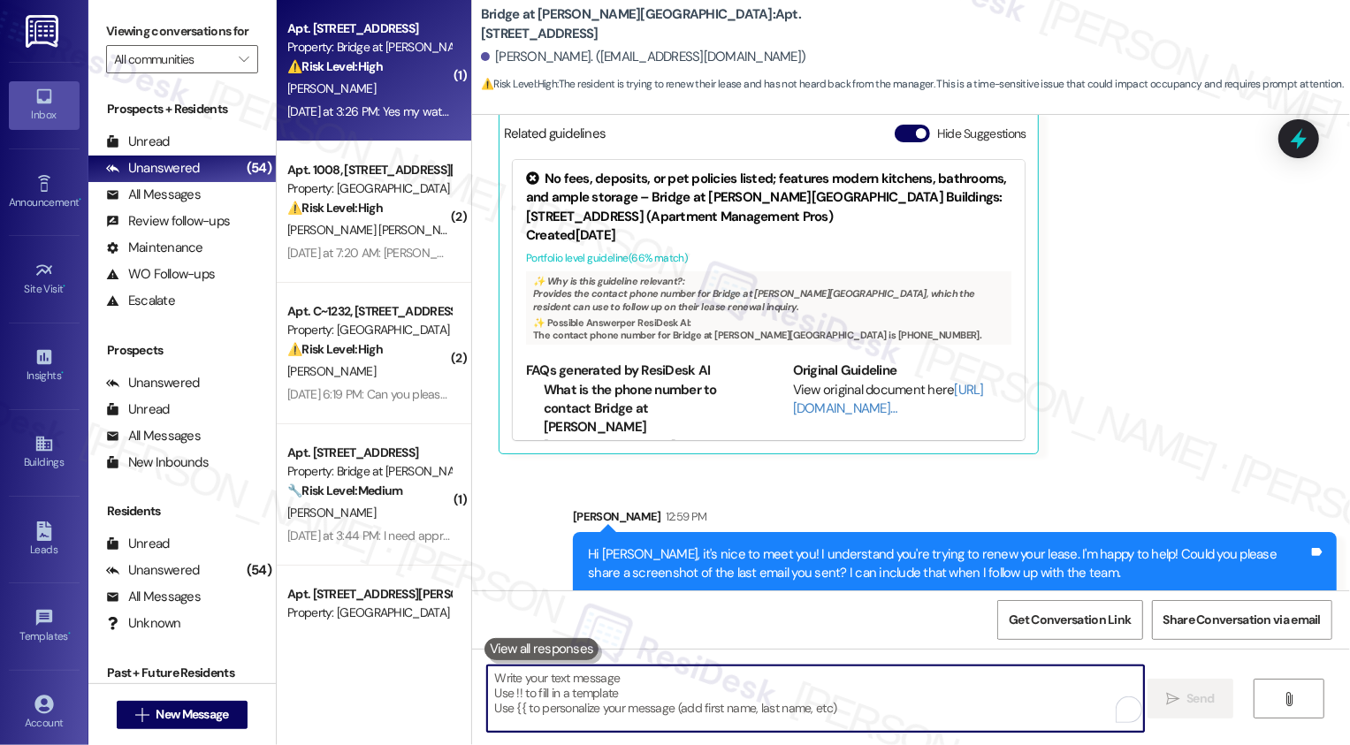
click at [442, 109] on div "Apt. [STREET_ADDRESS] Property: Bridge at [PERSON_NAME][GEOGRAPHIC_DATA] ⚠️ Ris…" at bounding box center [374, 70] width 194 height 141
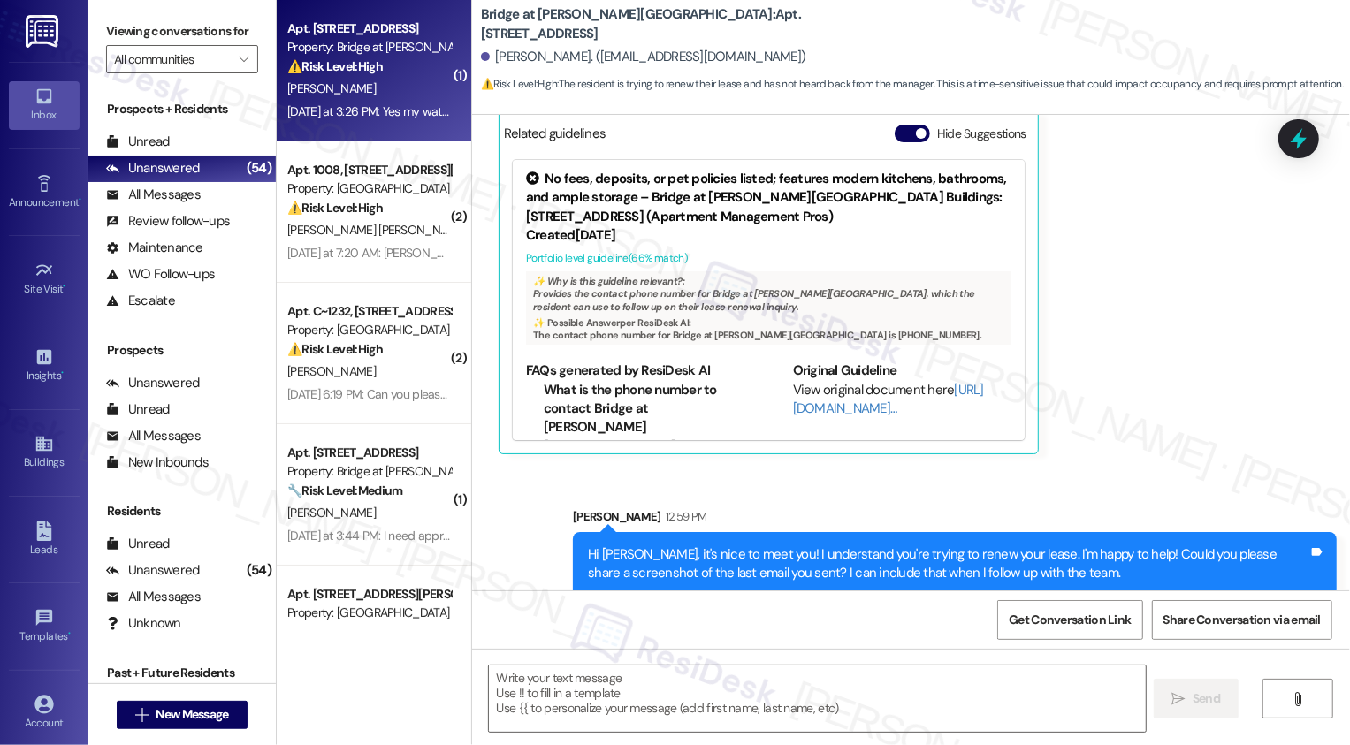
type textarea "Fetching suggested responses. Please feel free to read through the conversation…"
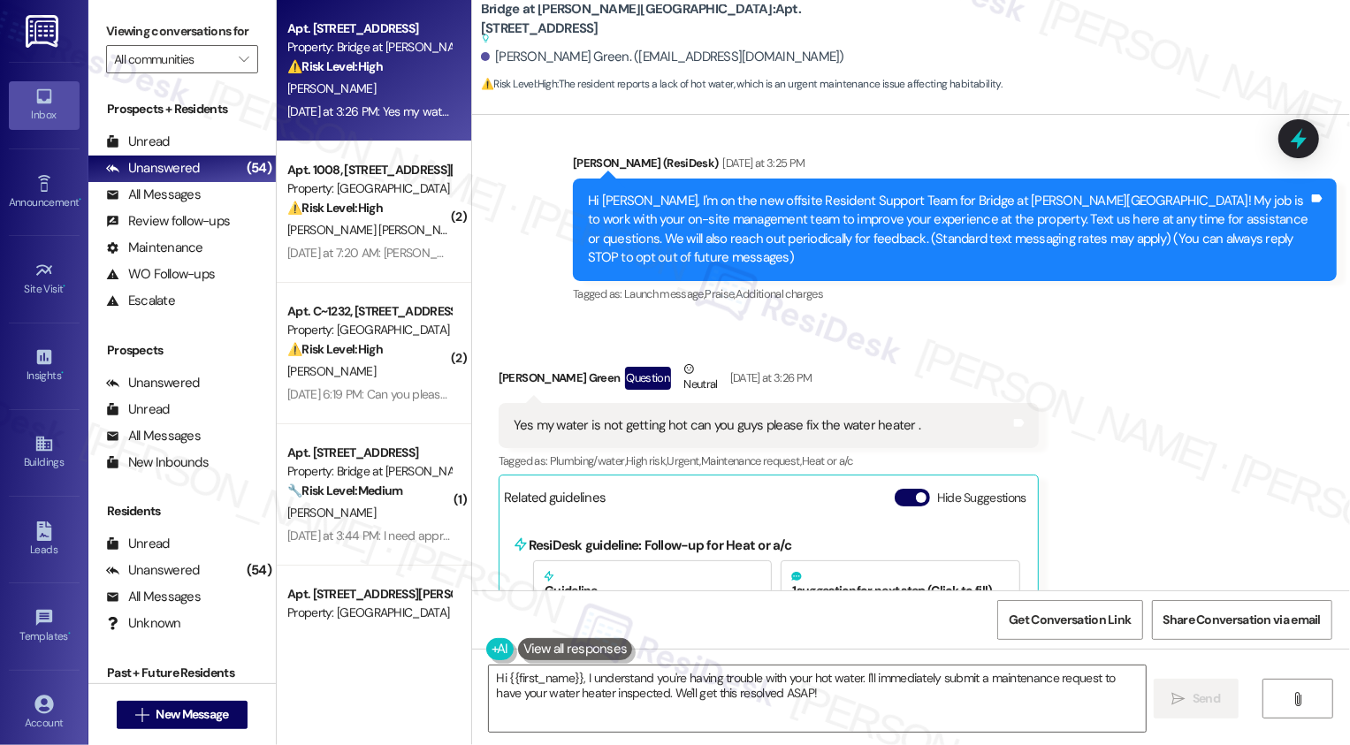
scroll to position [88, 0]
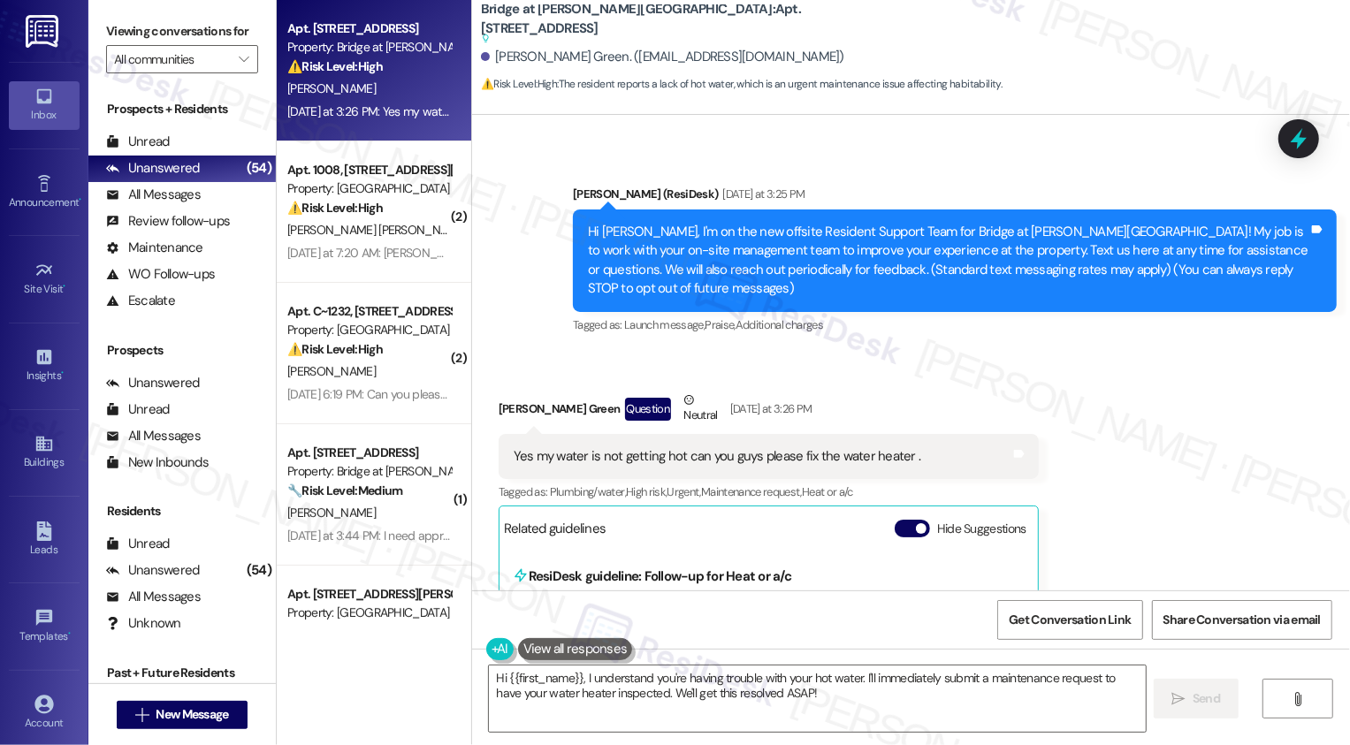
click at [665, 34] on sup at bounding box center [658, 39] width 354 height 10
copy b "3102"
click at [534, 161] on div "Announcement, sent via SMS [PERSON_NAME] (ResiDesk) [DATE] at 3:25 PM Hi [PERSO…" at bounding box center [911, 248] width 878 height 206
click at [665, 34] on sup at bounding box center [658, 39] width 354 height 10
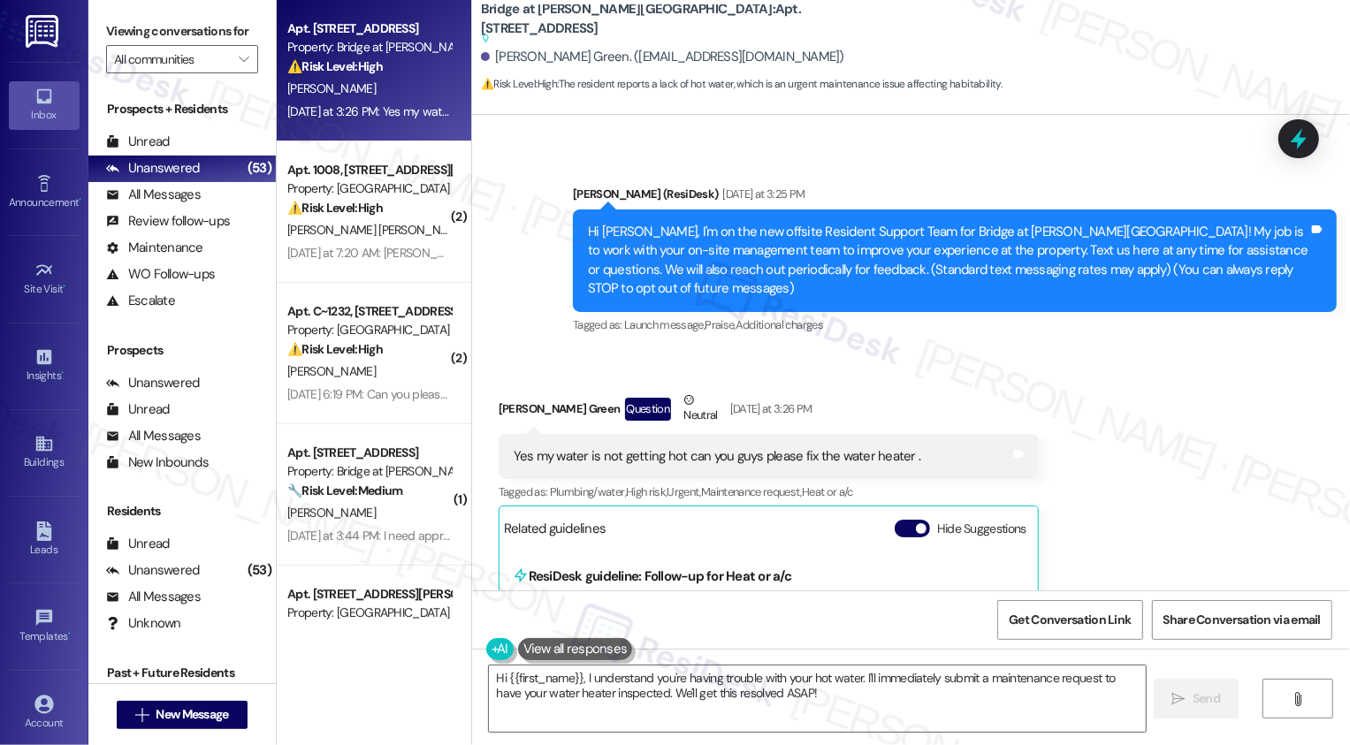
scroll to position [308, 0]
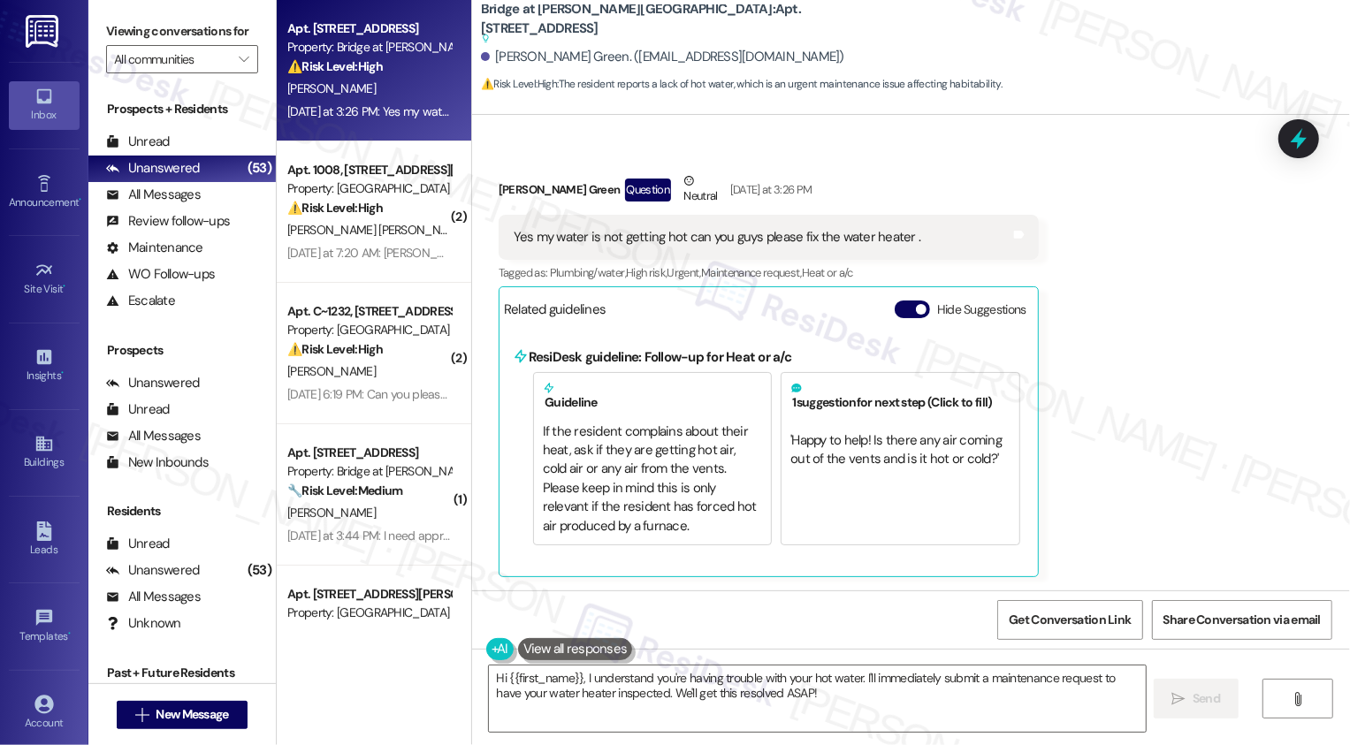
click at [1211, 417] on div "Received via SMS [PERSON_NAME] Green Question Neutral [DATE] at 3:26 PM Yes my …" at bounding box center [911, 361] width 878 height 459
click at [499, 196] on div "[PERSON_NAME] Green Question Neutral [DATE] at 3:26 PM" at bounding box center [769, 192] width 540 height 43
copy div "[PERSON_NAME]"
click at [594, 682] on textarea "Hi {{first_name}}, I understand you're having trouble with your hot water. I'll…" at bounding box center [817, 699] width 657 height 66
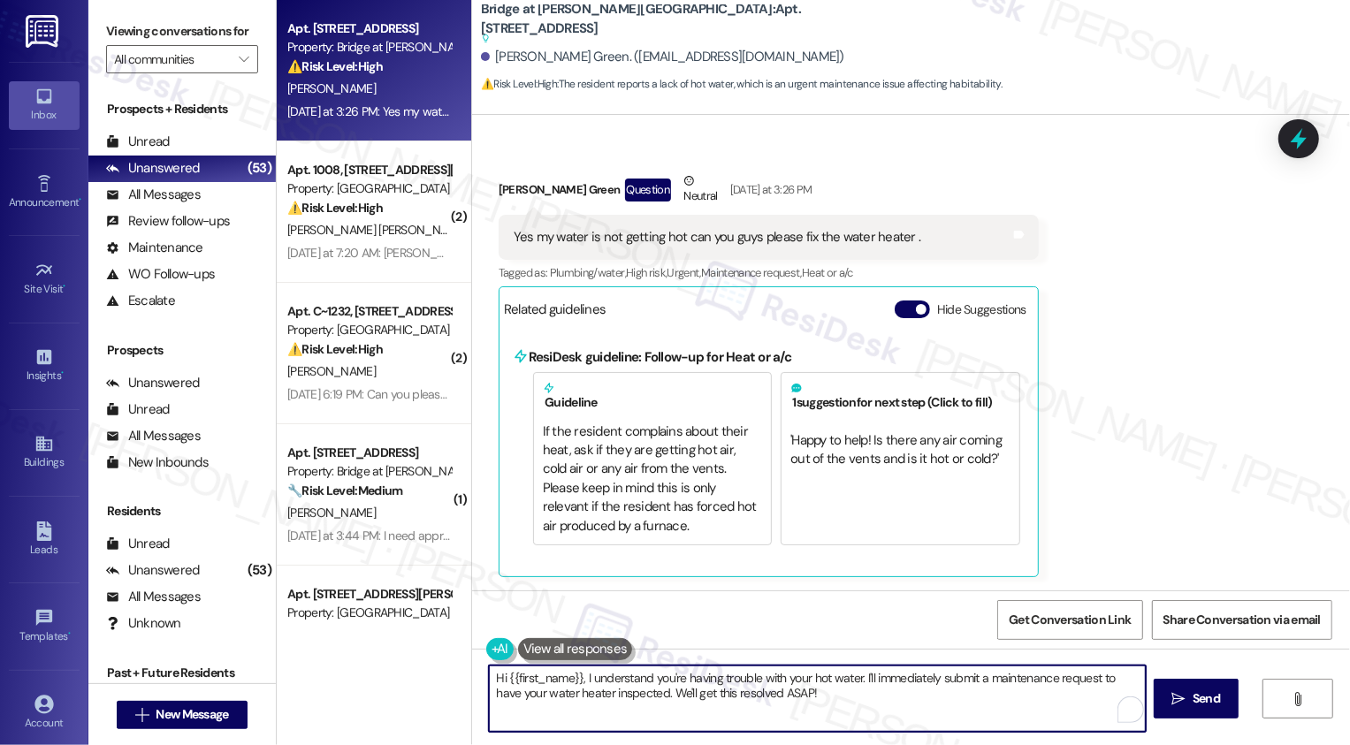
click at [574, 677] on textarea "Hi {{first_name}}, I understand you're having trouble with your hot water. I'll…" at bounding box center [817, 699] width 657 height 66
click at [868, 689] on textarea "Hi {{first_name}}, it's a pleasure to meet you! I understand you're having trou…" at bounding box center [815, 699] width 657 height 66
drag, startPoint x: 993, startPoint y: 676, endPoint x: 1001, endPoint y: 708, distance: 32.8
click at [1001, 708] on textarea "Hi {{first_name}}, it's a pleasure to meet you! I understand you're having trou…" at bounding box center [815, 699] width 657 height 66
type textarea "Hi {{first_name}}, it's a pleasure to meet you! I understand you're having trou…"
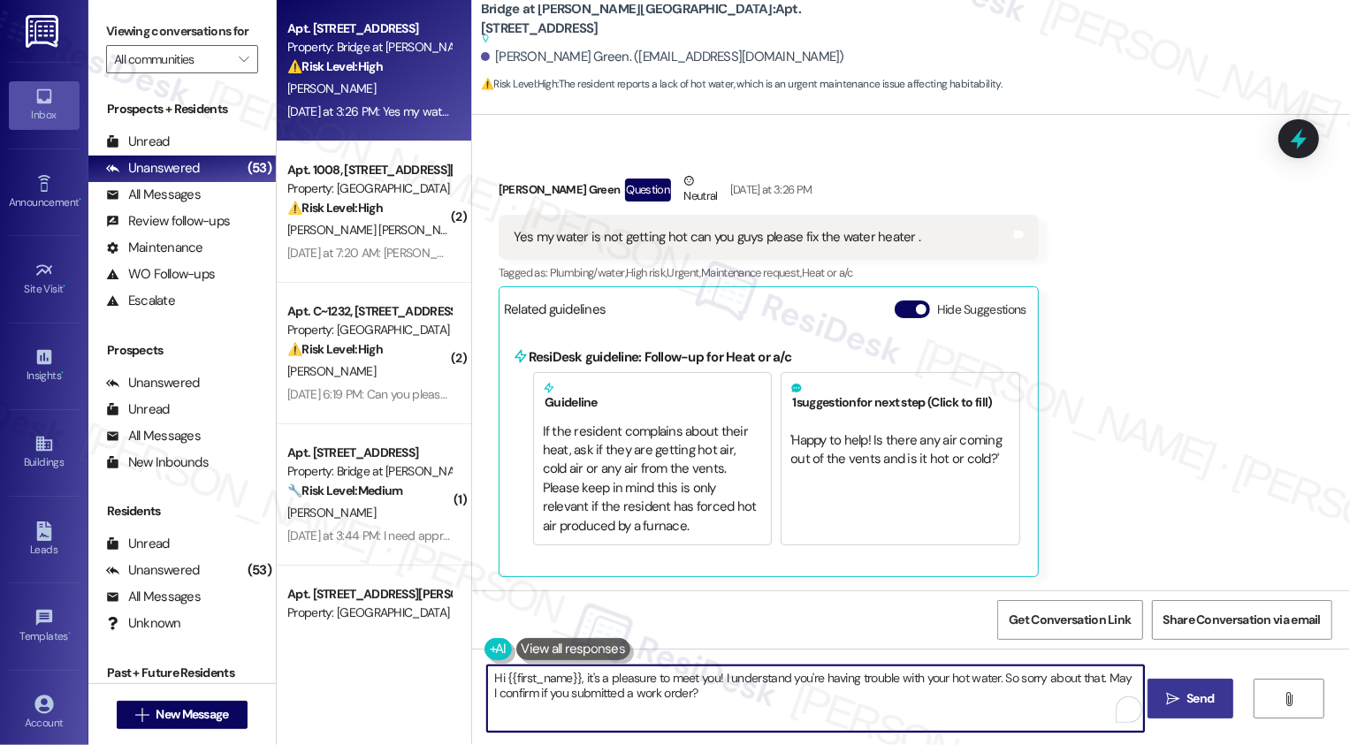
click at [1177, 702] on icon "" at bounding box center [1172, 699] width 13 height 14
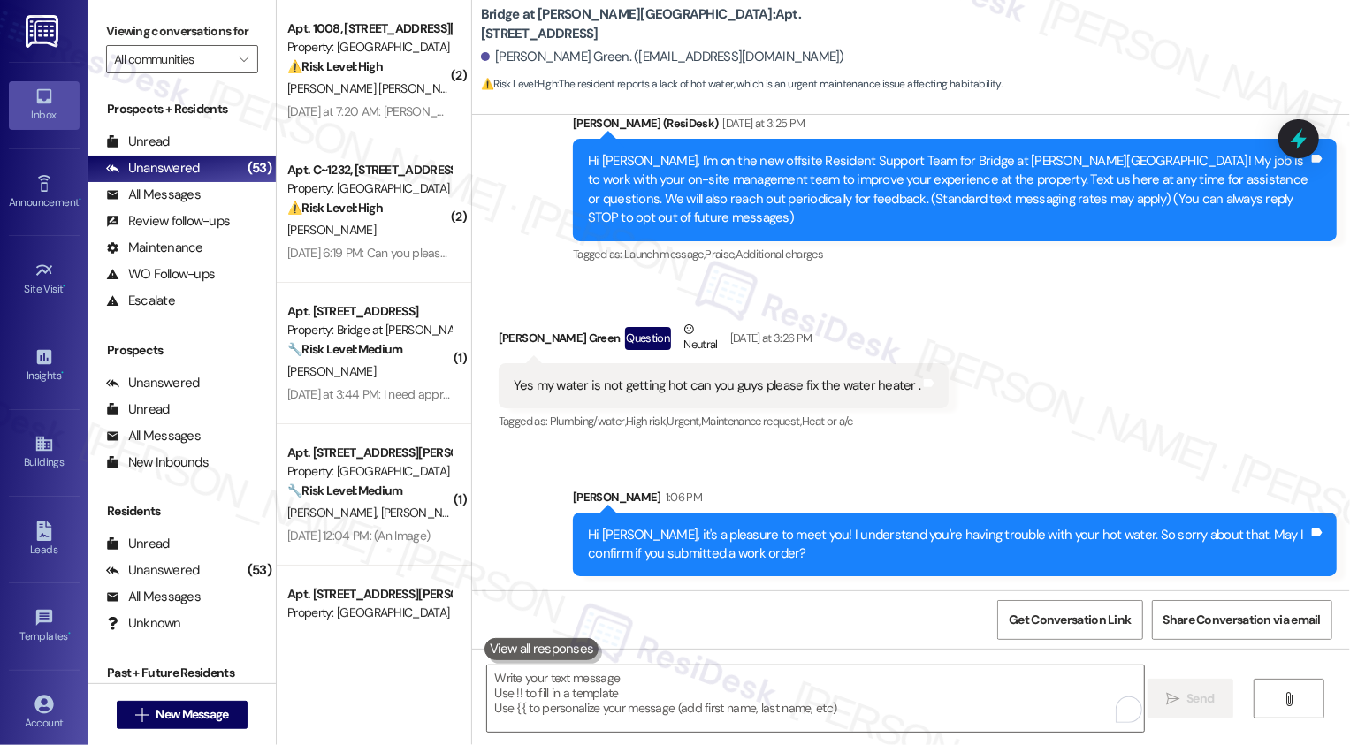
scroll to position [158, 0]
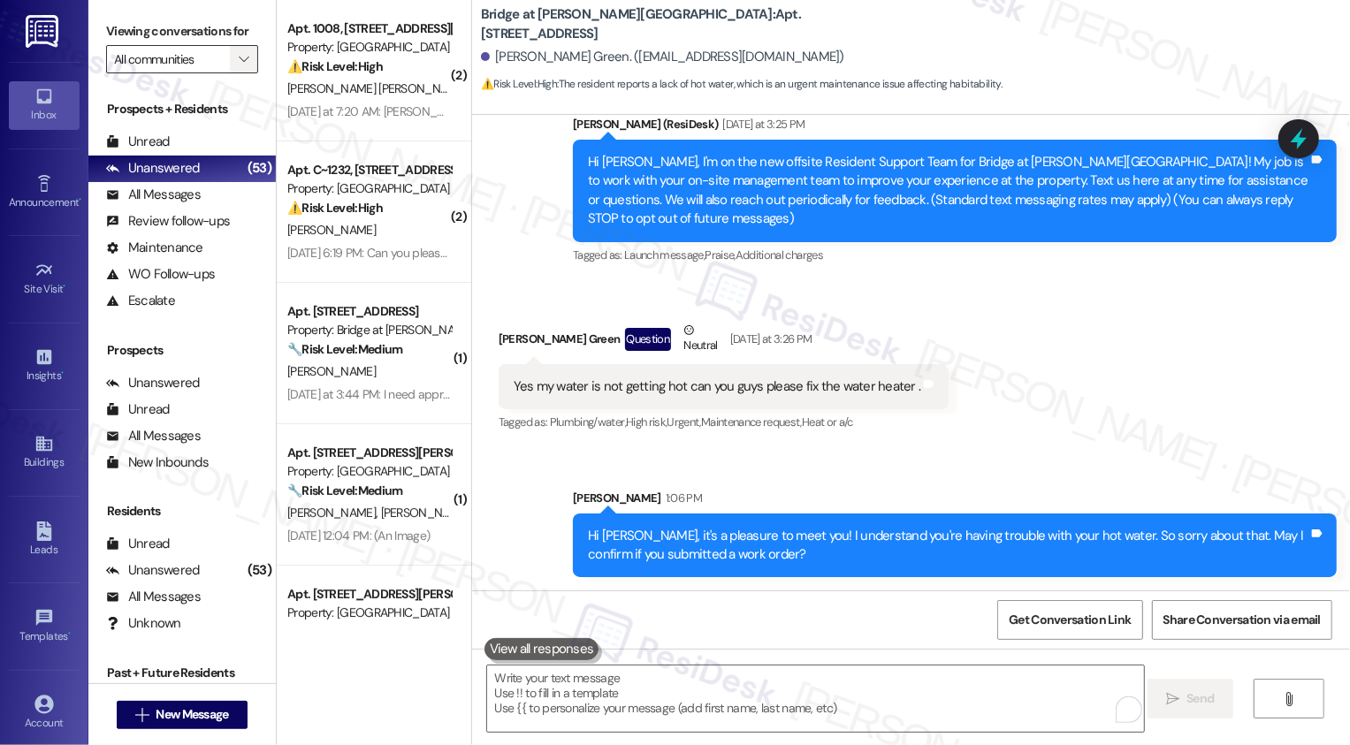
click at [239, 66] on icon "" at bounding box center [244, 59] width 10 height 14
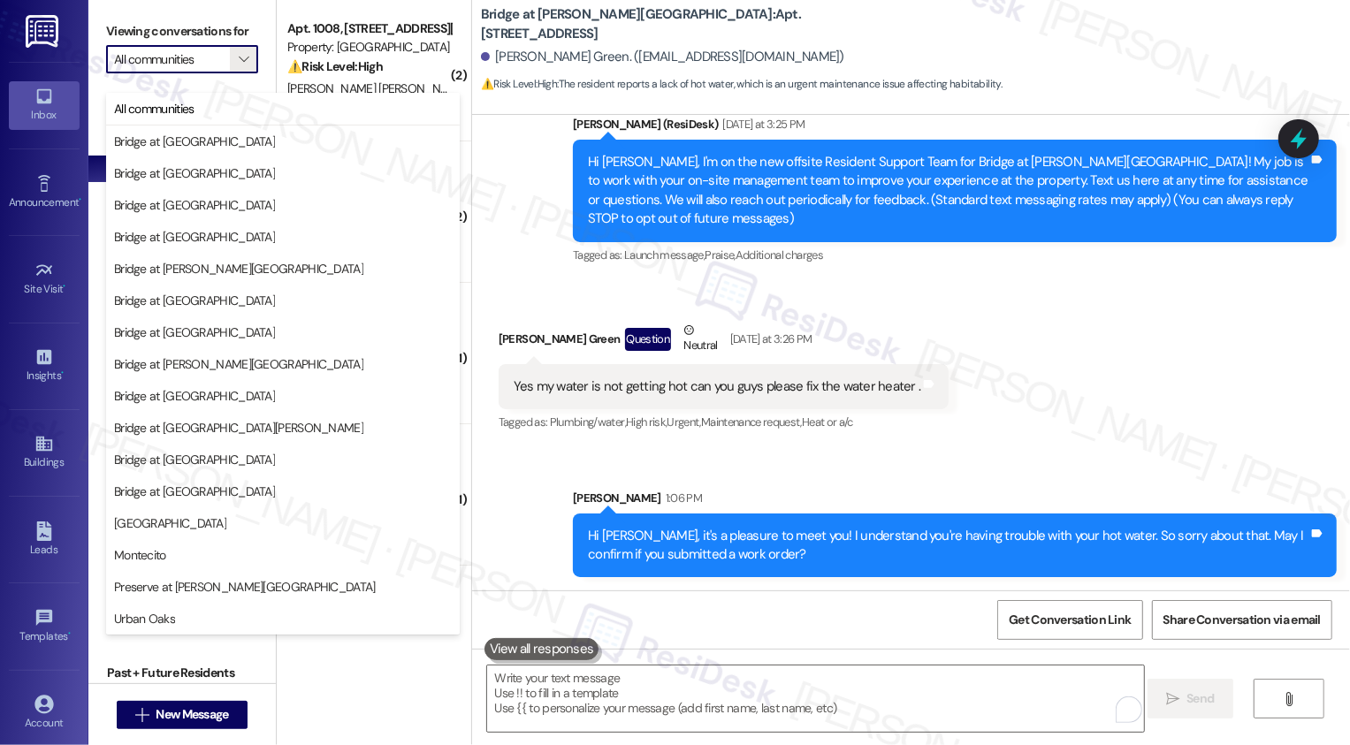
click at [501, 220] on div "Announcement, sent via SMS [PERSON_NAME] (ResiDesk) [DATE] at 3:25 PM Hi [PERSO…" at bounding box center [911, 178] width 878 height 206
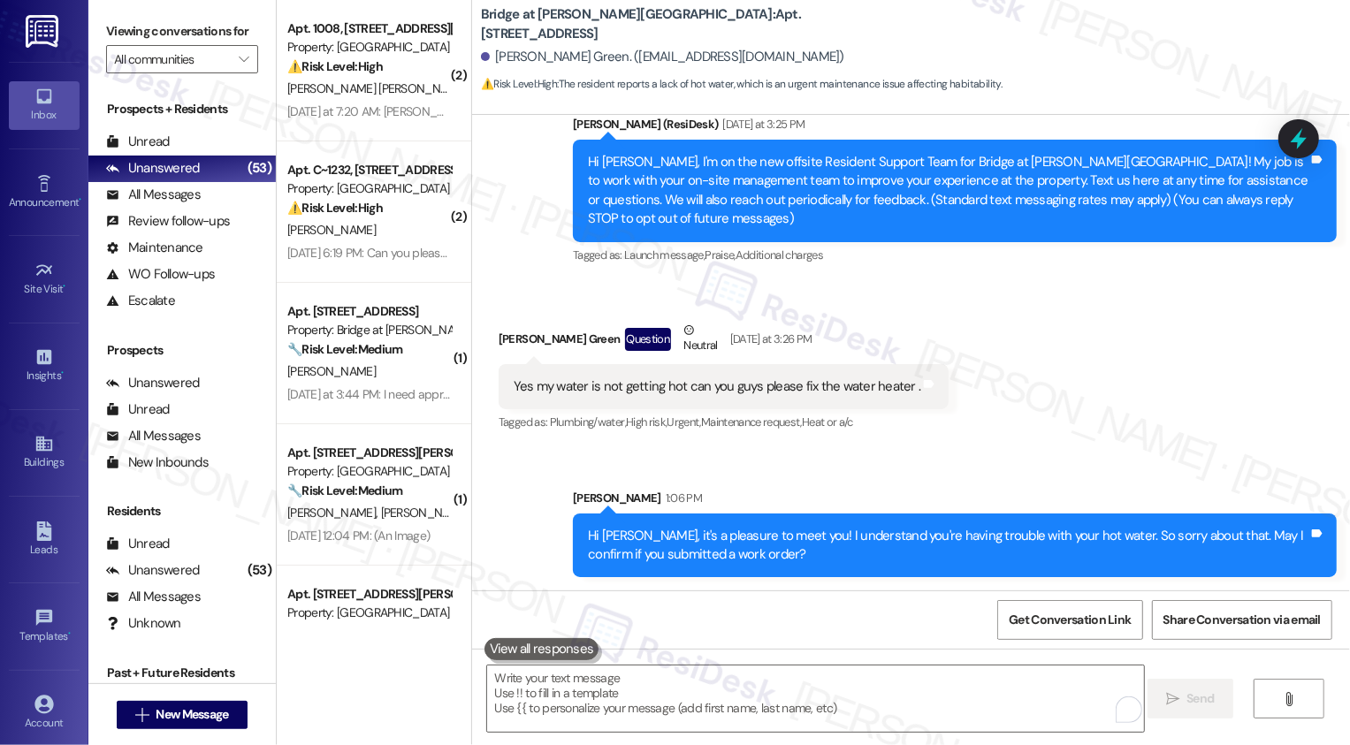
scroll to position [159, 0]
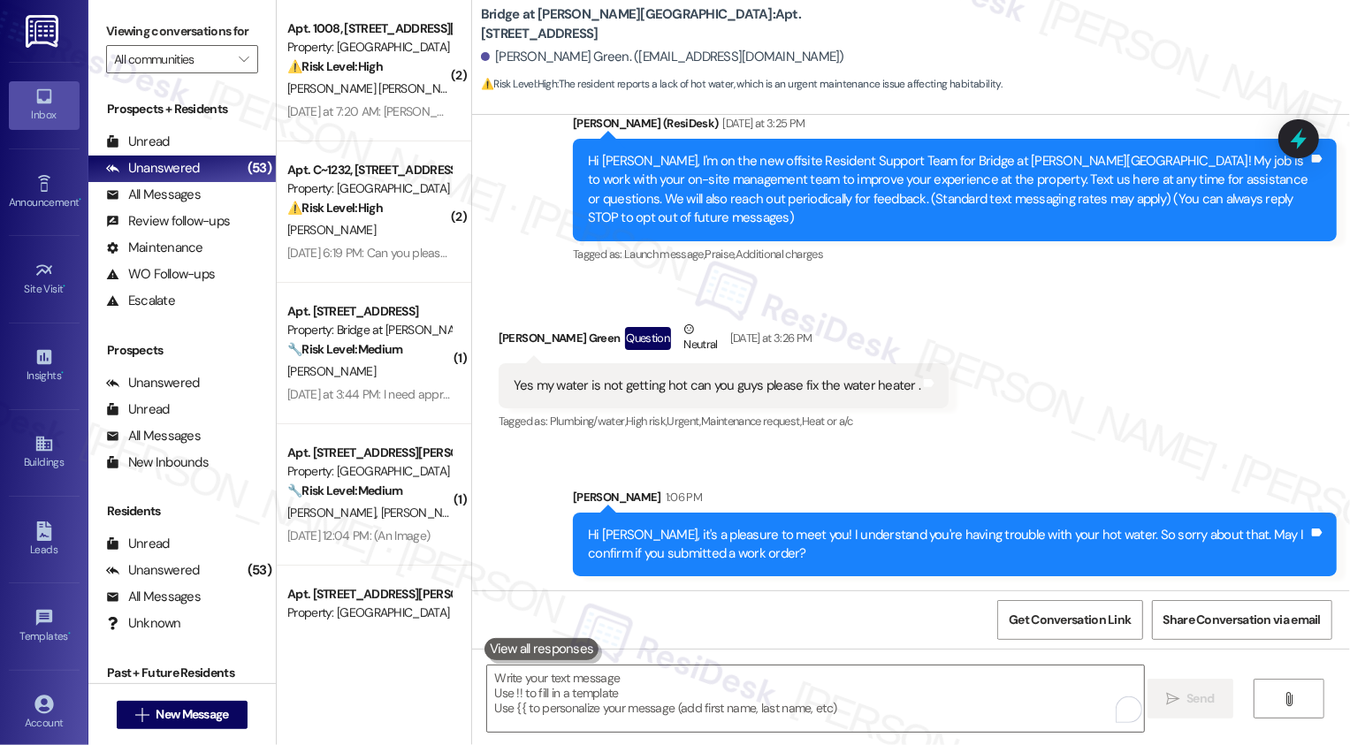
click at [1076, 343] on div "Received via SMS [PERSON_NAME] Green Question Neutral [DATE] at 3:26 PM Yes my …" at bounding box center [911, 364] width 878 height 168
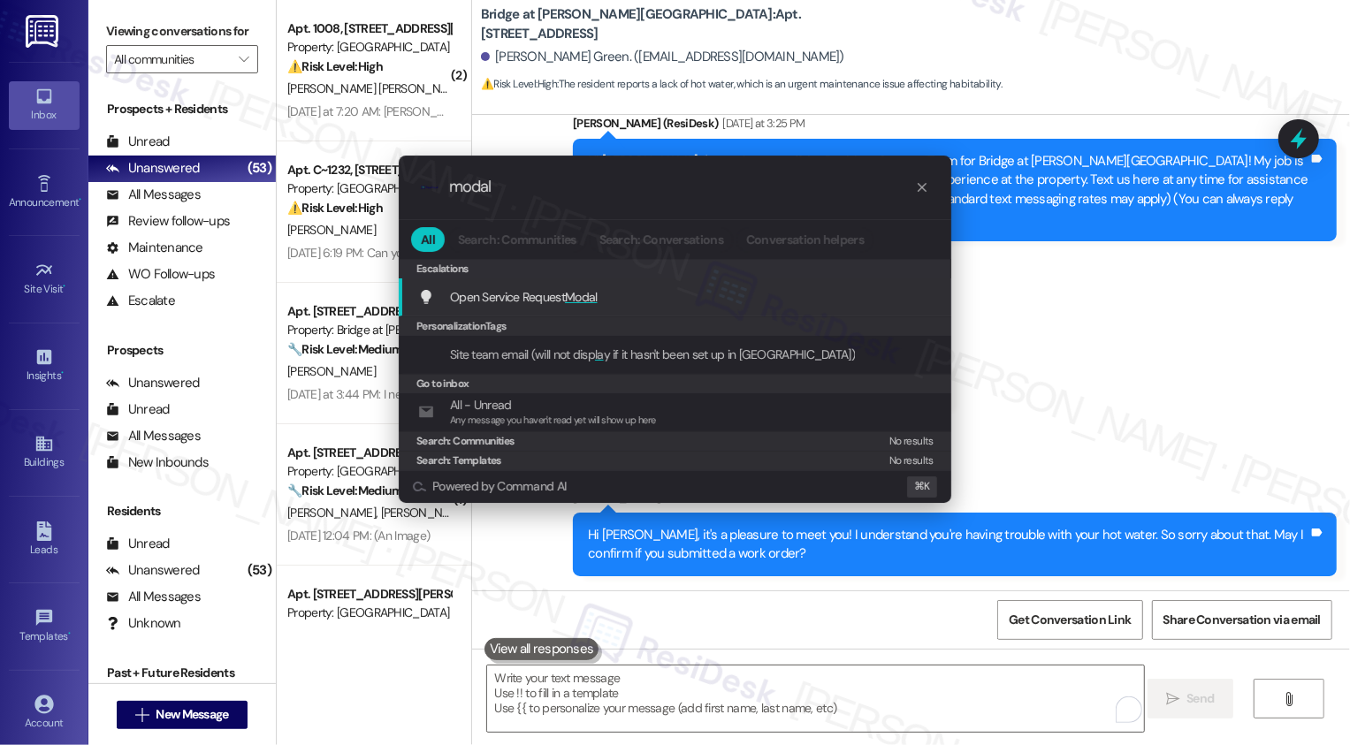
click at [598, 290] on div "Open Service Request Modal Add shortcut" at bounding box center [676, 296] width 517 height 19
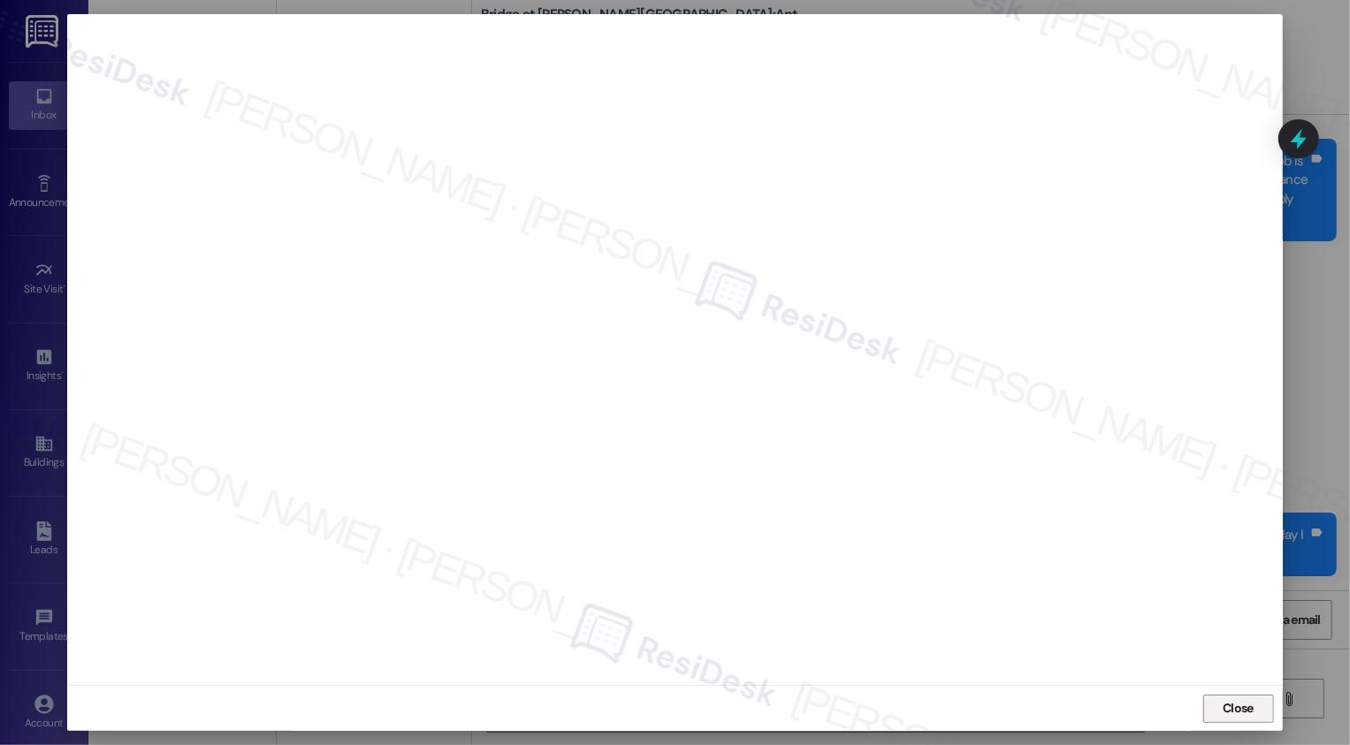
click at [1223, 717] on span "Close" at bounding box center [1238, 708] width 31 height 19
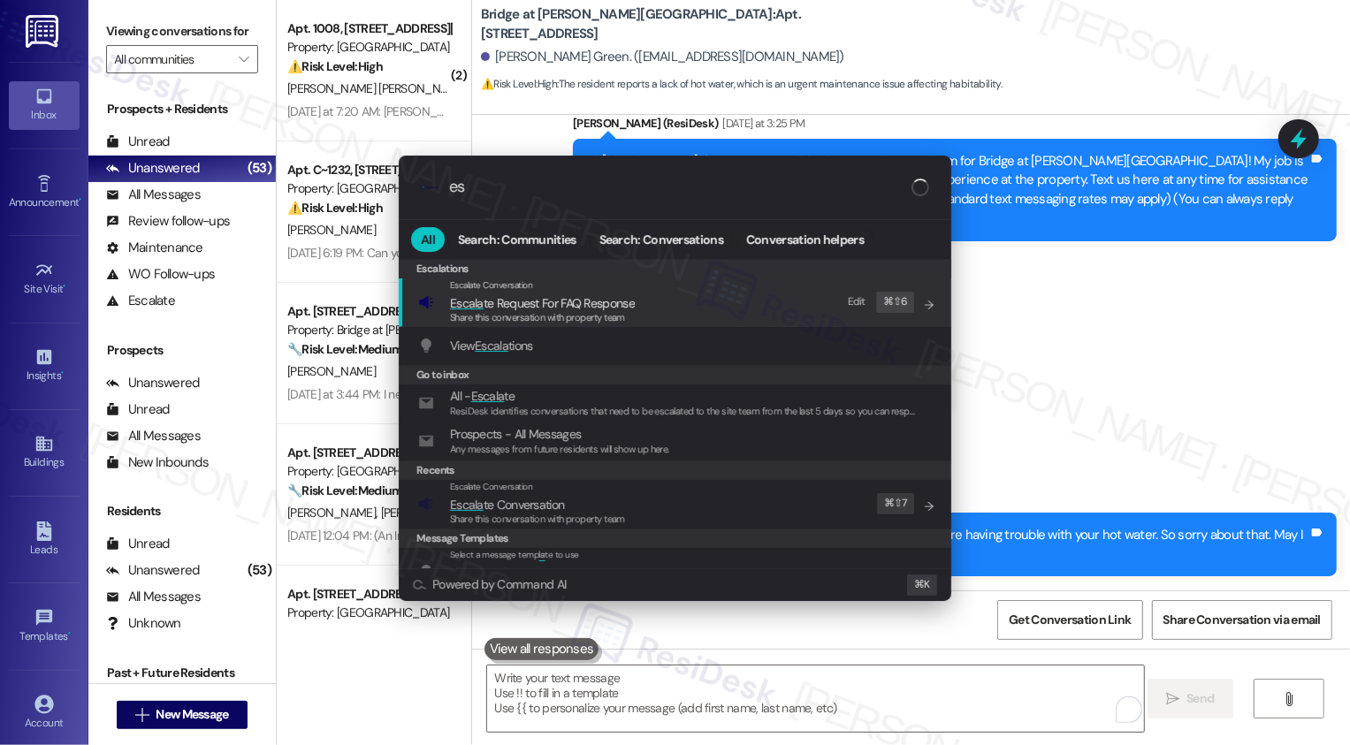
type input "e"
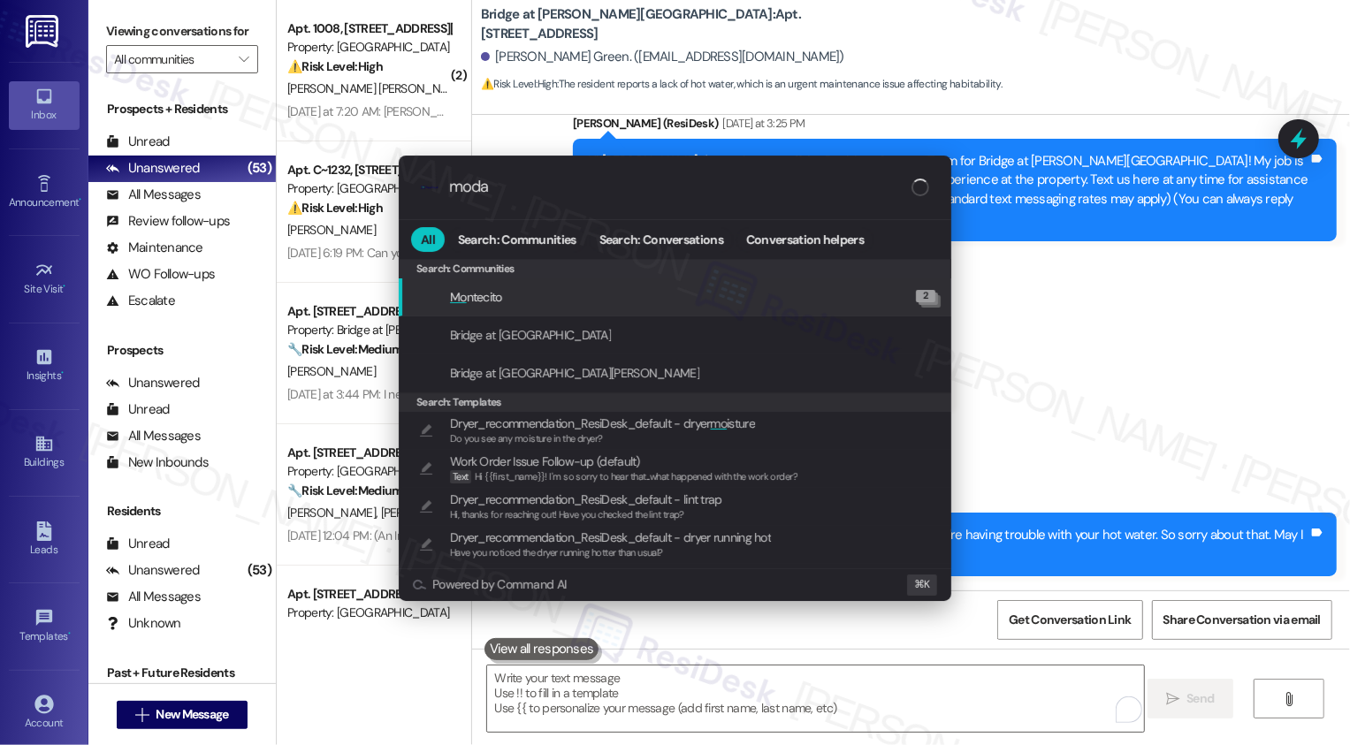
type input "modal"
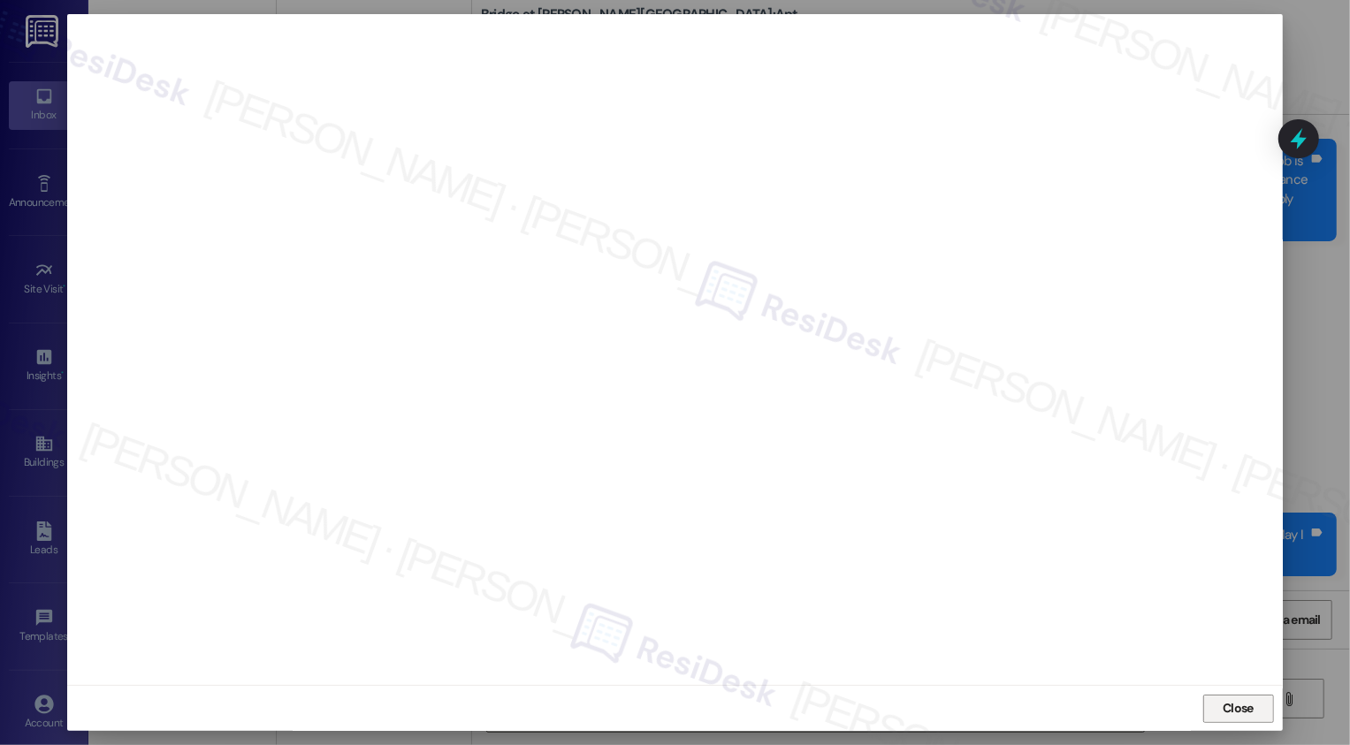
scroll to position [0, 0]
click at [1225, 713] on span "Close" at bounding box center [1238, 708] width 31 height 19
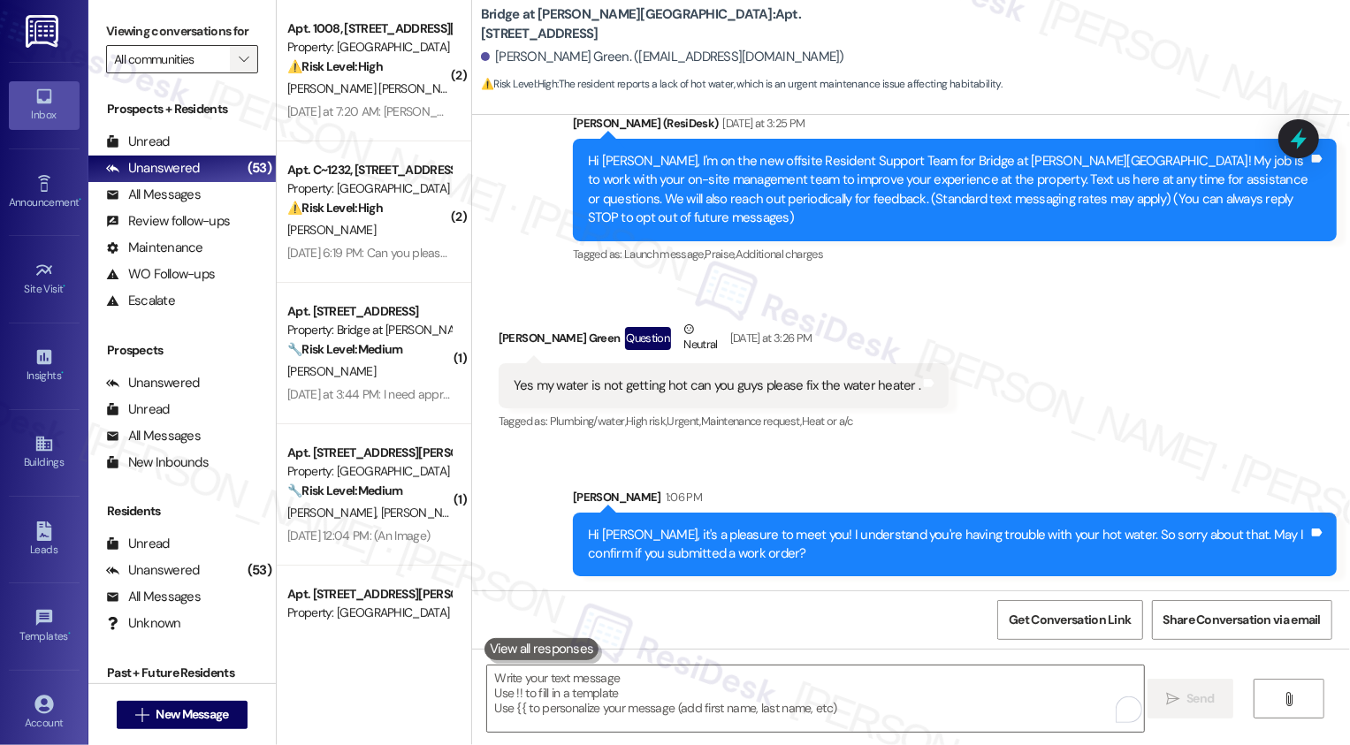
click at [239, 66] on icon "" at bounding box center [244, 59] width 10 height 14
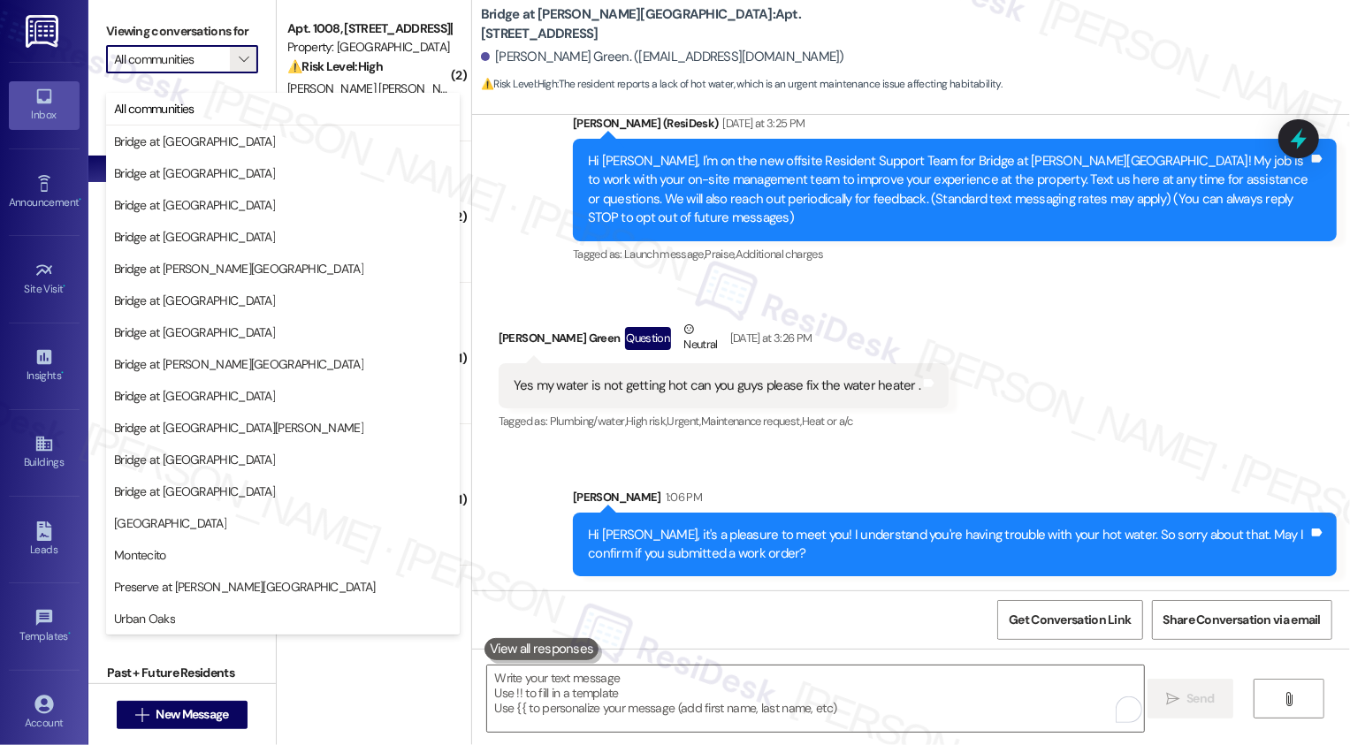
click at [480, 219] on div "Announcement, sent via SMS [PERSON_NAME] (ResiDesk) [DATE] at 3:25 PM Hi [PERSO…" at bounding box center [911, 177] width 878 height 206
click at [501, 225] on div "Announcement, sent via SMS [PERSON_NAME] (ResiDesk) [DATE] at 3:25 PM Hi [PERSO…" at bounding box center [911, 177] width 878 height 206
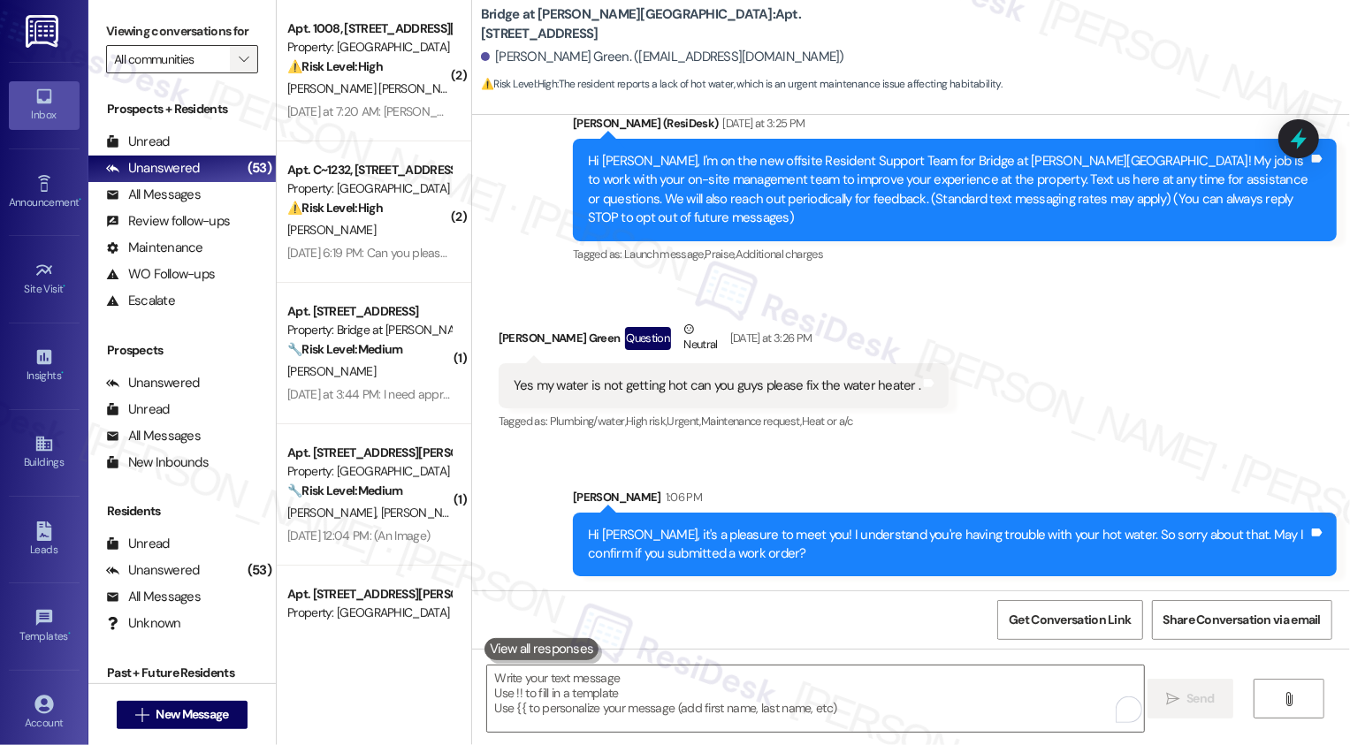
click at [239, 66] on icon "" at bounding box center [244, 59] width 10 height 14
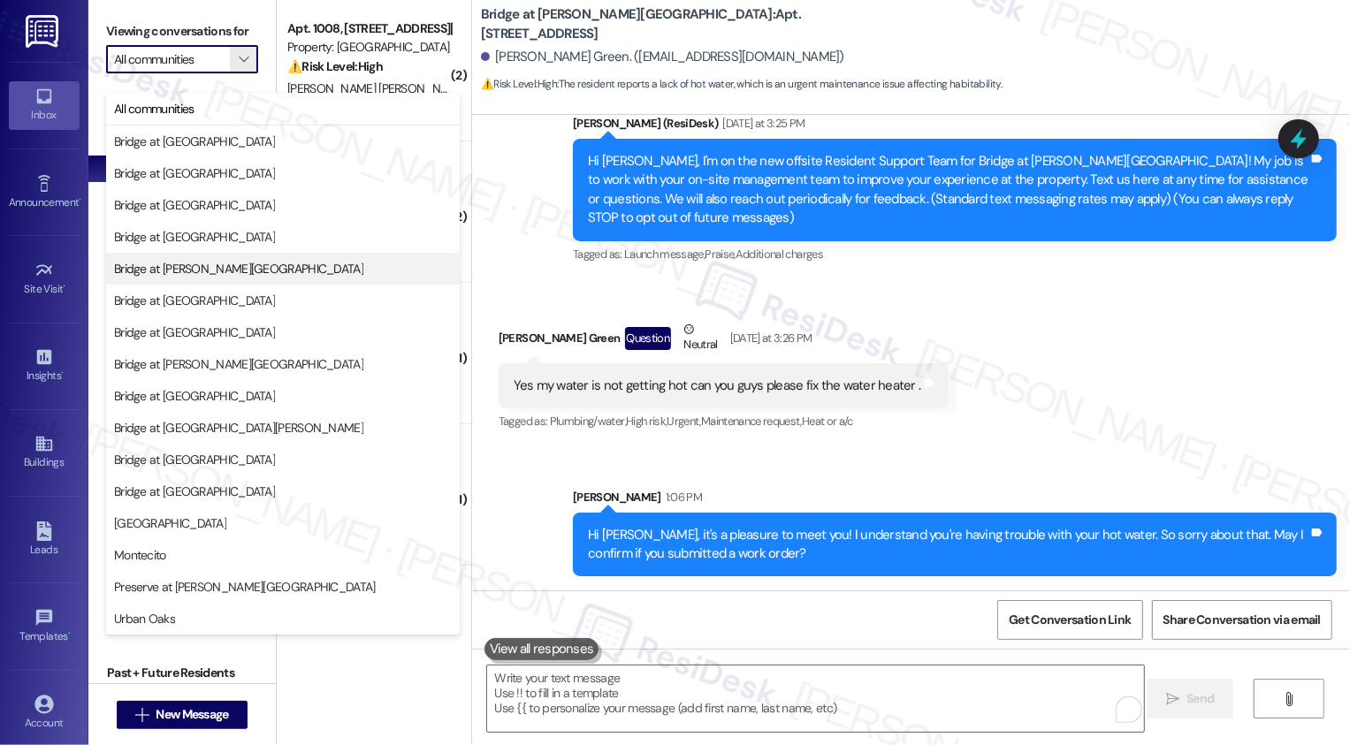
click at [172, 256] on button "Bridge at [PERSON_NAME][GEOGRAPHIC_DATA]" at bounding box center [283, 269] width 354 height 32
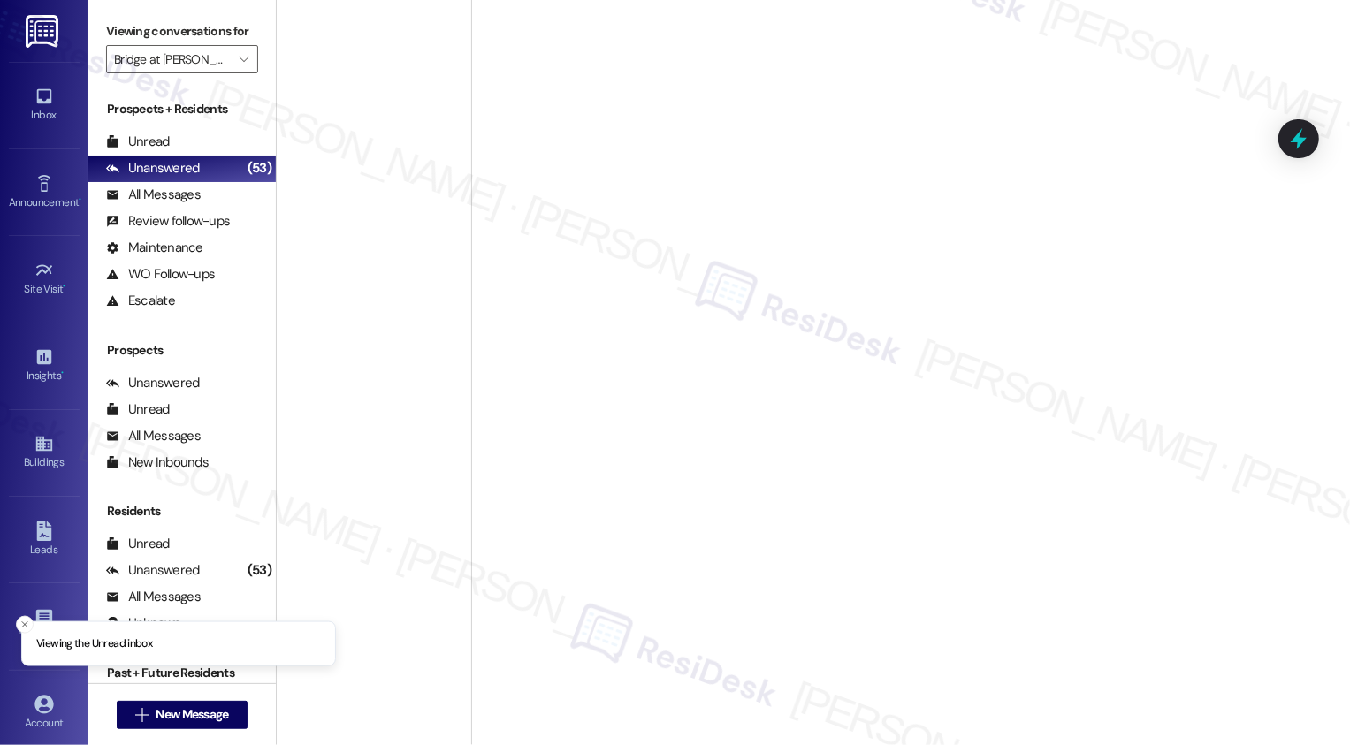
type input "Bridge at [PERSON_NAME][GEOGRAPHIC_DATA]"
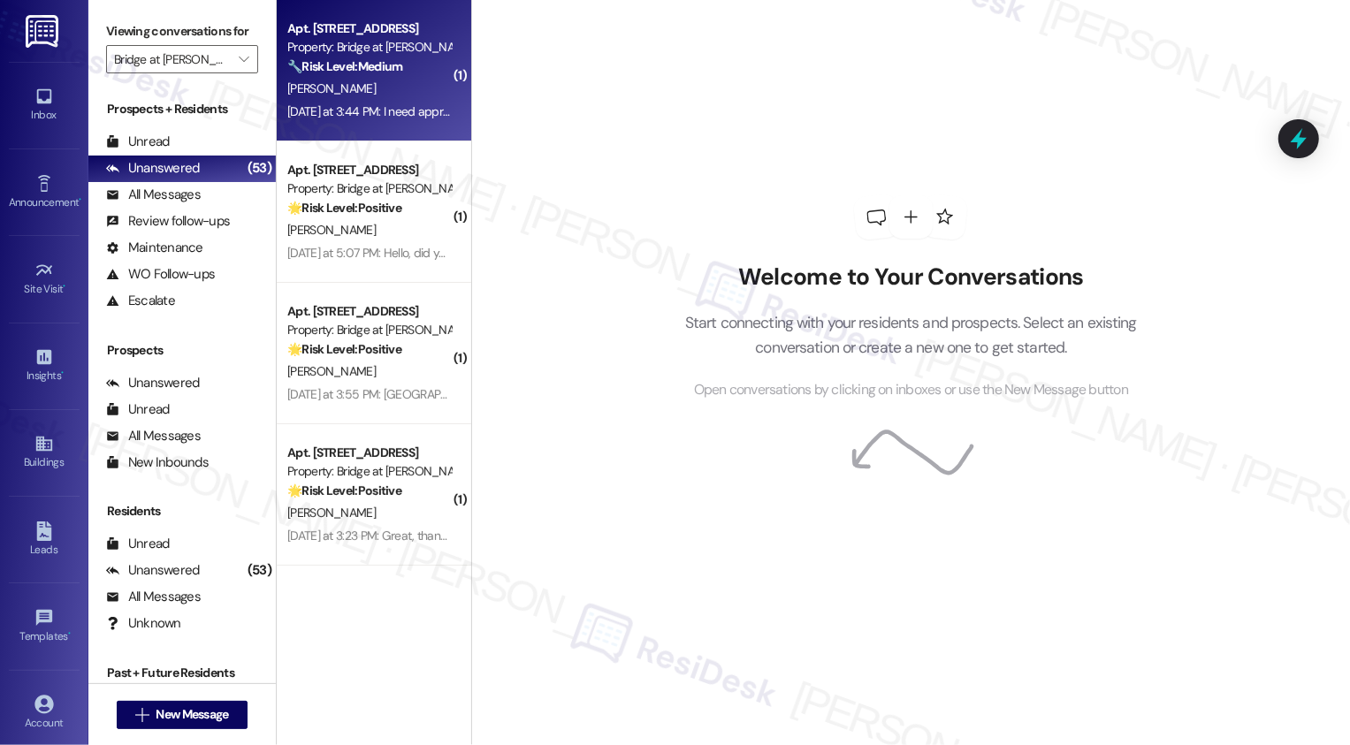
click at [344, 85] on div "[PERSON_NAME]" at bounding box center [369, 89] width 167 height 22
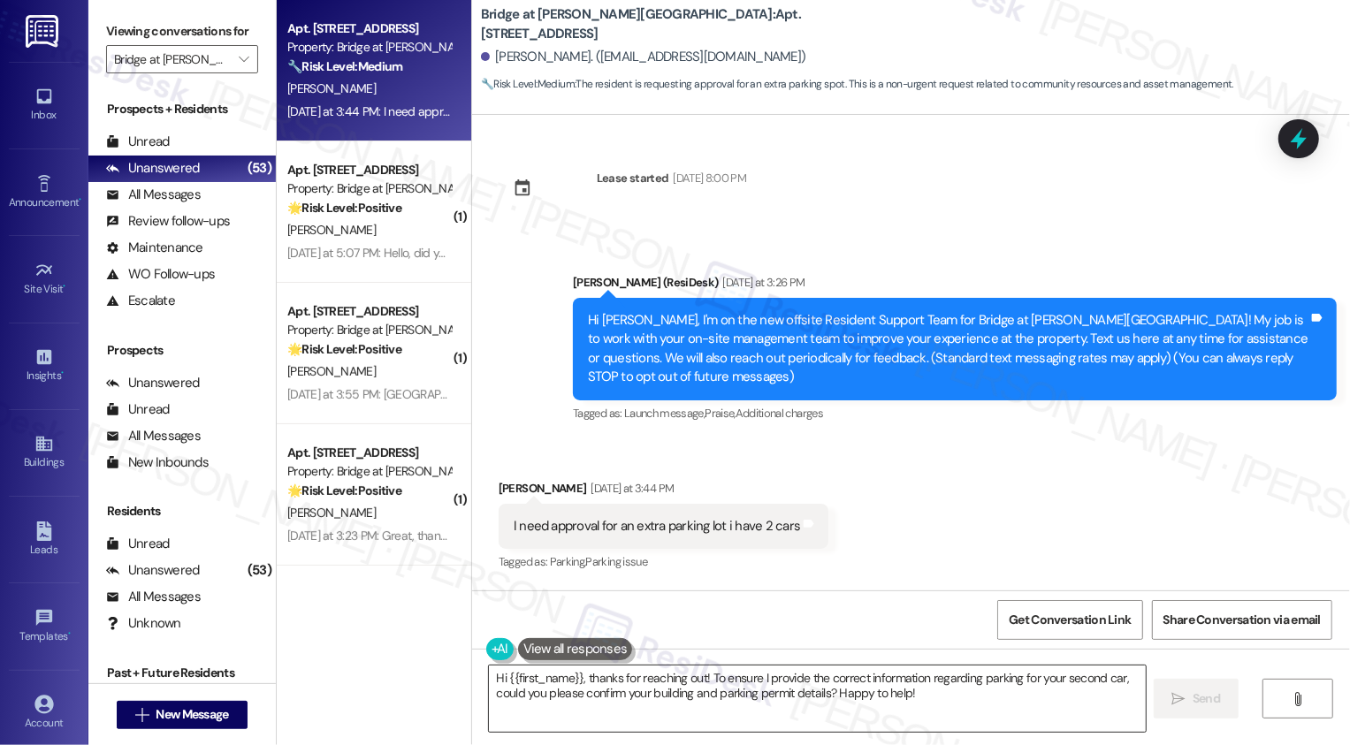
click at [701, 695] on textarea "Hi {{first_name}}, thanks for reaching out! To ensure I provide the correct inf…" at bounding box center [817, 699] width 657 height 66
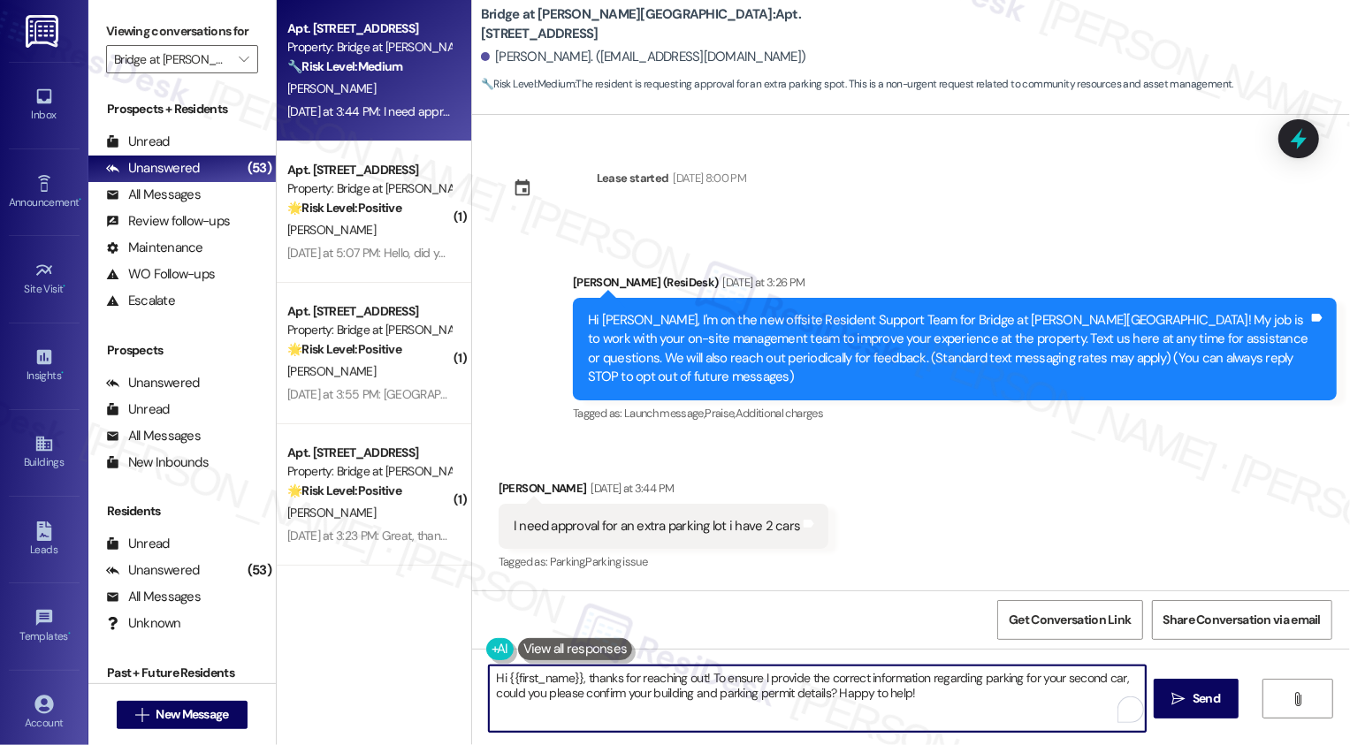
click at [574, 678] on textarea "Hi {{first_name}}, thanks for reaching out! To ensure I provide the correct inf…" at bounding box center [817, 699] width 657 height 66
drag, startPoint x: 686, startPoint y: 677, endPoint x: 789, endPoint y: 706, distance: 107.5
click at [789, 706] on textarea "Hi {{first_name}}, it's nice to meet you! Thanks for reaching out! To ensure I …" at bounding box center [815, 699] width 657 height 66
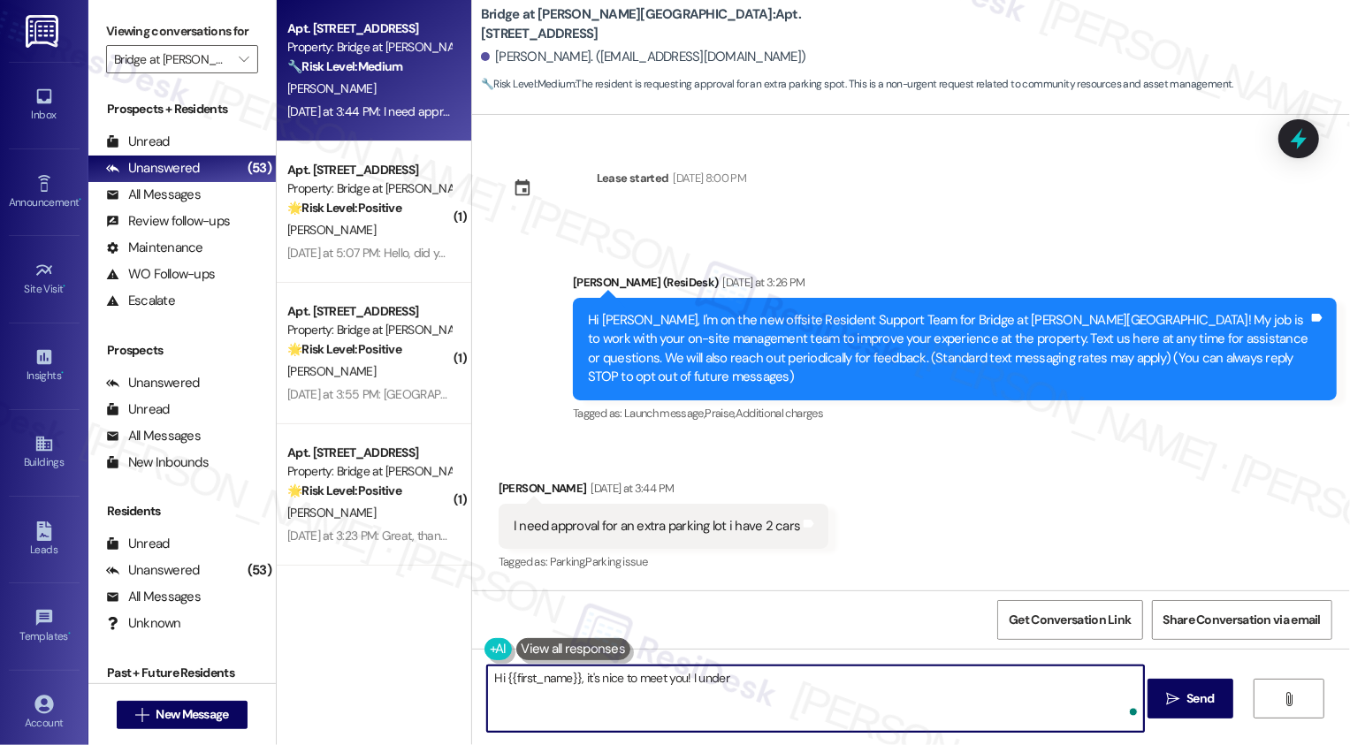
type textarea "Hi {{first_name}}, it's nice to meet you! I unders"
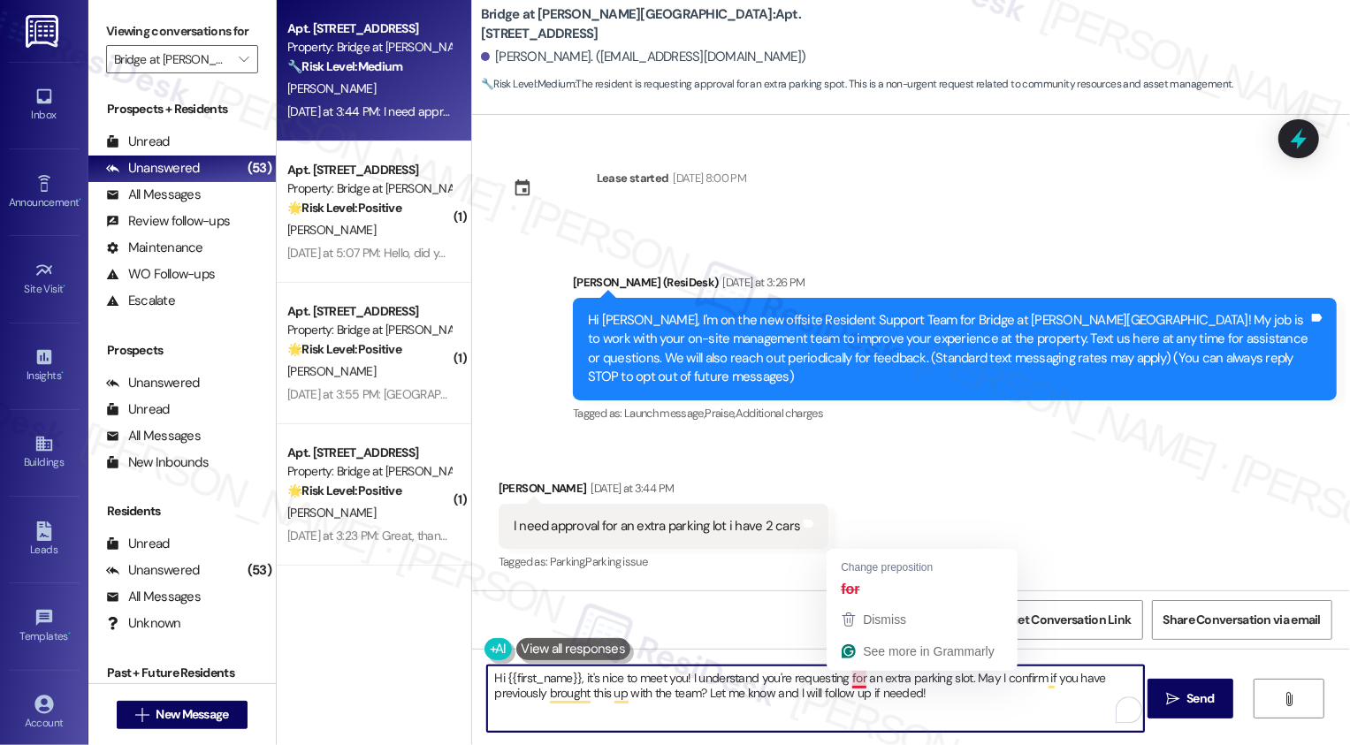
click at [849, 680] on textarea "Hi {{first_name}}, it's nice to meet you! I understand you're requesting for an…" at bounding box center [815, 699] width 657 height 66
click at [886, 705] on textarea "Hi {{first_name}}, it's nice to meet you! I understand you're requesting an ext…" at bounding box center [815, 699] width 657 height 66
paste textarea "’s nice to meet you! I understand you’re requesting an extra parking slot. Coul…"
click at [764, 678] on textarea "Hi {{first_name}}, it’s nice to meet you! I understand you’re requesting an ext…" at bounding box center [815, 699] width 657 height 66
click at [927, 678] on textarea "Hi {{first_name}}, it’s nice to meet you! I understand you’re requesting an ext…" at bounding box center [815, 699] width 657 height 66
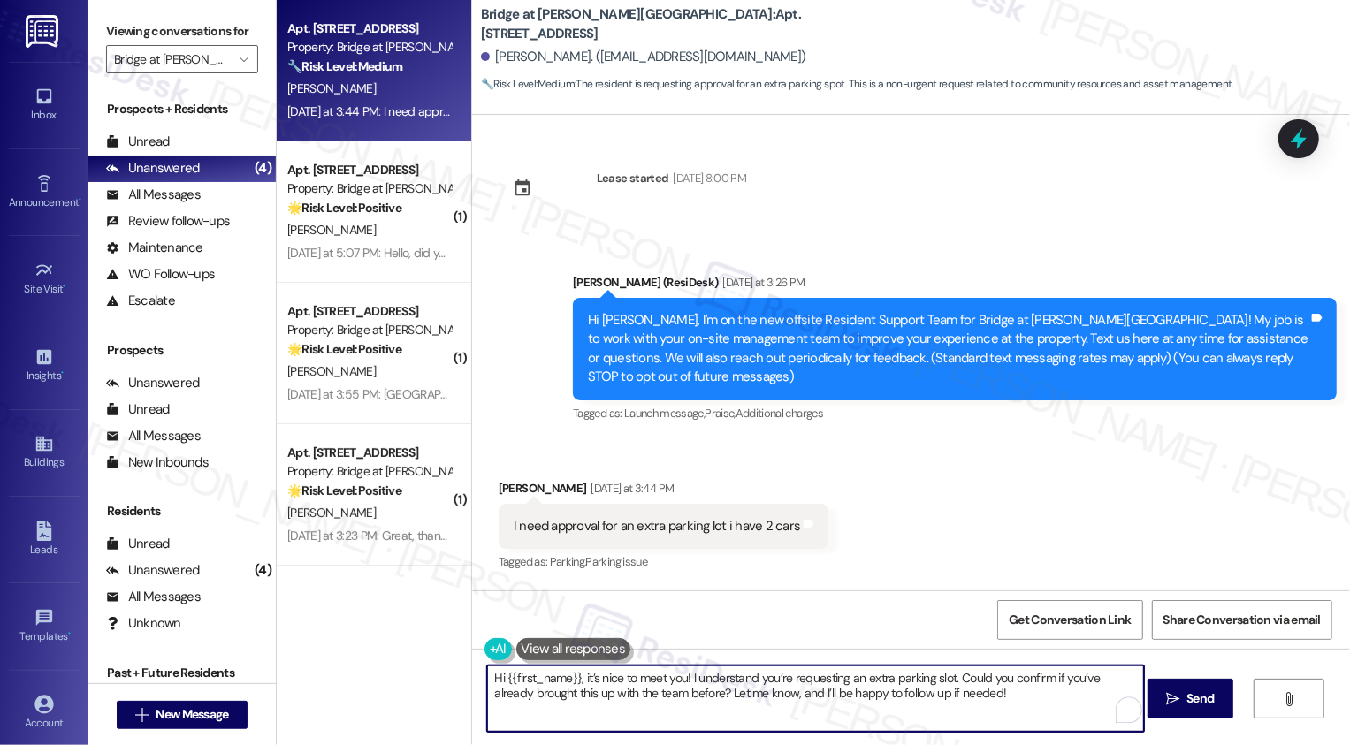
click at [1010, 712] on textarea "Hi {{first_name}}, it’s nice to meet you! I understand you’re requesting an ext…" at bounding box center [815, 699] width 657 height 66
type textarea "Hi {{first_name}}, it’s nice to meet you! I understand you’re requesting an ext…"
click at [1178, 692] on span " Send" at bounding box center [1190, 698] width 56 height 19
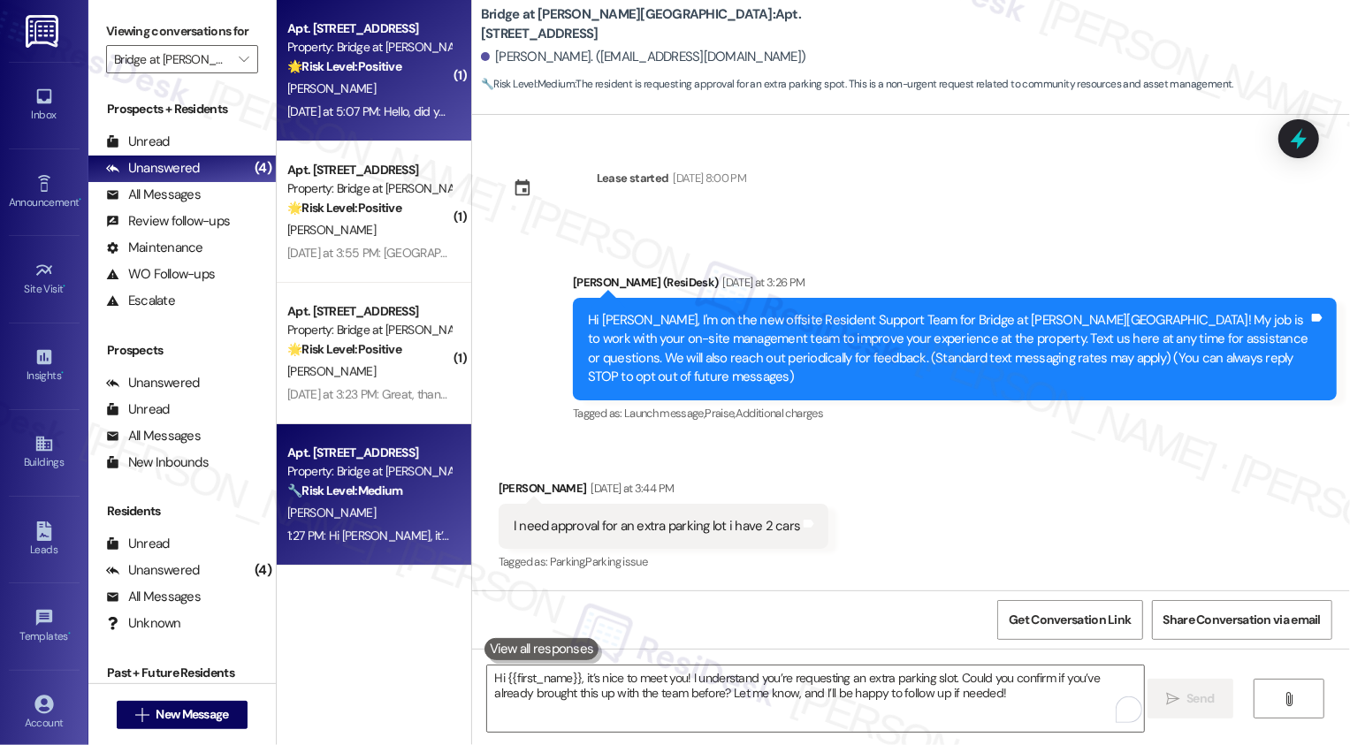
click at [310, 69] on strong "🌟 Risk Level: Positive" at bounding box center [344, 66] width 114 height 16
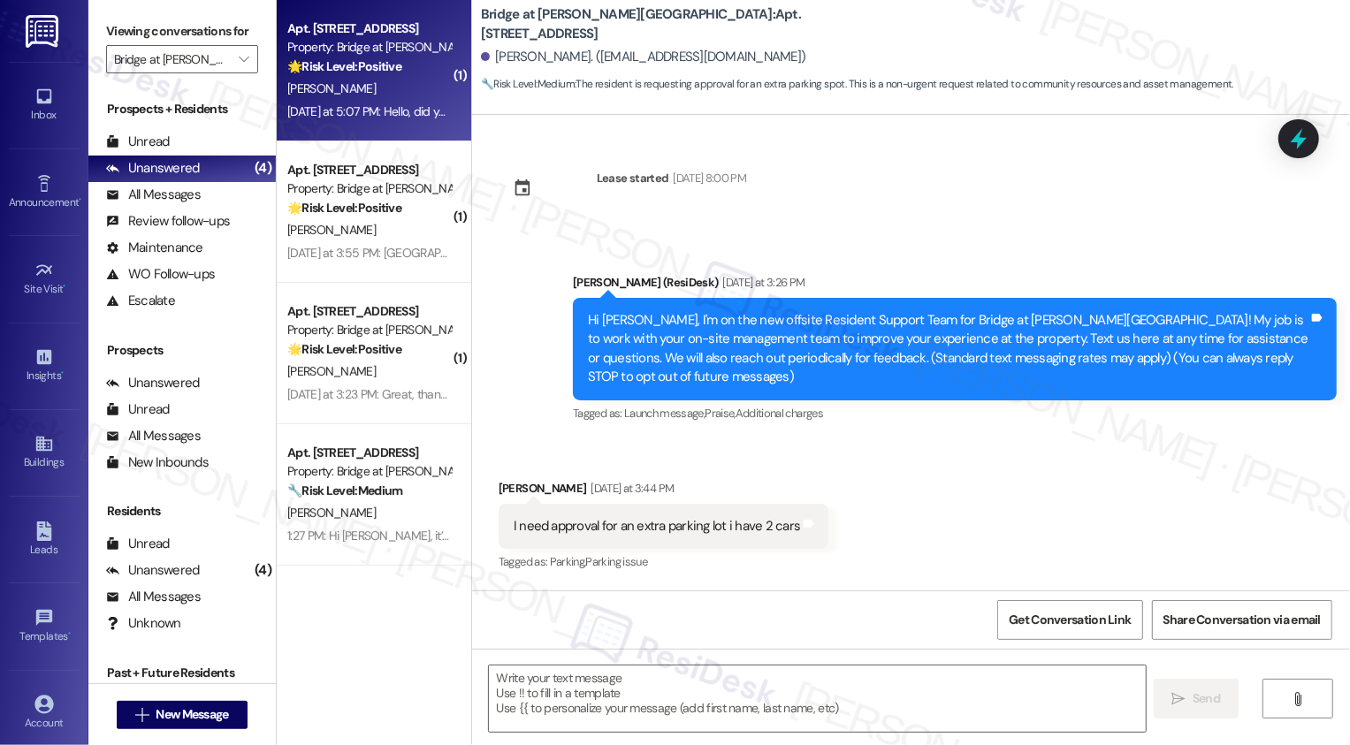
click at [310, 69] on strong "🌟 Risk Level: Positive" at bounding box center [344, 66] width 114 height 16
type textarea "Fetching suggested responses. Please feel free to read through the conversation…"
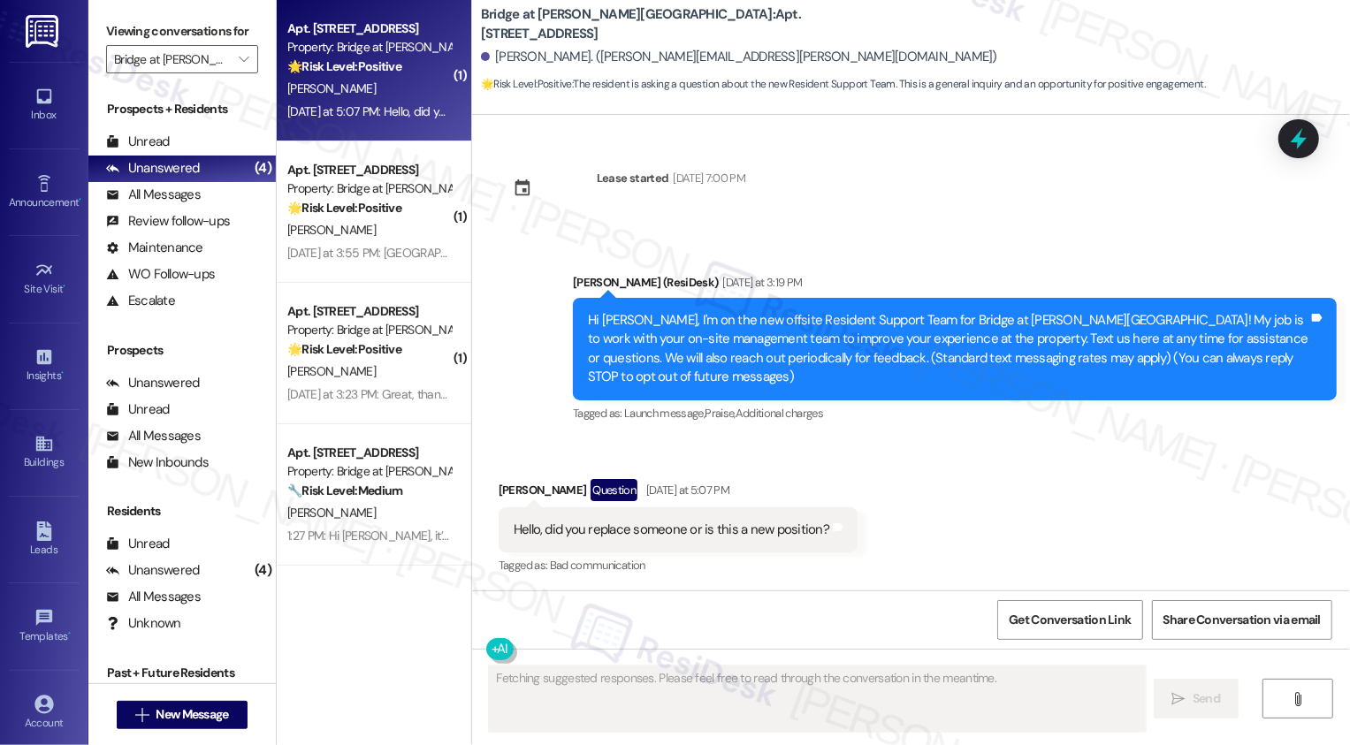
scroll to position [2, 0]
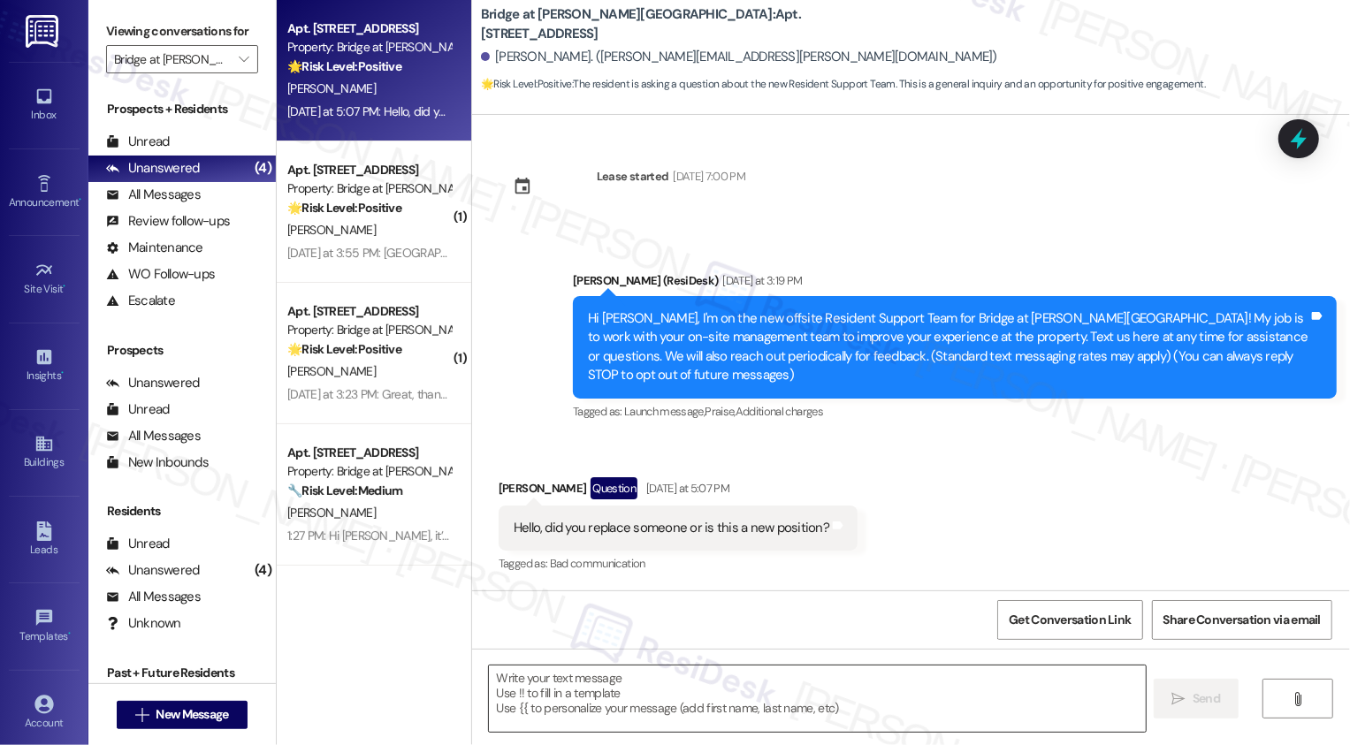
click at [690, 669] on textarea at bounding box center [817, 699] width 657 height 66
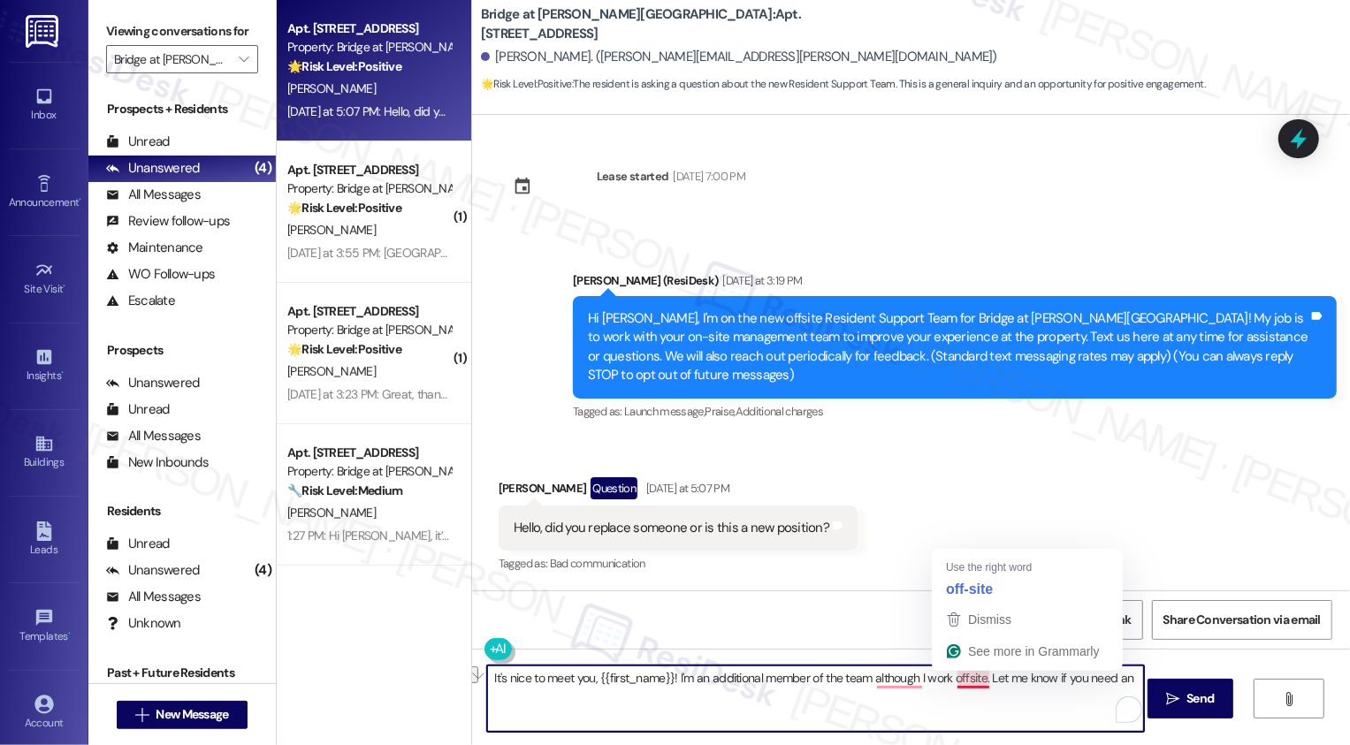
drag, startPoint x: 759, startPoint y: 678, endPoint x: 977, endPoint y: 676, distance: 217.5
click at [977, 677] on textarea "It's nice to meet you, {{first_name}}! I'm an additional member of the team alt…" at bounding box center [815, 699] width 657 height 66
click at [776, 676] on textarea "It's nice to meet you, {{first_name}}! I'm an additional member of the team alt…" at bounding box center [815, 699] width 657 height 66
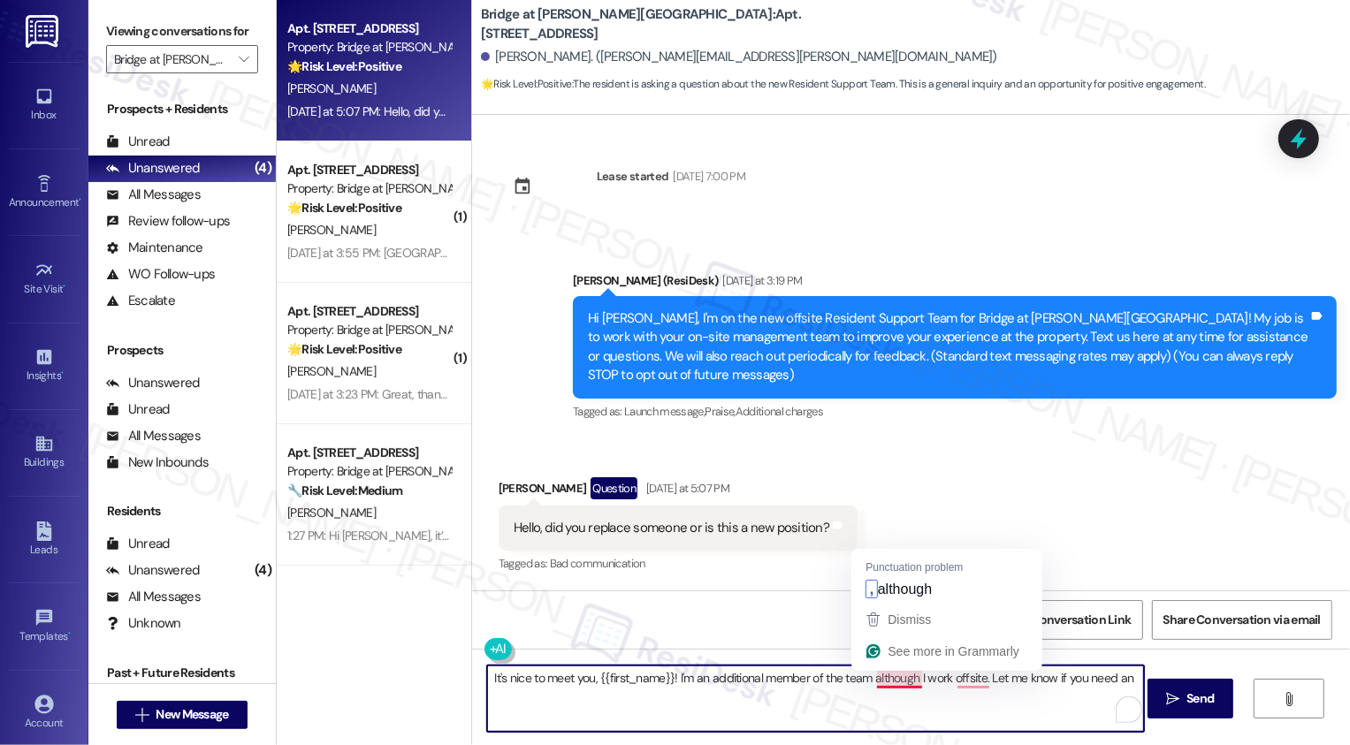
click at [891, 679] on textarea "It's nice to meet you, {{first_name}}! I'm an additional member of the team alt…" at bounding box center [815, 699] width 657 height 66
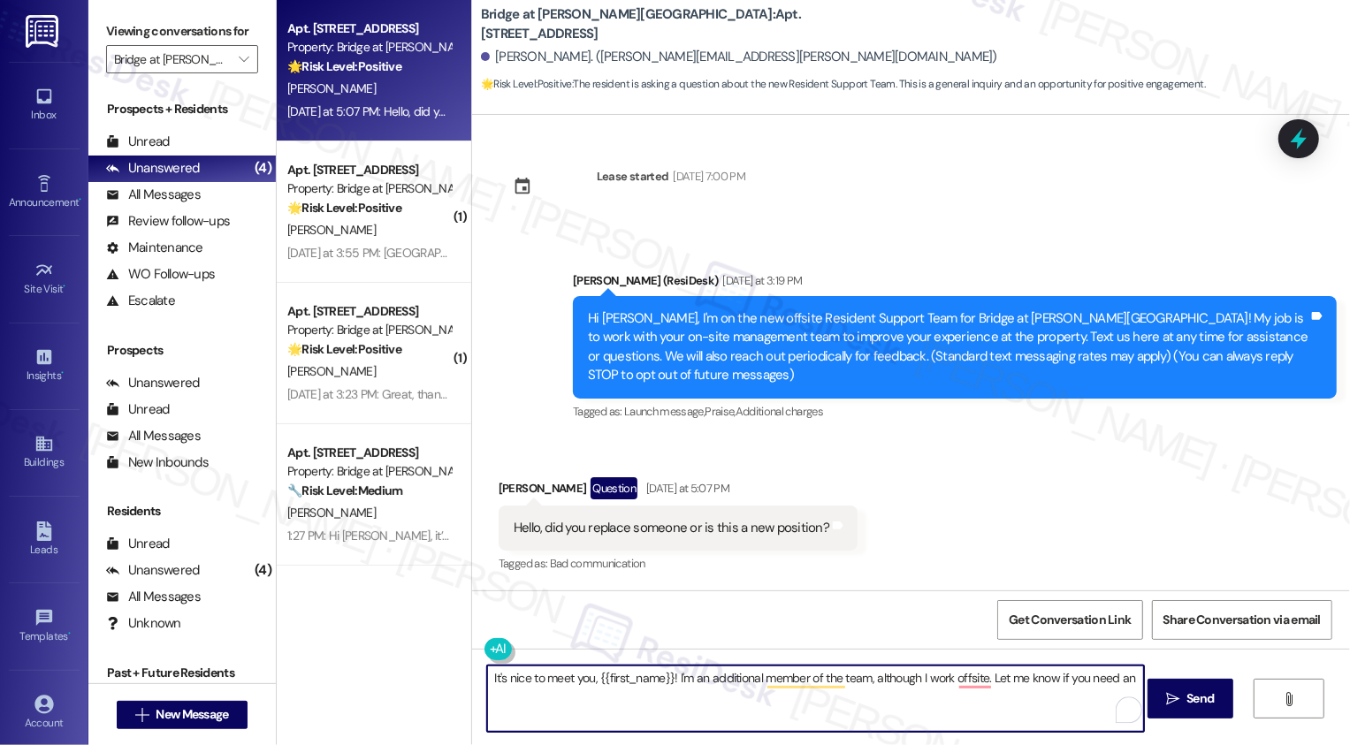
click at [1125, 681] on textarea "It's nice to meet you, {{first_name}}! I'm an additional member of the team, al…" at bounding box center [815, 699] width 657 height 66
type textarea "It's nice to meet you, {{first_name}}! I'm an additional member of the team, al…"
